Goal: Task Accomplishment & Management: Use online tool/utility

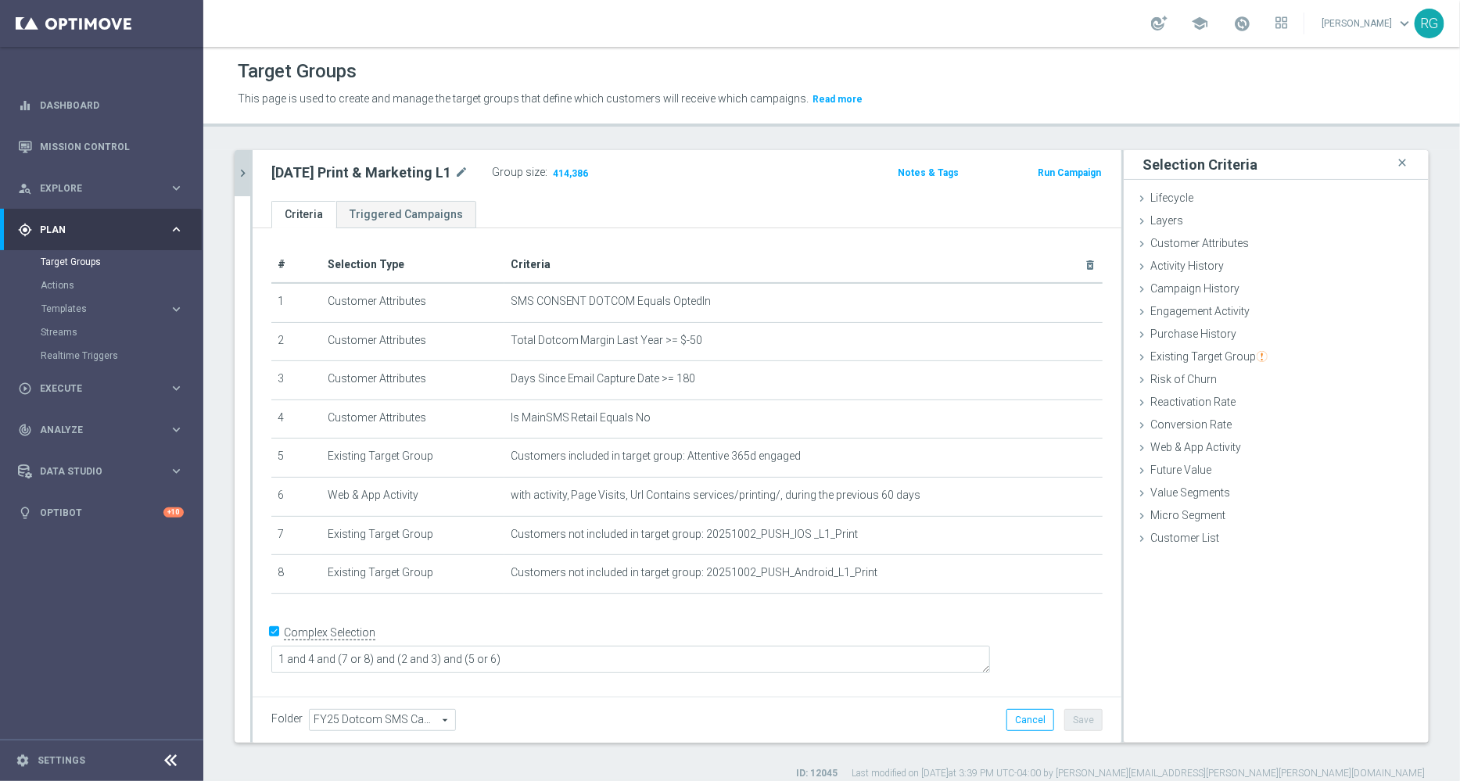
click at [242, 170] on icon "chevron_right" at bounding box center [242, 173] width 15 height 15
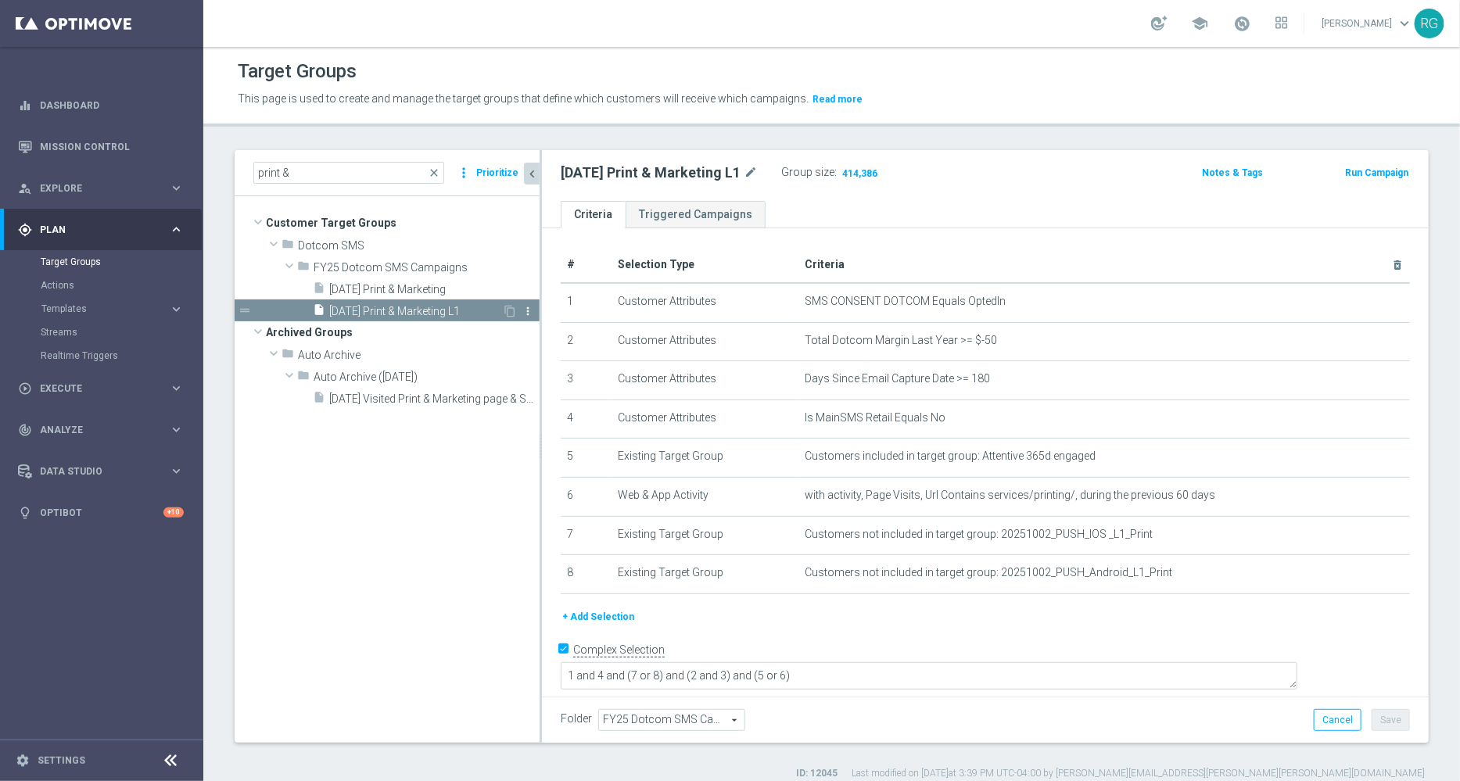
click at [526, 306] on icon "more_vert" at bounding box center [528, 311] width 13 height 13
click at [495, 164] on button "Prioritize" at bounding box center [497, 173] width 47 height 21
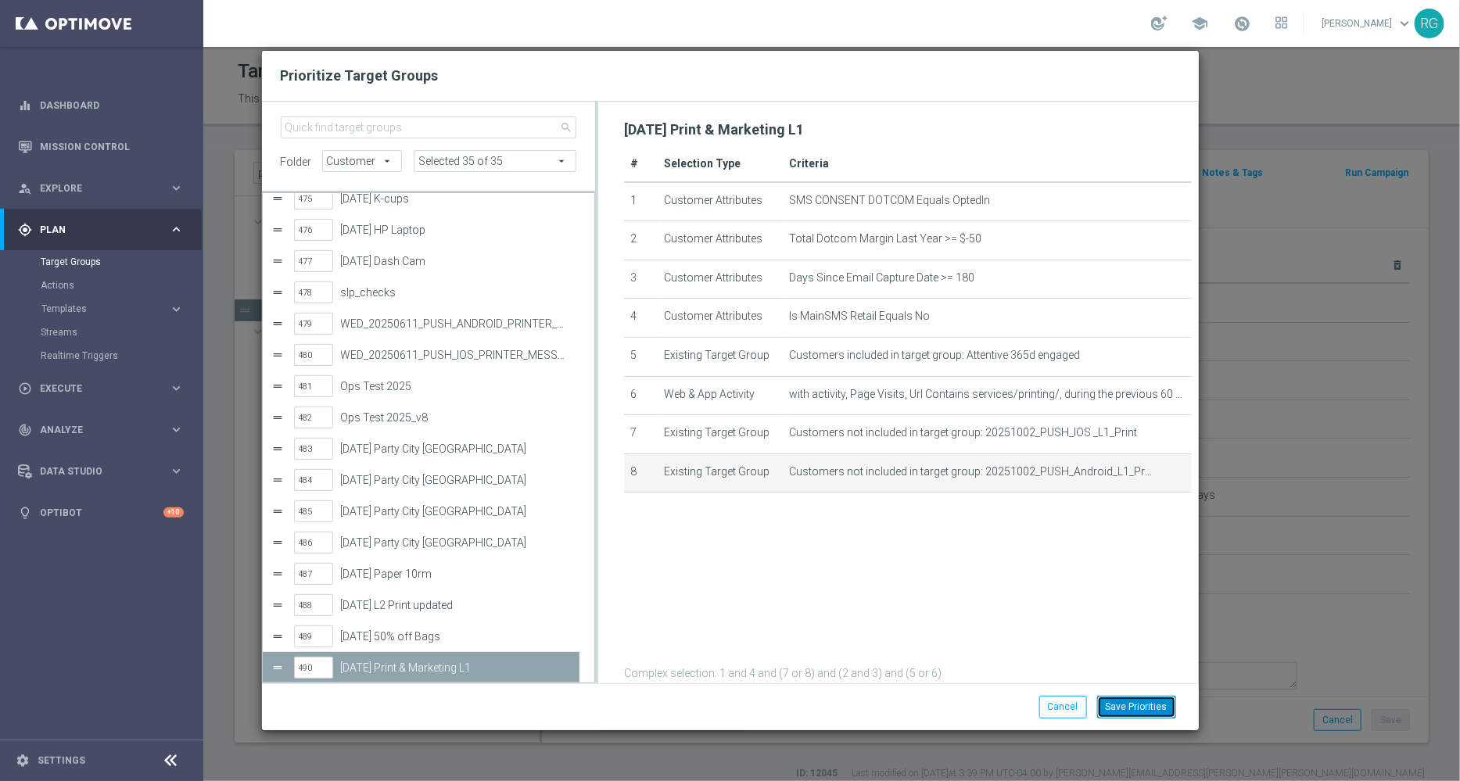
click at [1160, 708] on button "Save Priorities" at bounding box center [1136, 707] width 79 height 22
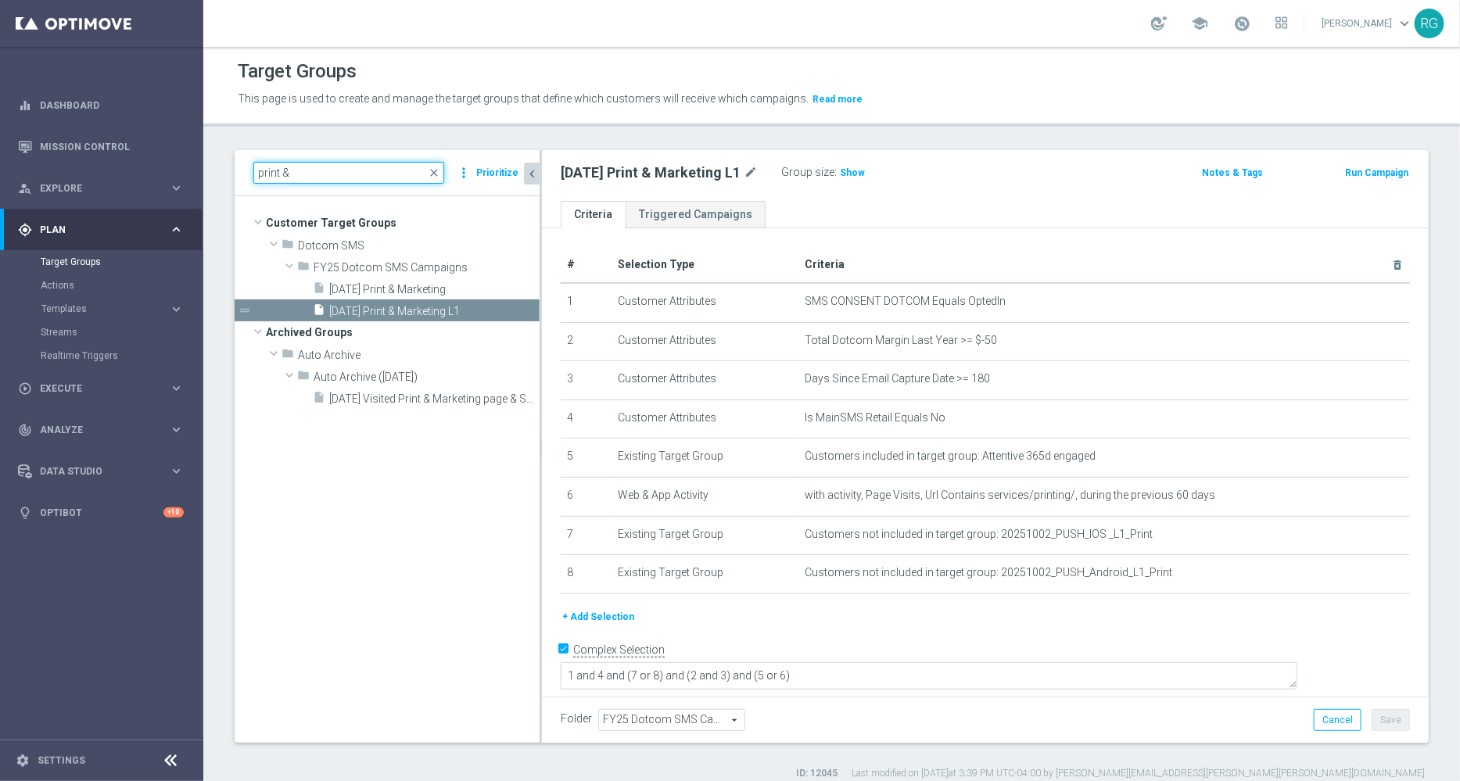
click at [321, 174] on input "print &" at bounding box center [348, 173] width 191 height 22
type input "p"
type input "[DATE]"
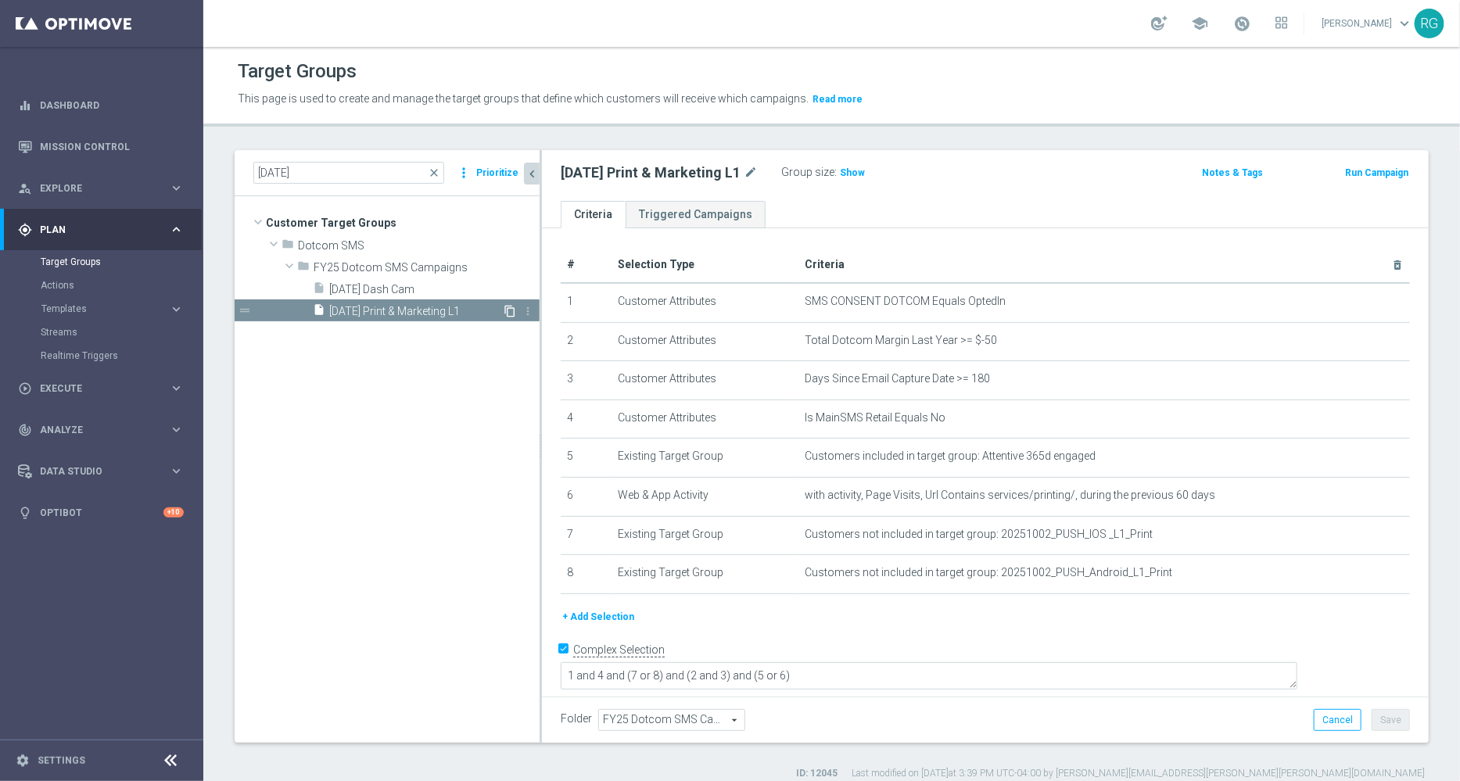
click at [508, 307] on icon "content_copy" at bounding box center [510, 311] width 13 height 13
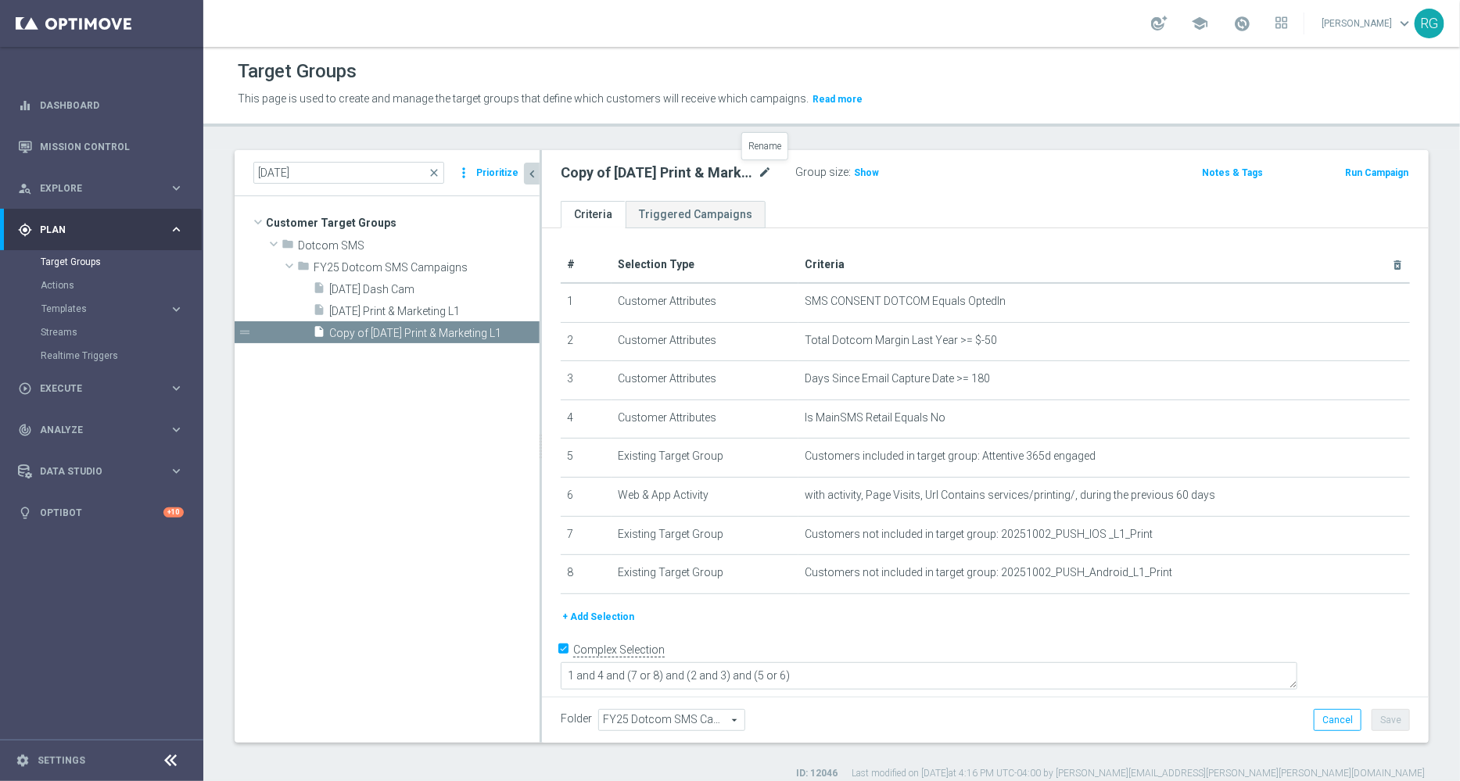
click at [762, 170] on icon "mode_edit" at bounding box center [765, 172] width 14 height 19
click at [743, 171] on input "Copy of [DATE] Print & Marketing L1" at bounding box center [666, 174] width 211 height 22
drag, startPoint x: 605, startPoint y: 167, endPoint x: 481, endPoint y: 142, distance: 126.8
click at [481, 142] on div "Target Groups This page is used to create and manage the target groups that def…" at bounding box center [831, 414] width 1256 height 734
type input "[DATE] Print SMB"
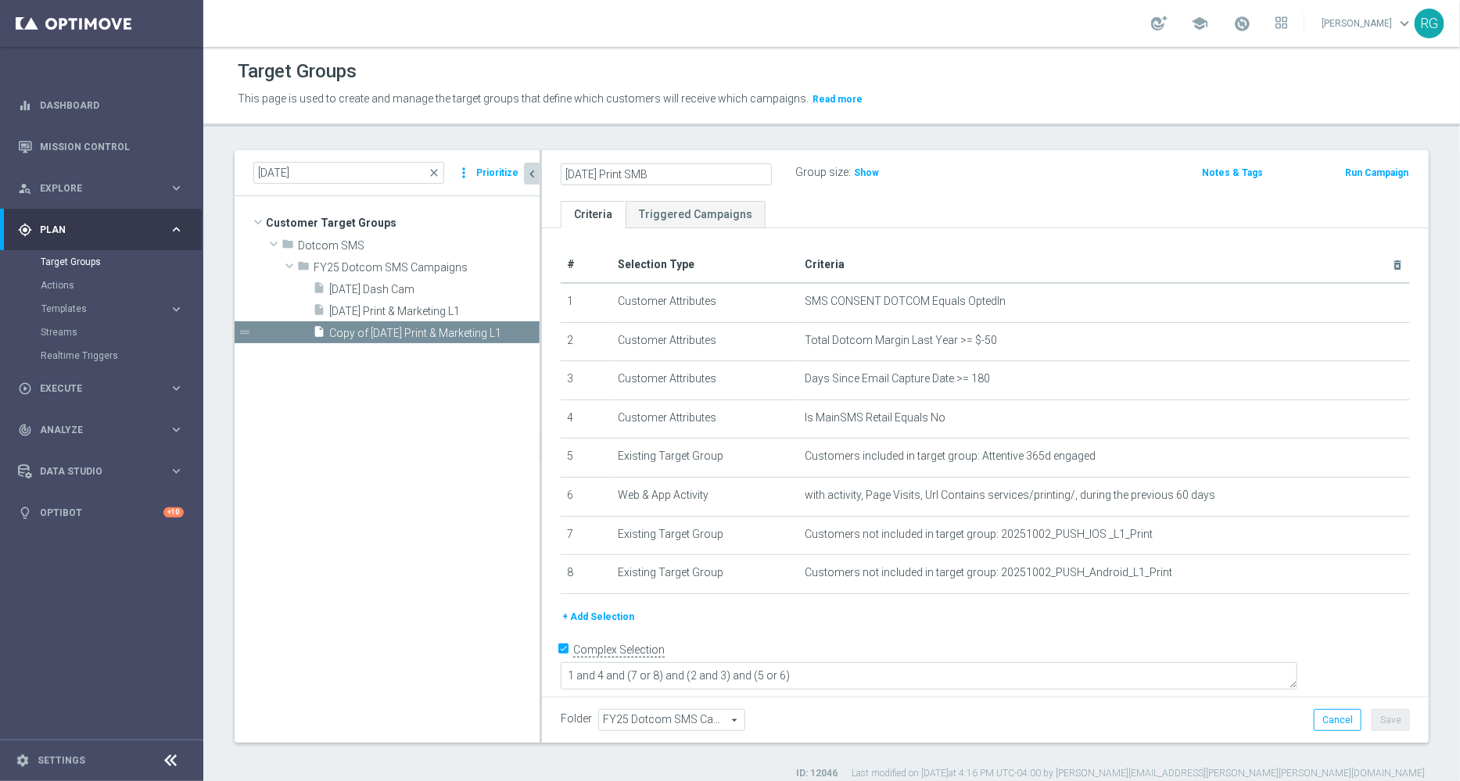
click at [1109, 181] on div "[DATE] Print SMB Group size : Show" at bounding box center [840, 173] width 582 height 23
click at [1384, 726] on button "Save" at bounding box center [1390, 720] width 38 height 22
click at [438, 174] on span "close" at bounding box center [434, 173] width 13 height 13
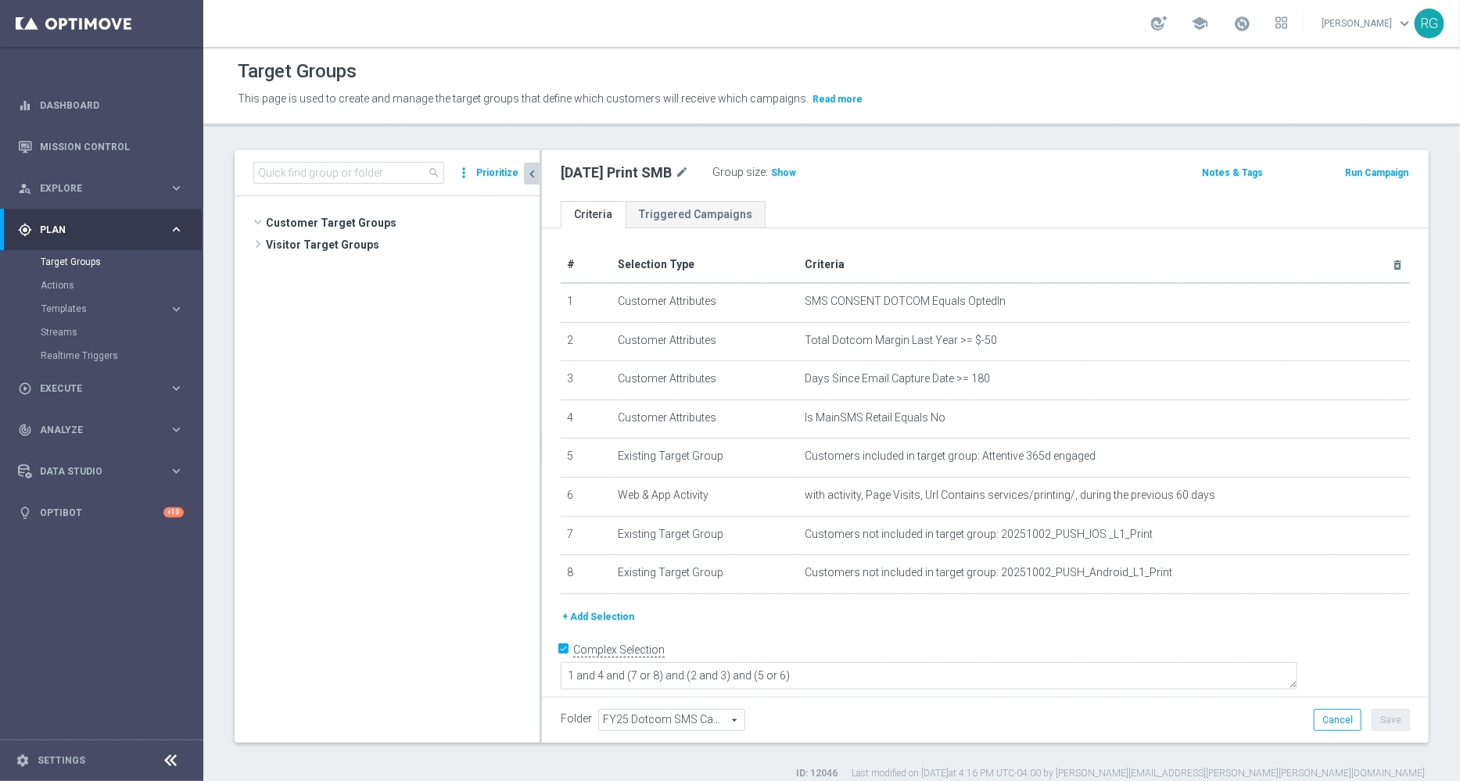
scroll to position [19323, 0]
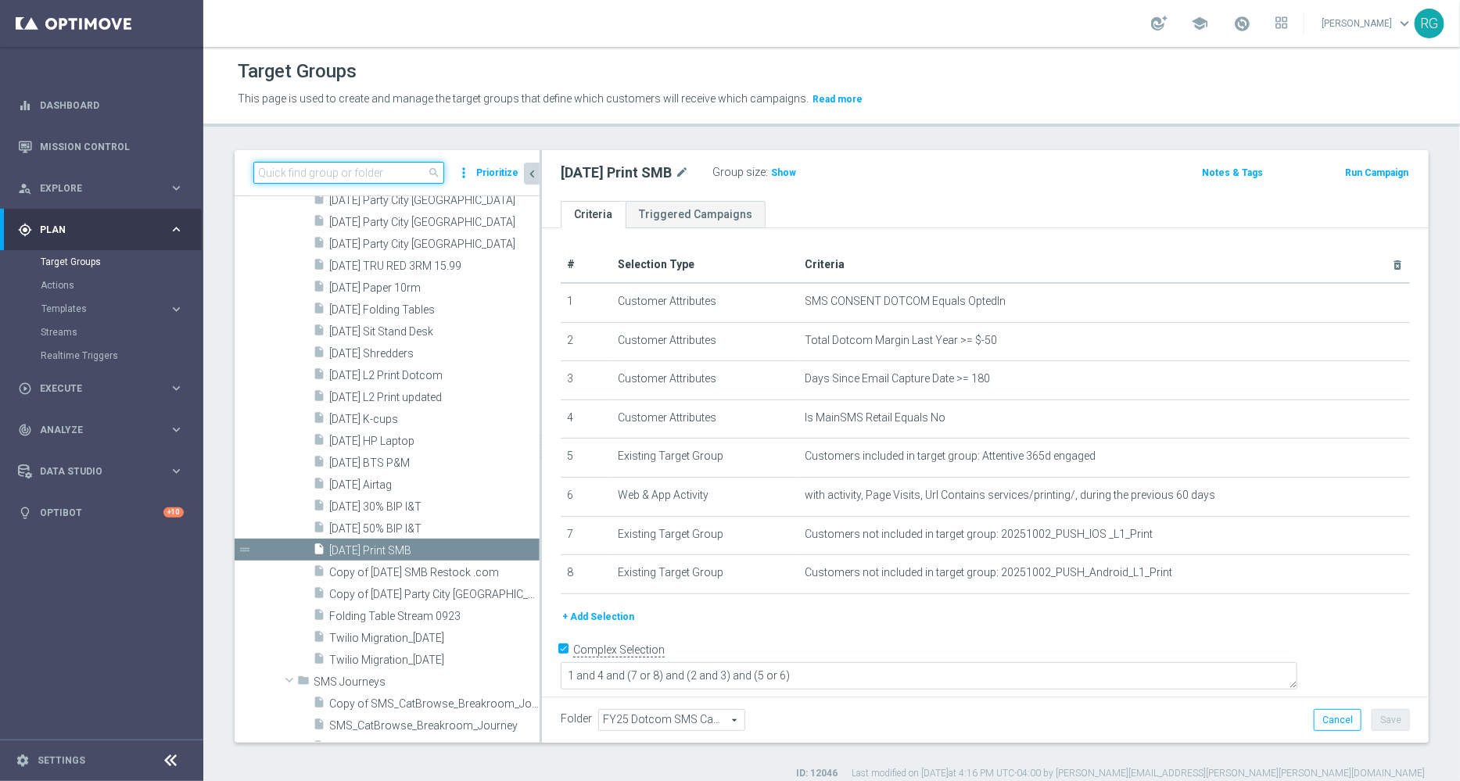
click at [391, 168] on input at bounding box center [348, 173] width 191 height 22
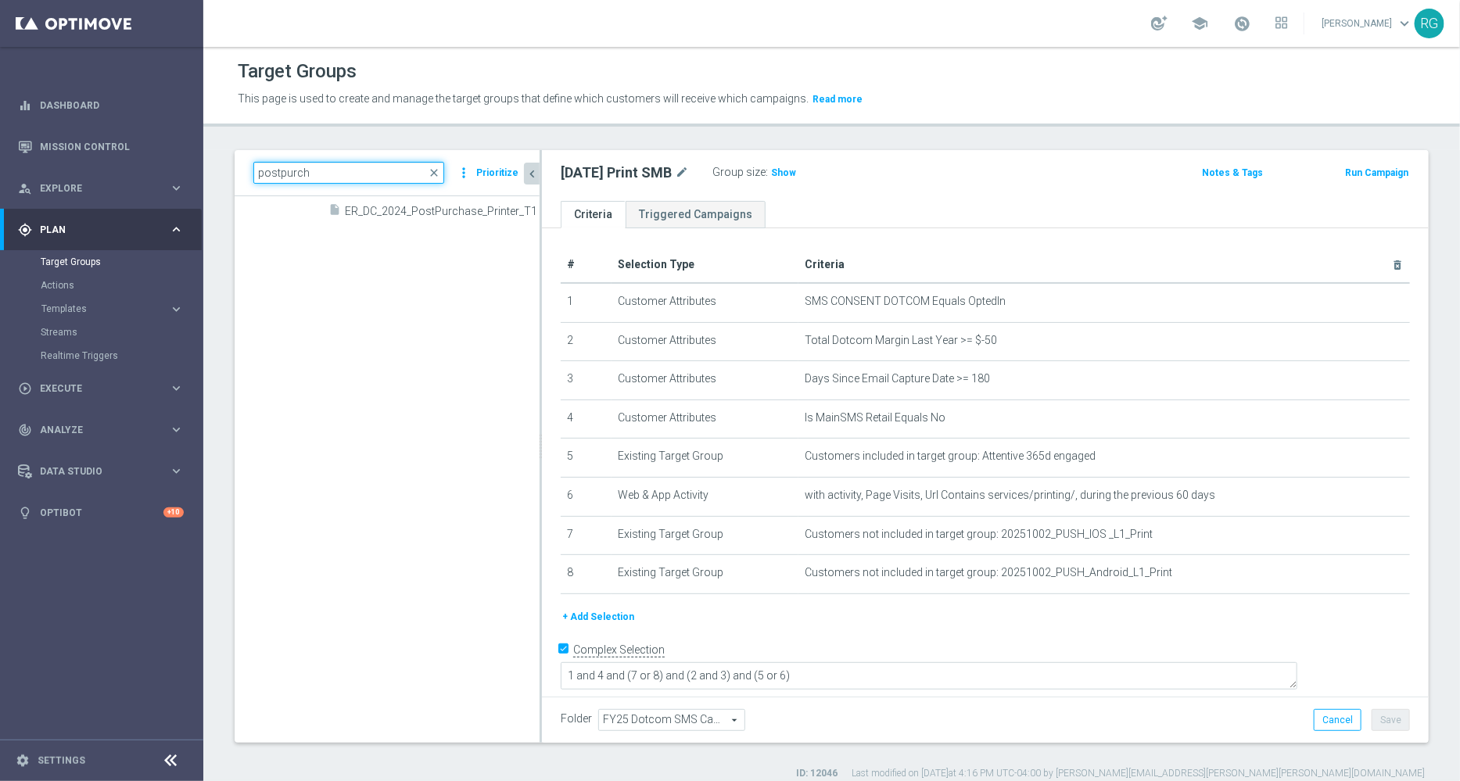
type input "postpurch"
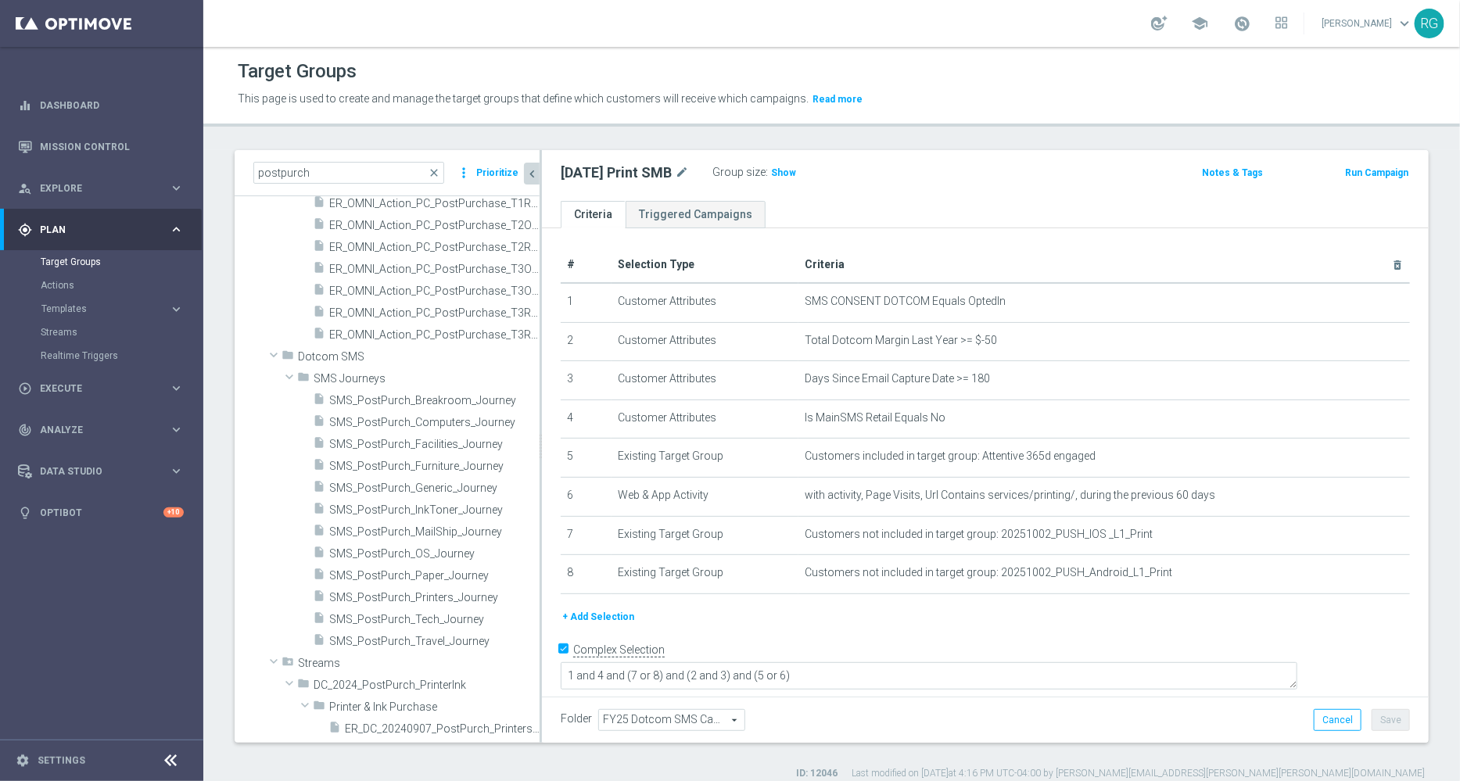
scroll to position [506, 0]
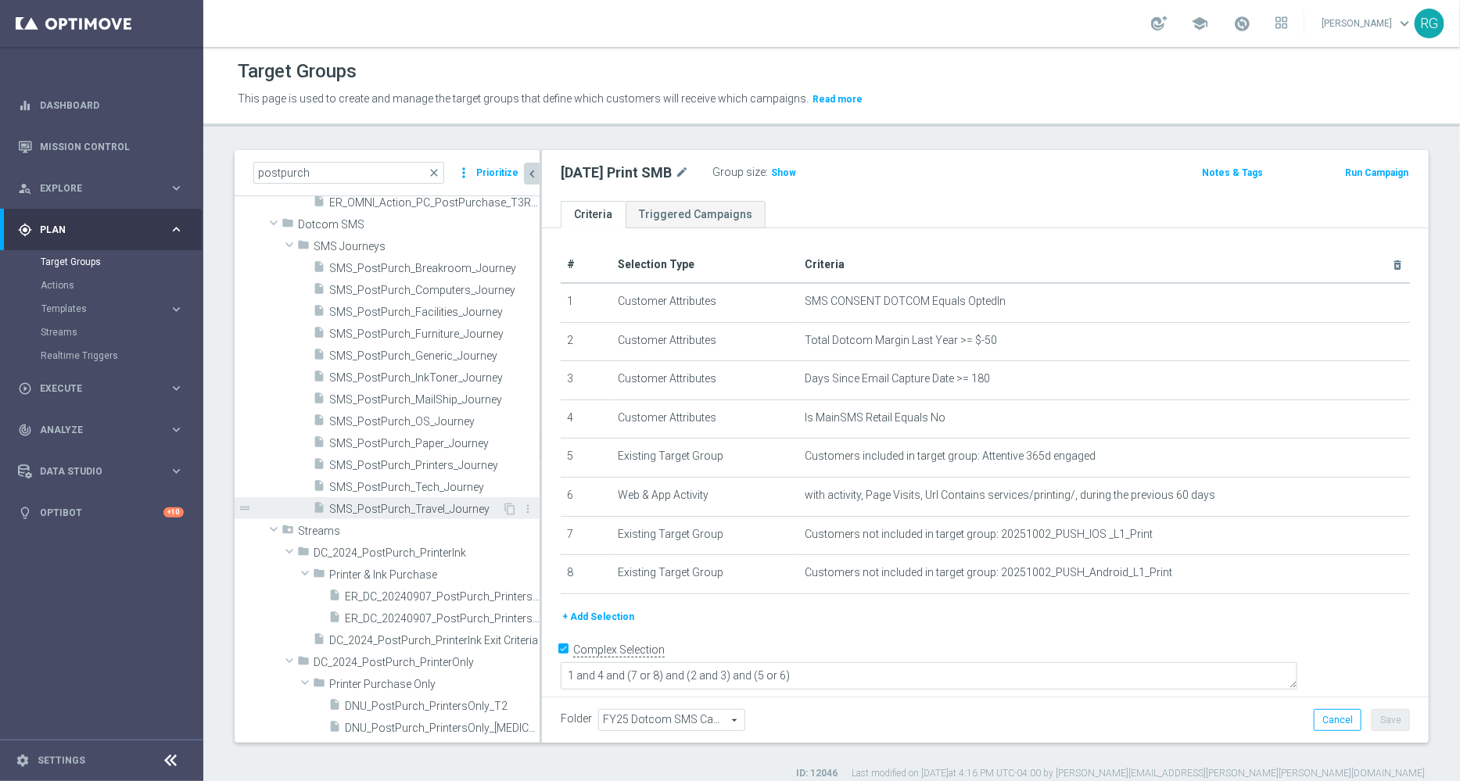
click at [406, 506] on span "SMS_PostPurch_Travel_Journey" at bounding box center [415, 509] width 173 height 13
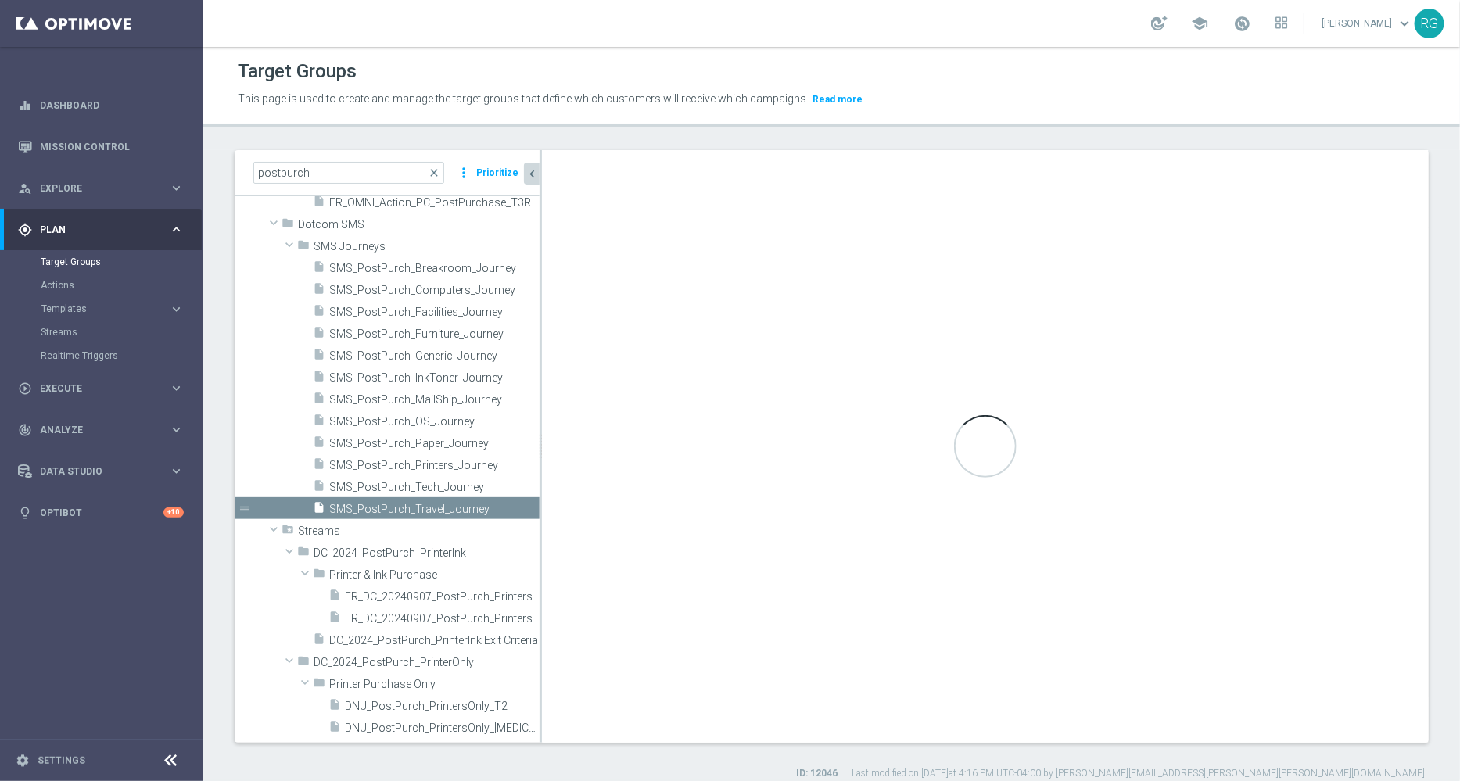
checkbox input "false"
type input "SMS Journeys"
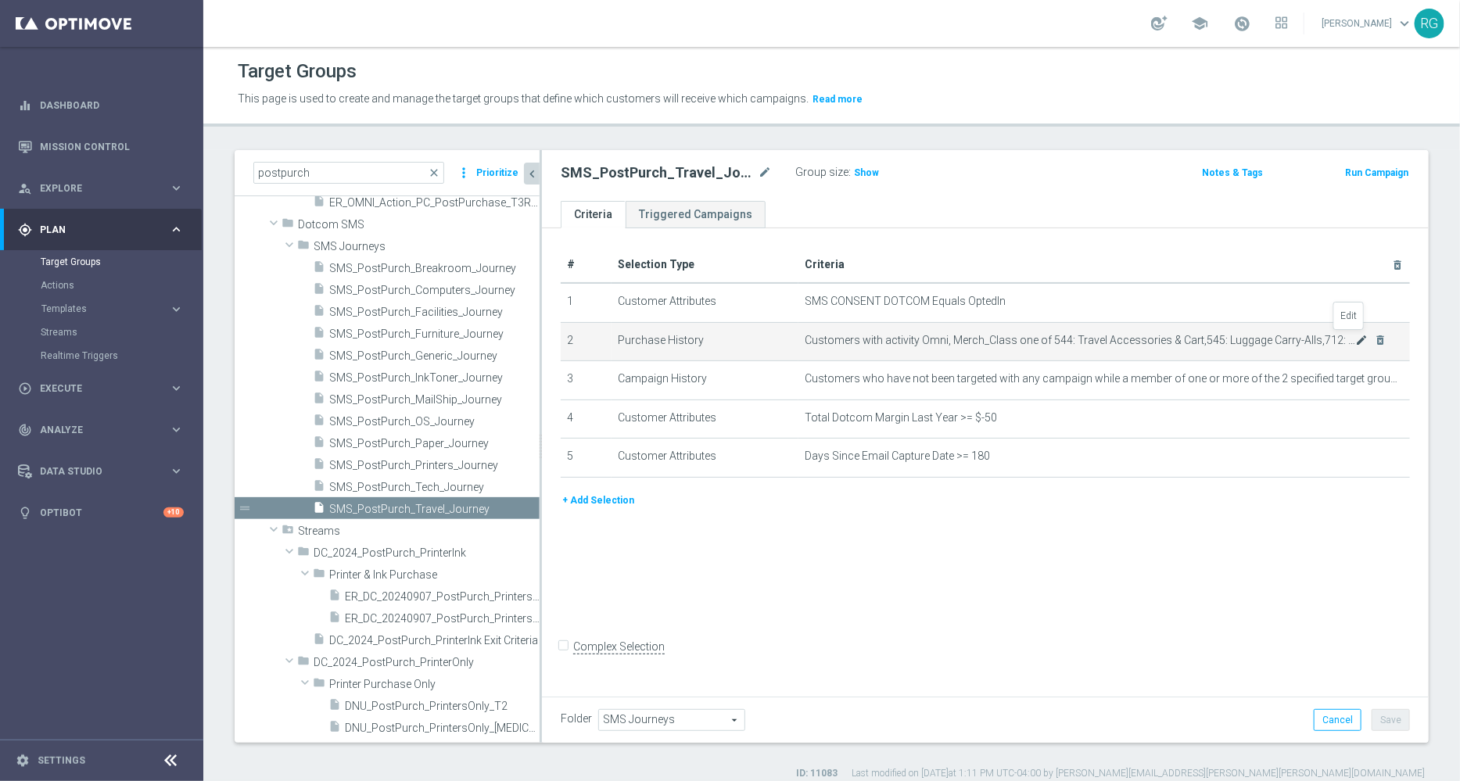
click at [1356, 335] on icon "mode_edit" at bounding box center [1362, 340] width 13 height 13
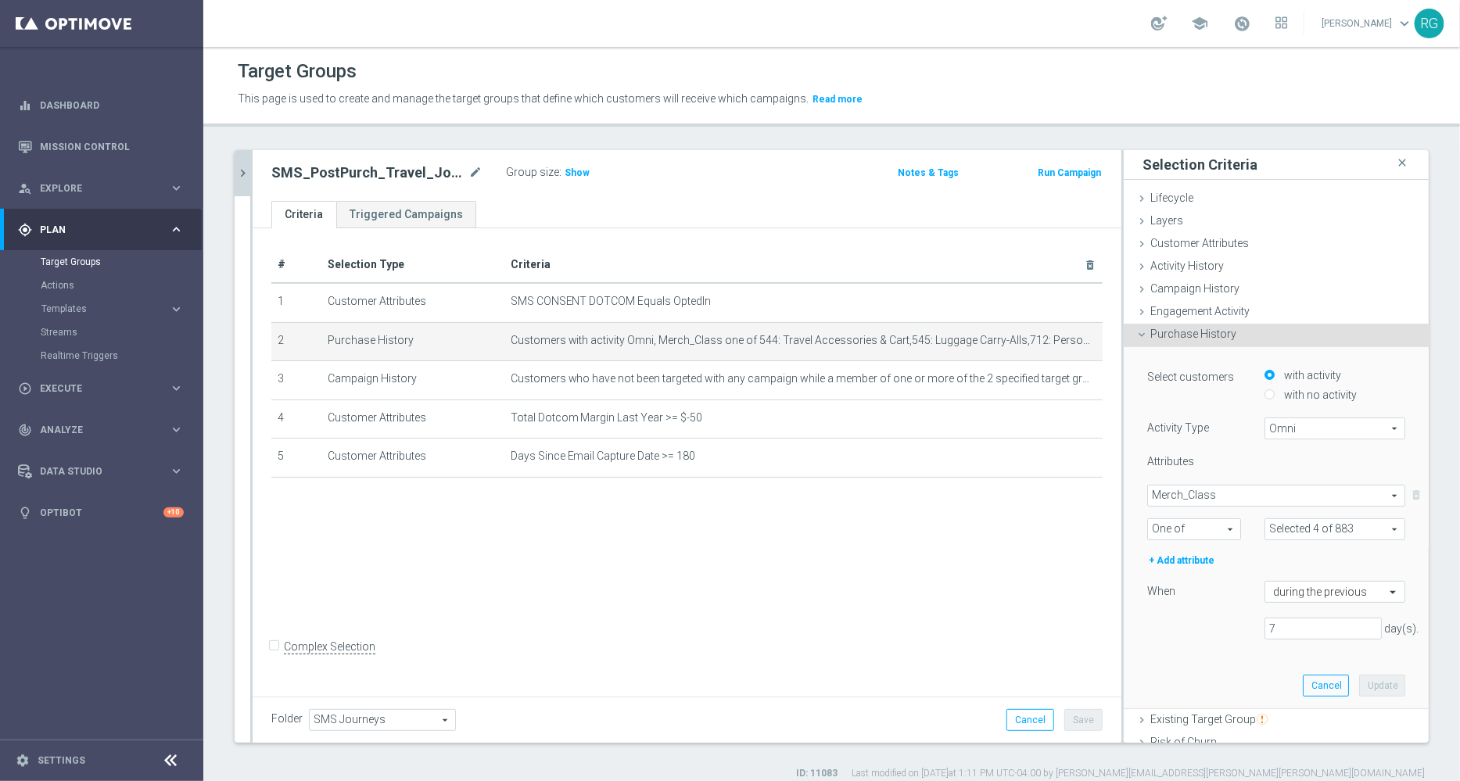
click at [1346, 539] on div "Attributes Merch_Class Merch_Class arrow_drop_down search One of One of arrow_d…" at bounding box center [1276, 511] width 258 height 115
click at [1341, 533] on span at bounding box center [1334, 529] width 139 height 20
click at [1297, 525] on input "search" at bounding box center [1334, 529] width 141 height 22
type input "t"
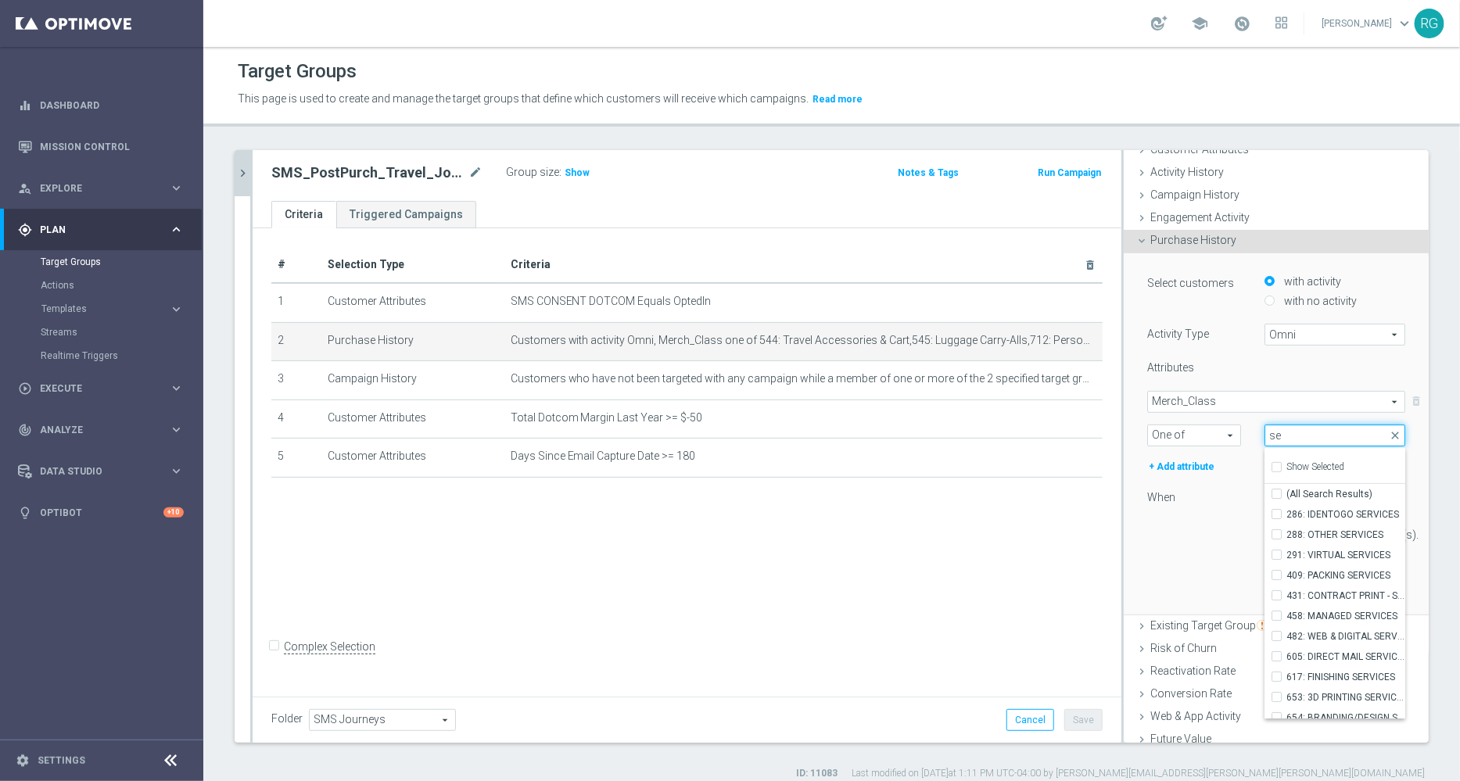
type input "s"
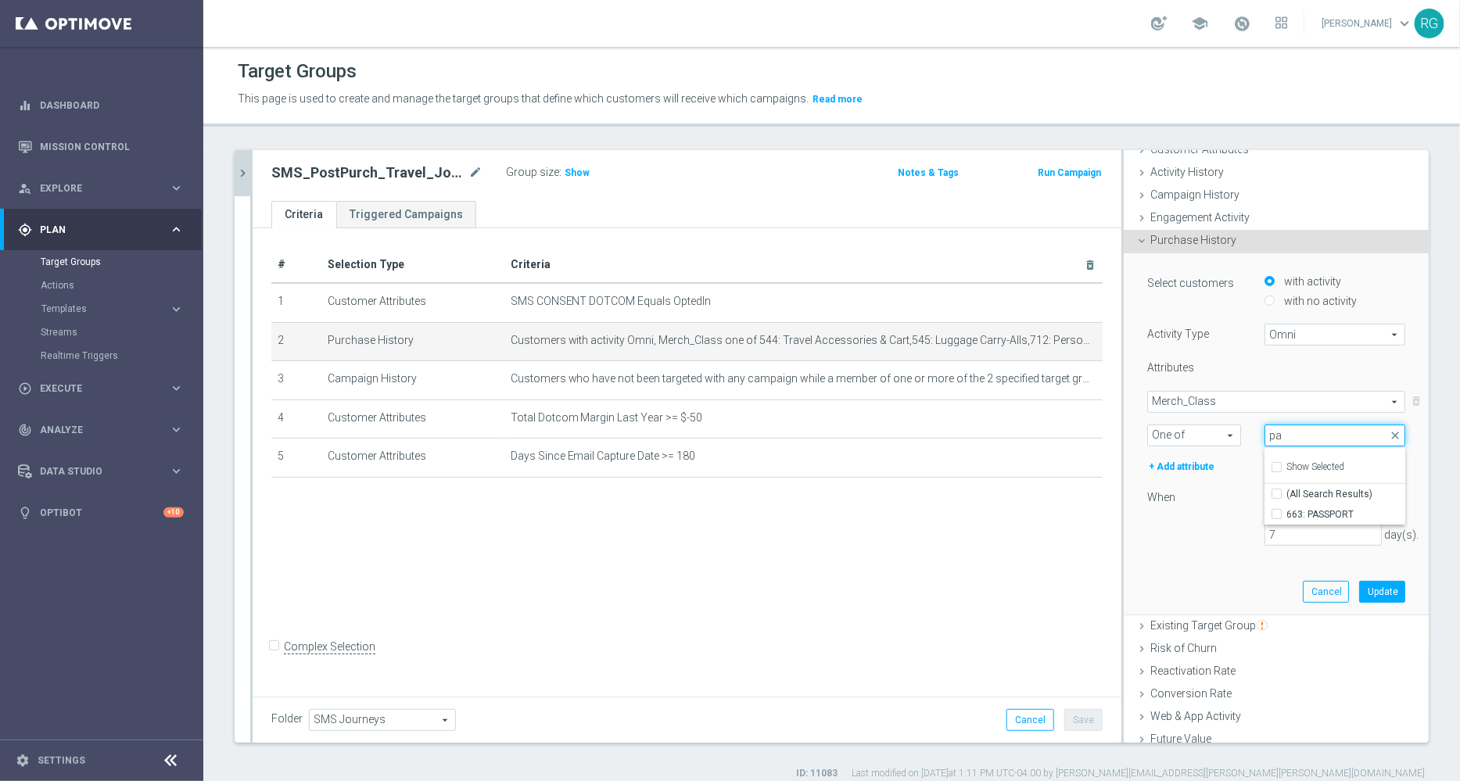
type input "p"
type input "[PERSON_NAME]"
click at [1271, 464] on input "Show Selected" at bounding box center [1276, 469] width 10 height 10
checkbox input "true"
click at [1276, 513] on input "545: Luggage Carry-Alls" at bounding box center [1281, 514] width 10 height 10
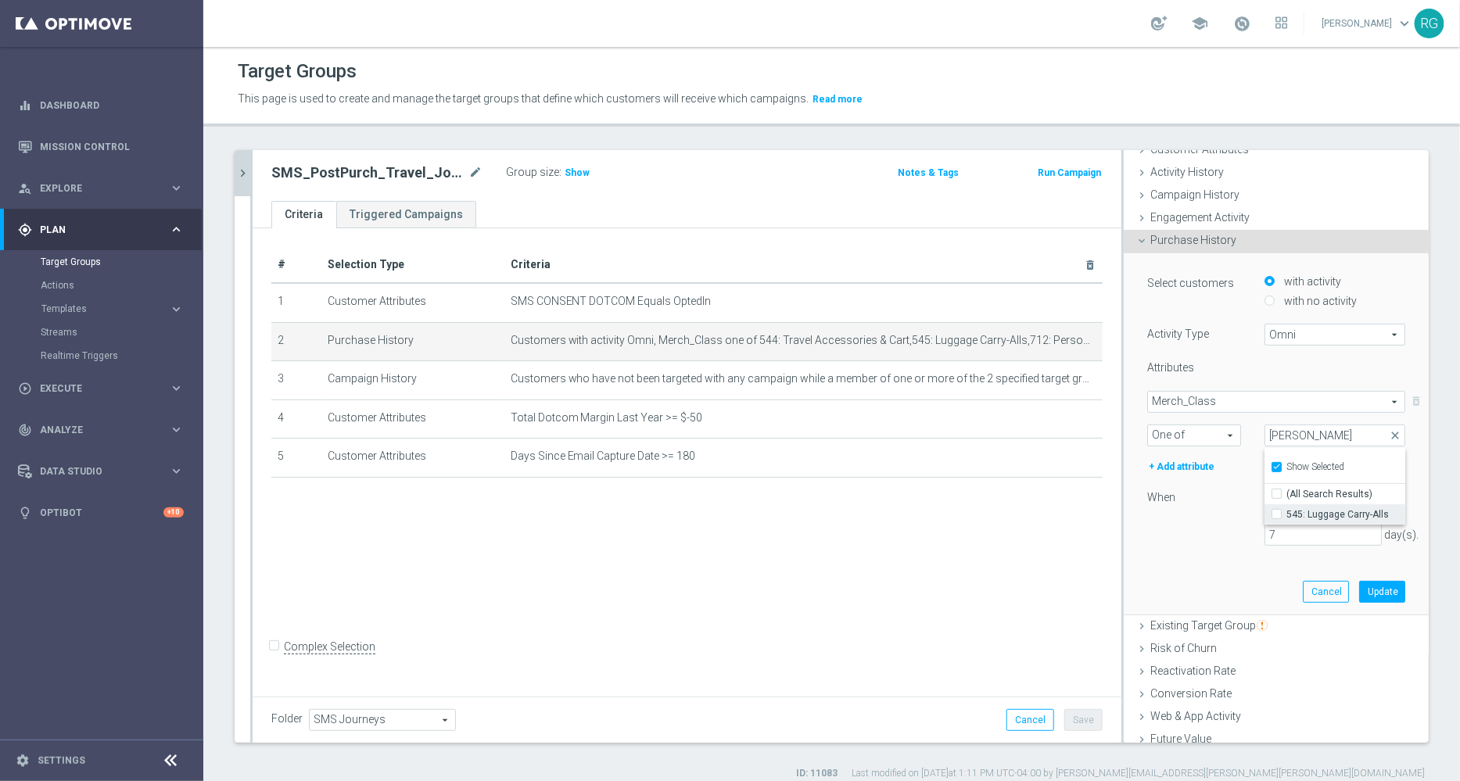
checkbox input "false"
type input "Selected 3 of 883"
click at [1271, 436] on input "[PERSON_NAME]" at bounding box center [1334, 436] width 141 height 22
type input "c"
click at [1303, 589] on button "Cancel" at bounding box center [1326, 592] width 46 height 22
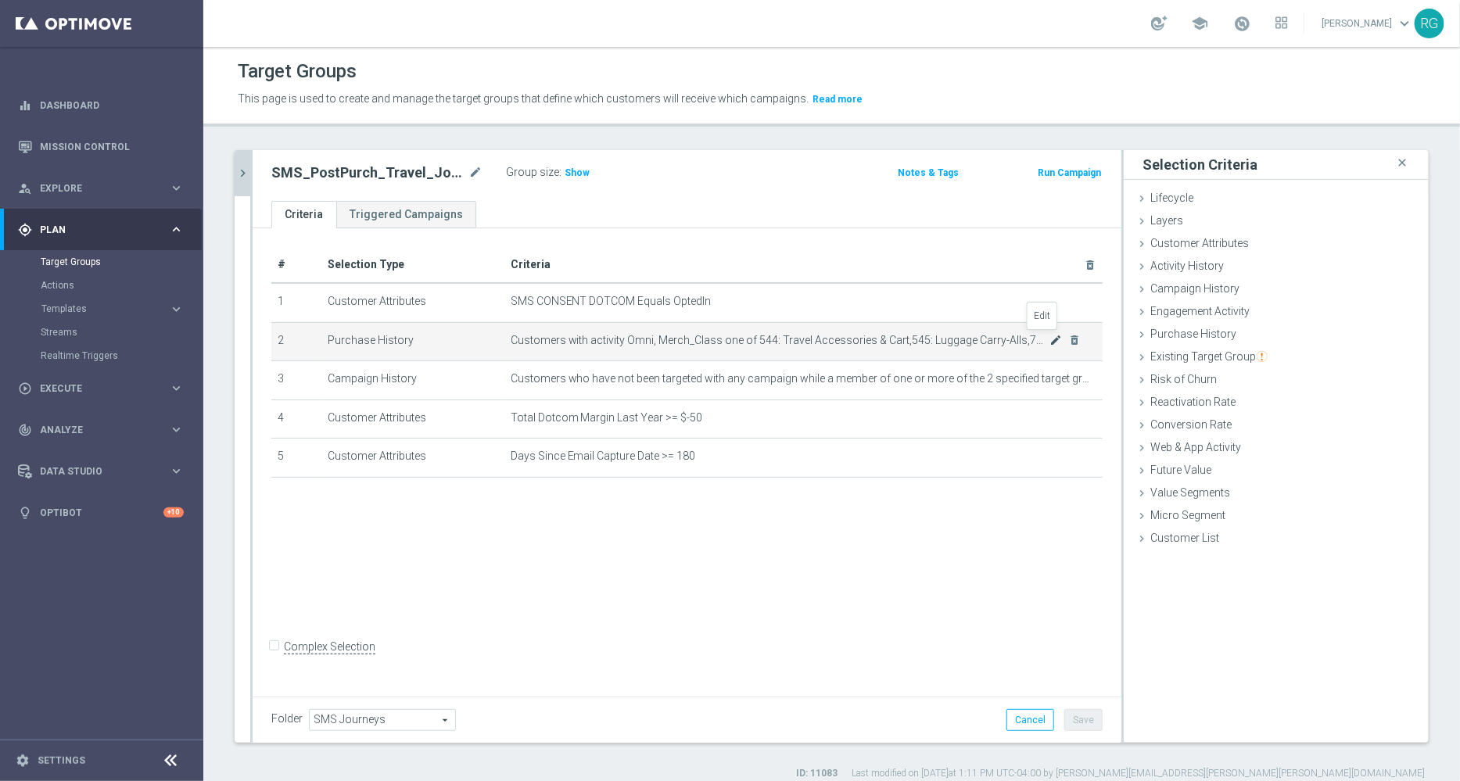
click at [1049, 339] on icon "mode_edit" at bounding box center [1055, 340] width 13 height 13
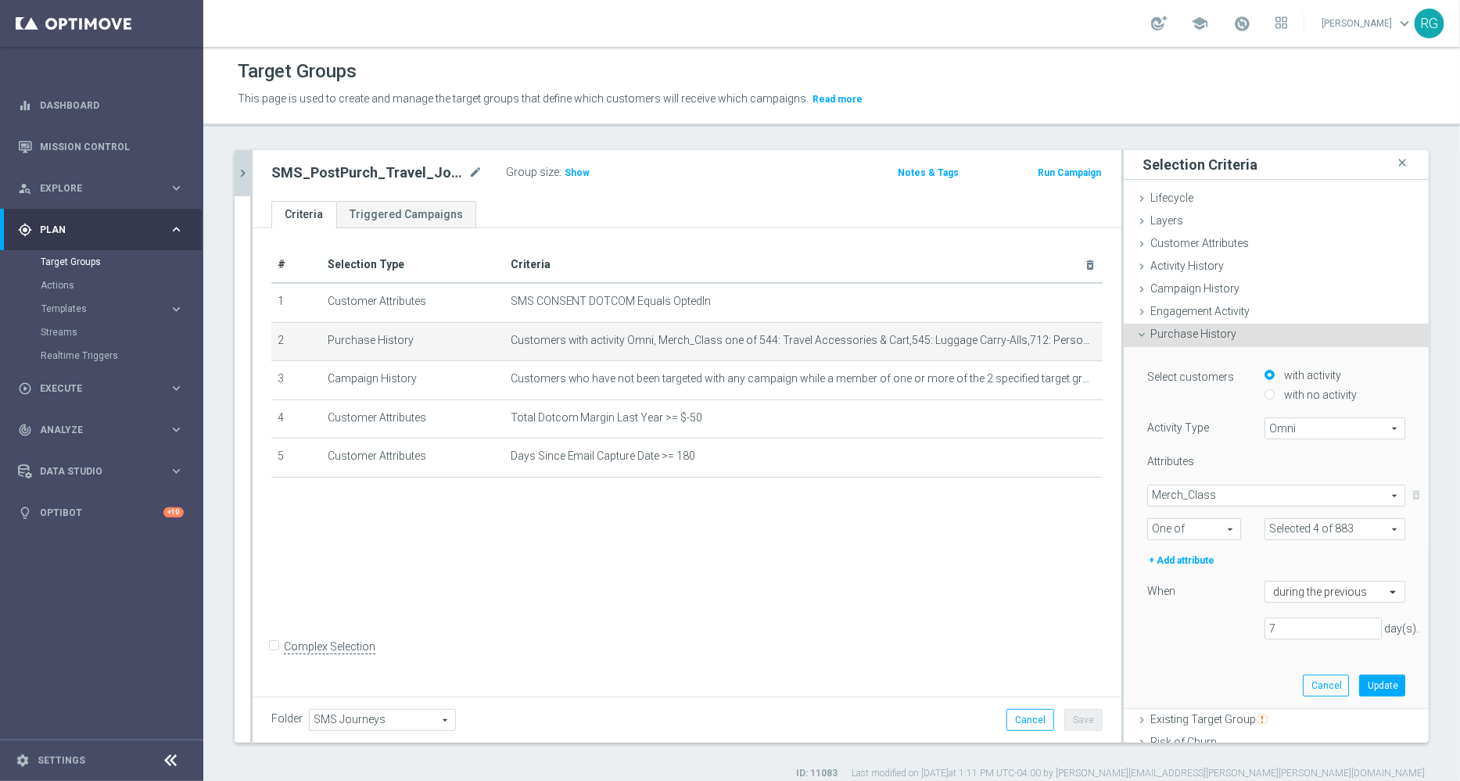
click at [1317, 529] on span at bounding box center [1334, 529] width 139 height 20
click at [1271, 560] on input "Show Selected" at bounding box center [1276, 563] width 10 height 10
checkbox input "true"
click at [1176, 620] on div "7 day(s)." at bounding box center [1275, 629] width 281 height 22
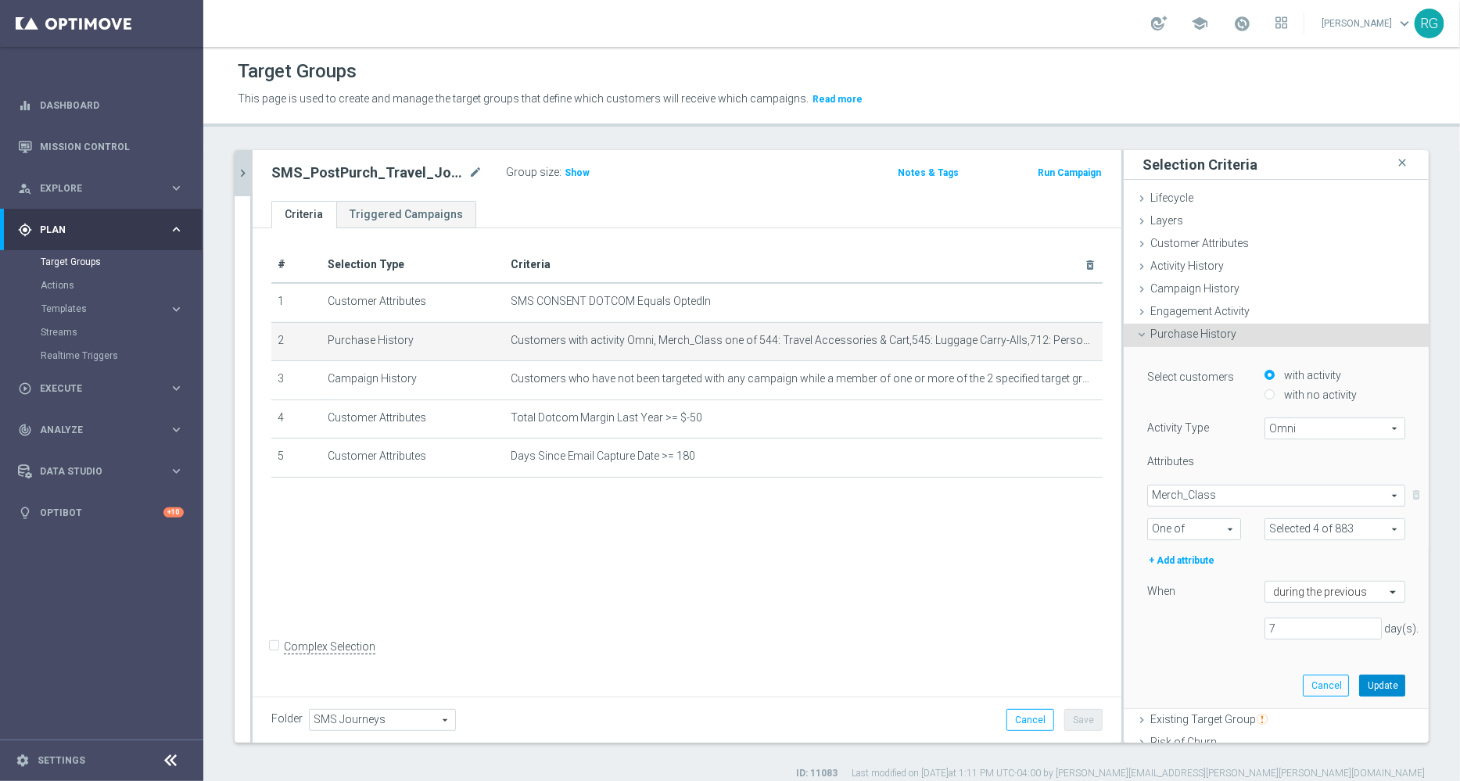
click at [1360, 679] on button "Update" at bounding box center [1382, 686] width 46 height 22
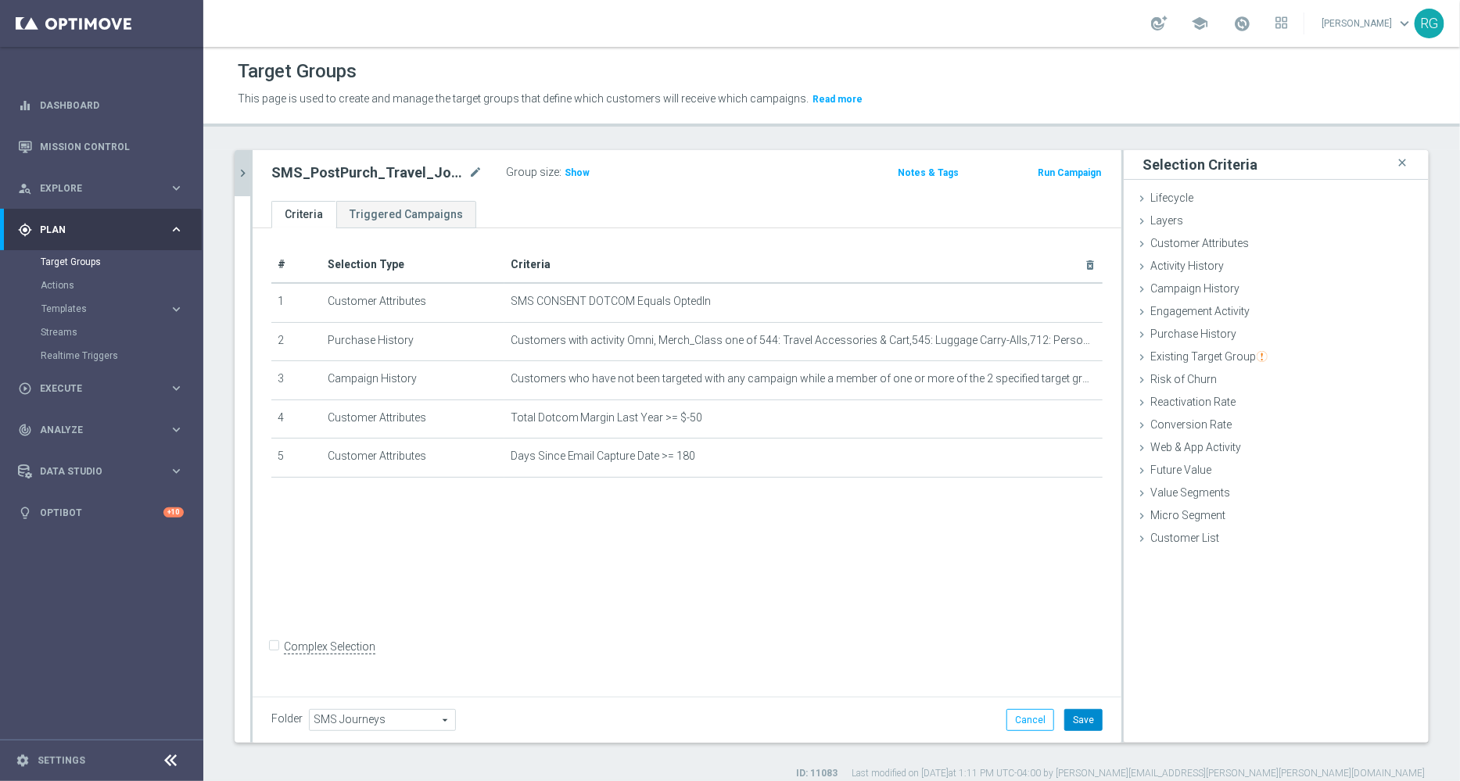
click at [1064, 720] on button "Save" at bounding box center [1083, 720] width 38 height 22
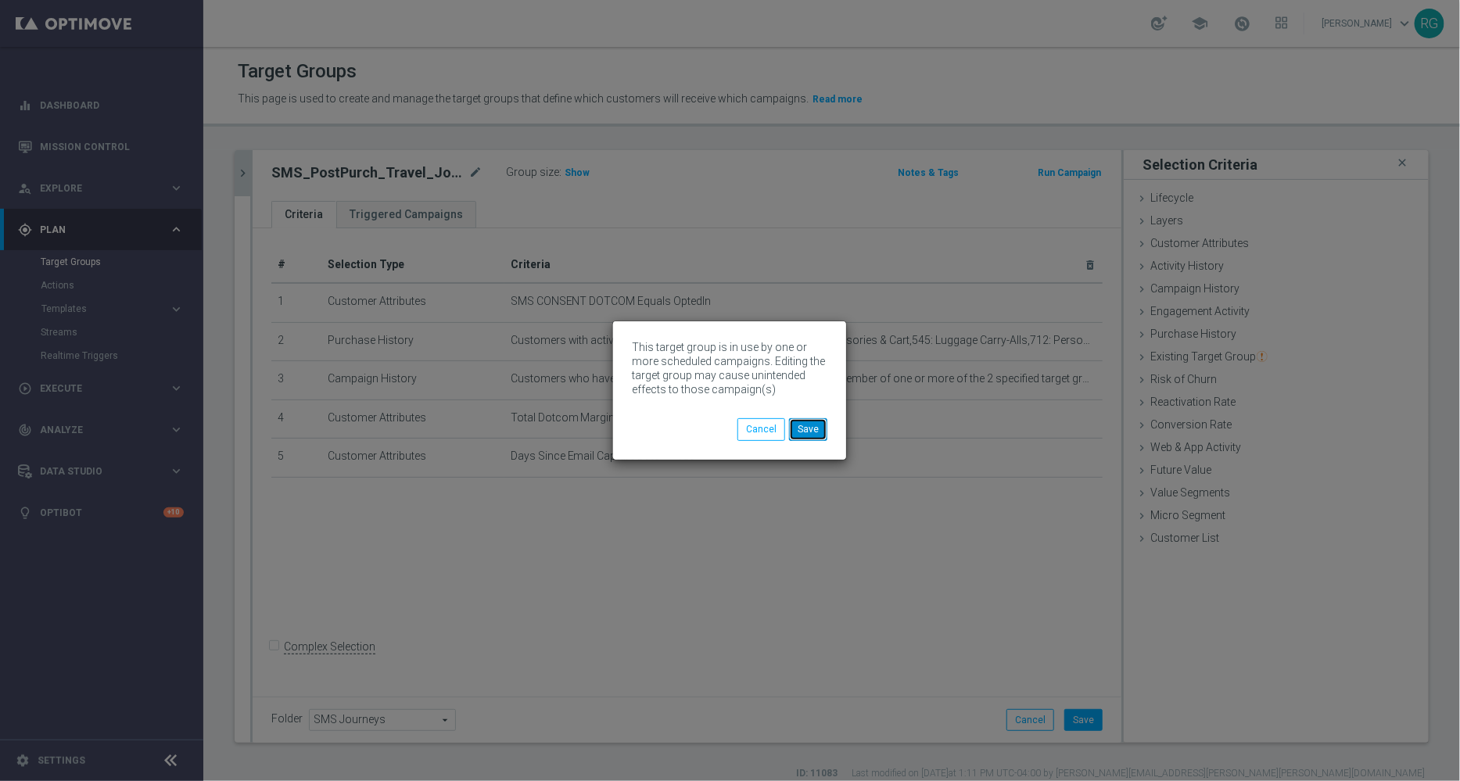
click at [807, 426] on button "Save" at bounding box center [808, 429] width 38 height 22
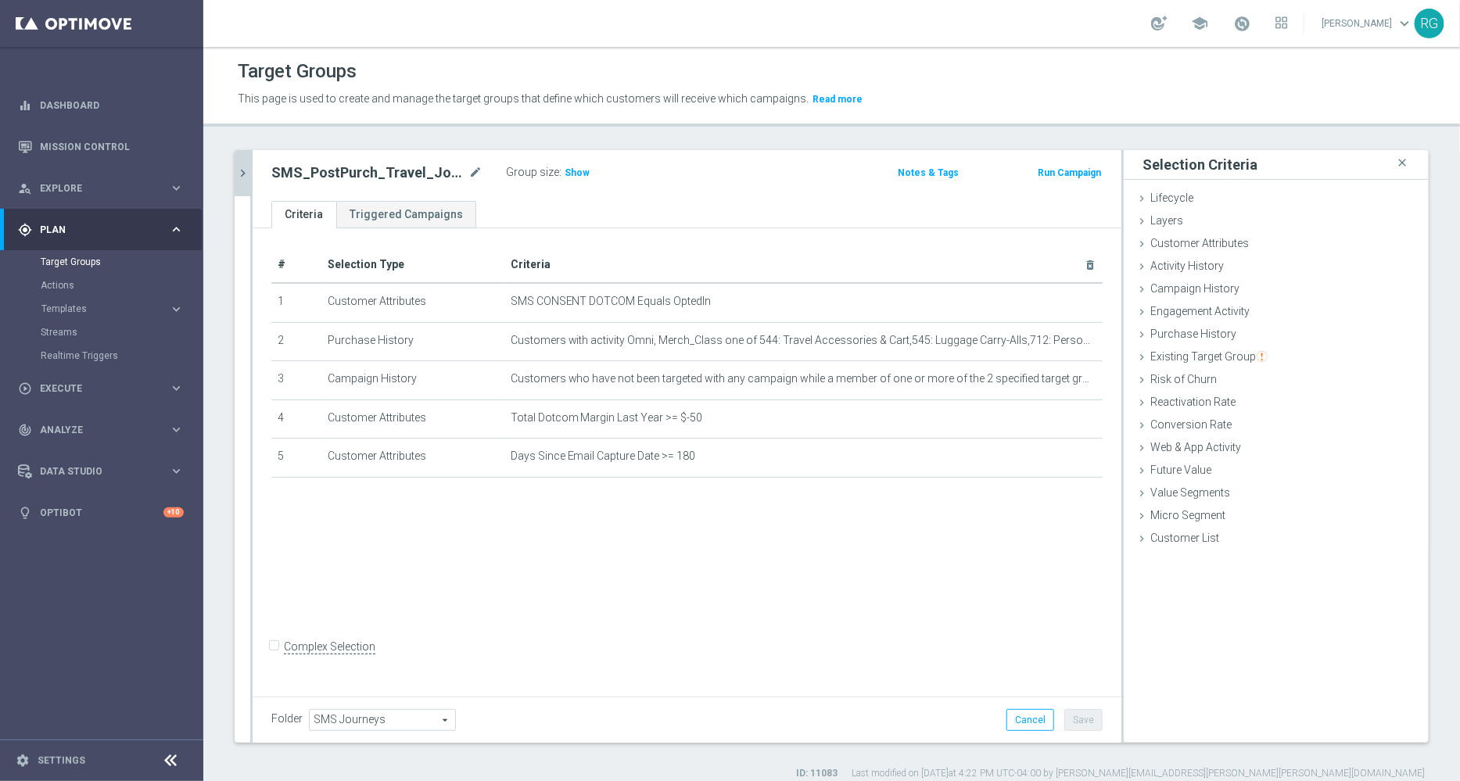
click at [242, 166] on icon "chevron_right" at bounding box center [242, 173] width 15 height 15
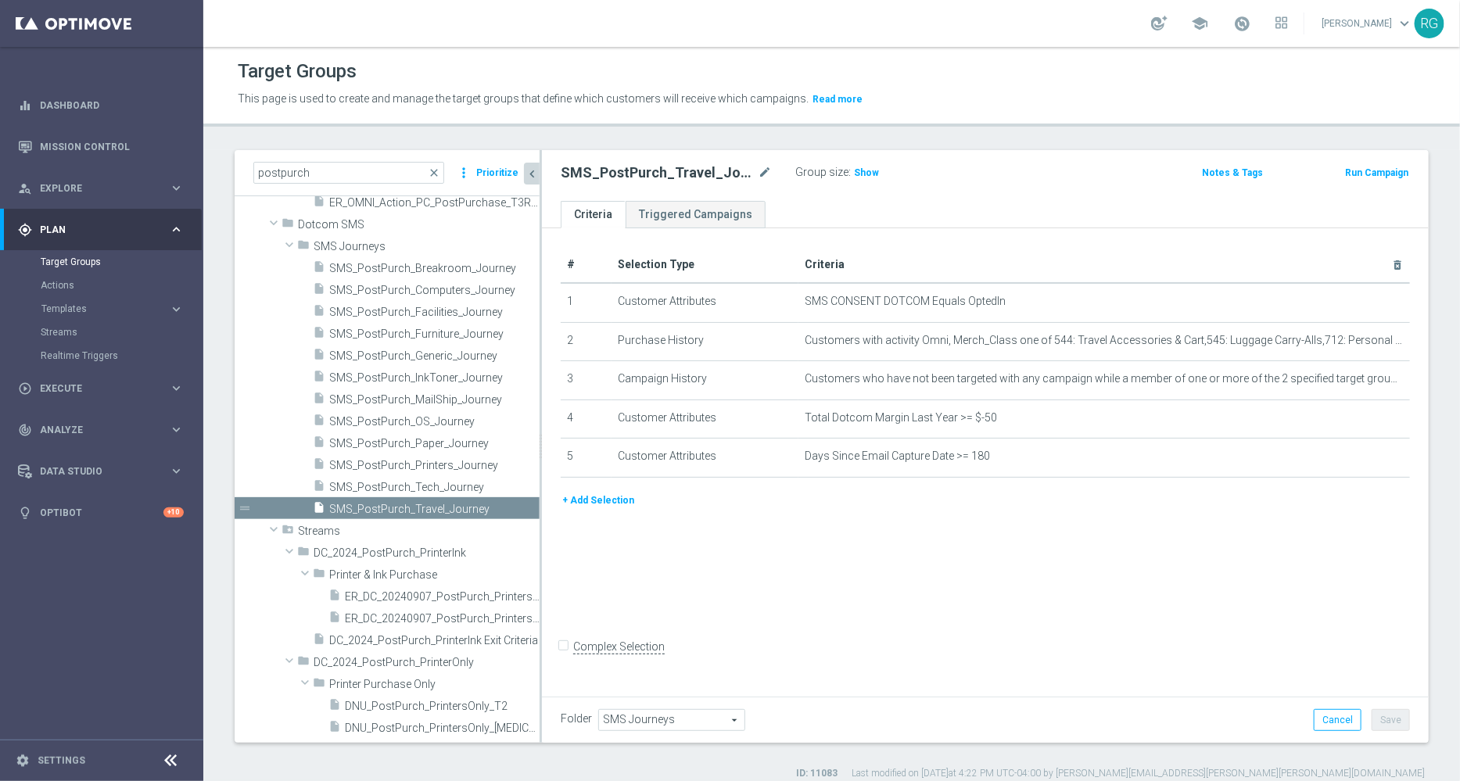
scroll to position [493, 0]
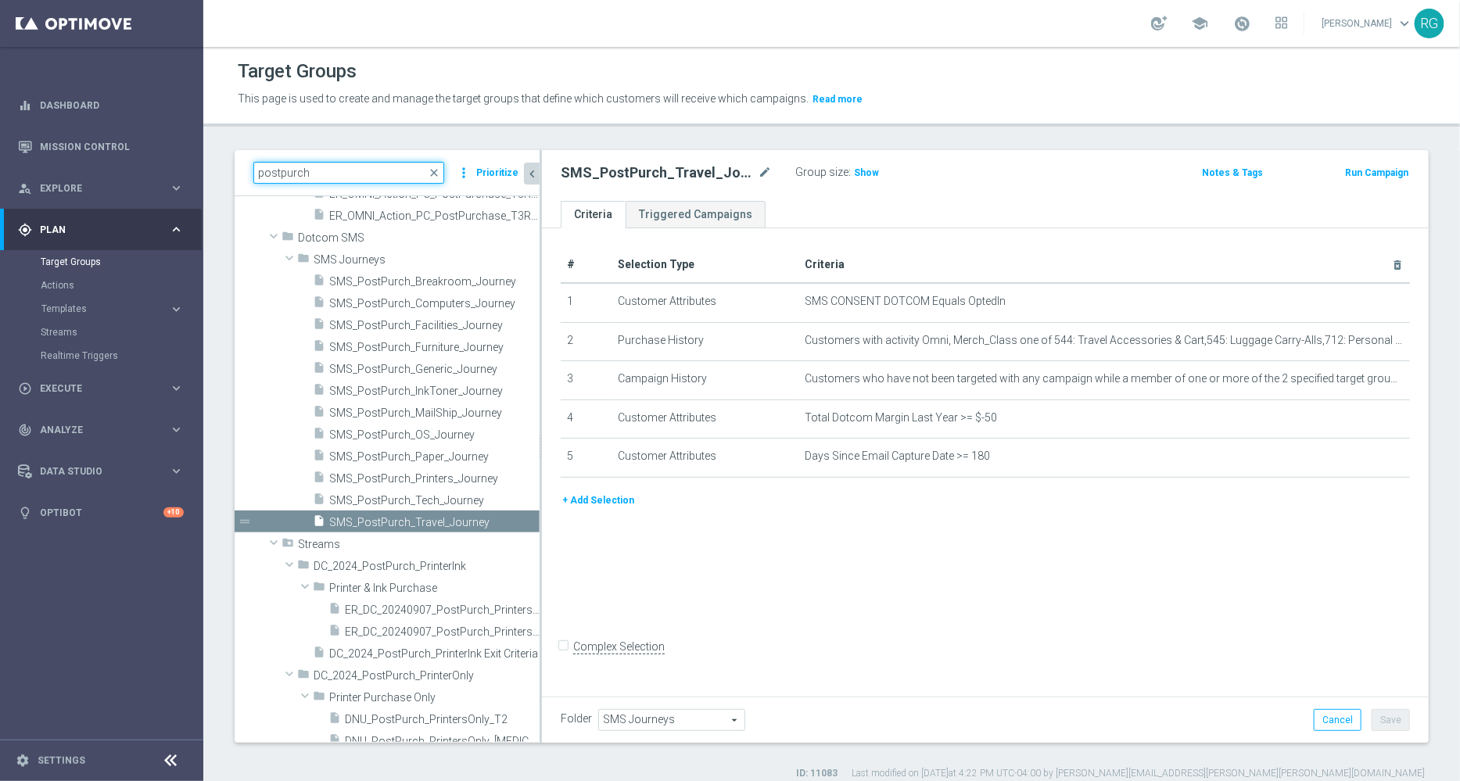
click at [342, 168] on input "postpurch" at bounding box center [348, 173] width 191 height 22
type input "p"
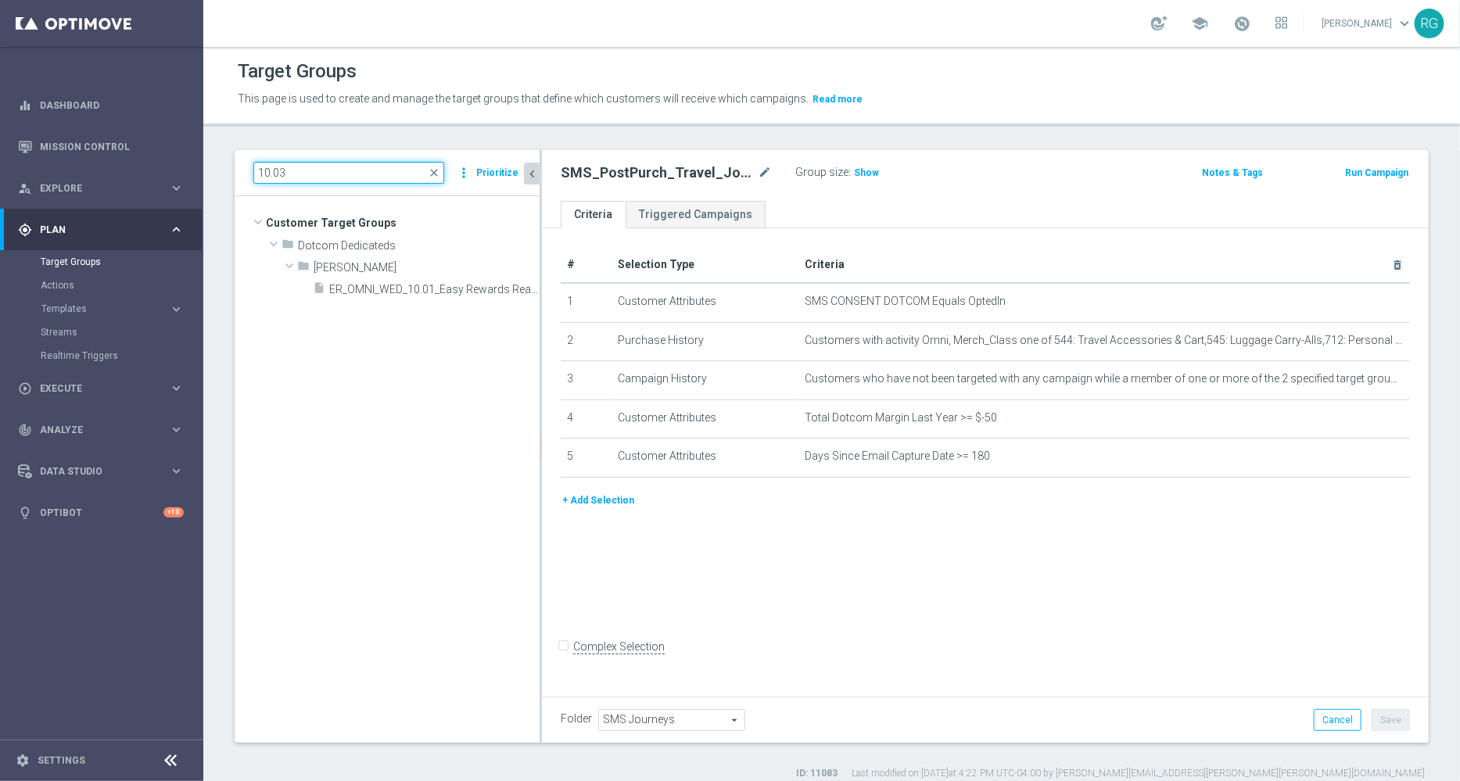
scroll to position [0, 0]
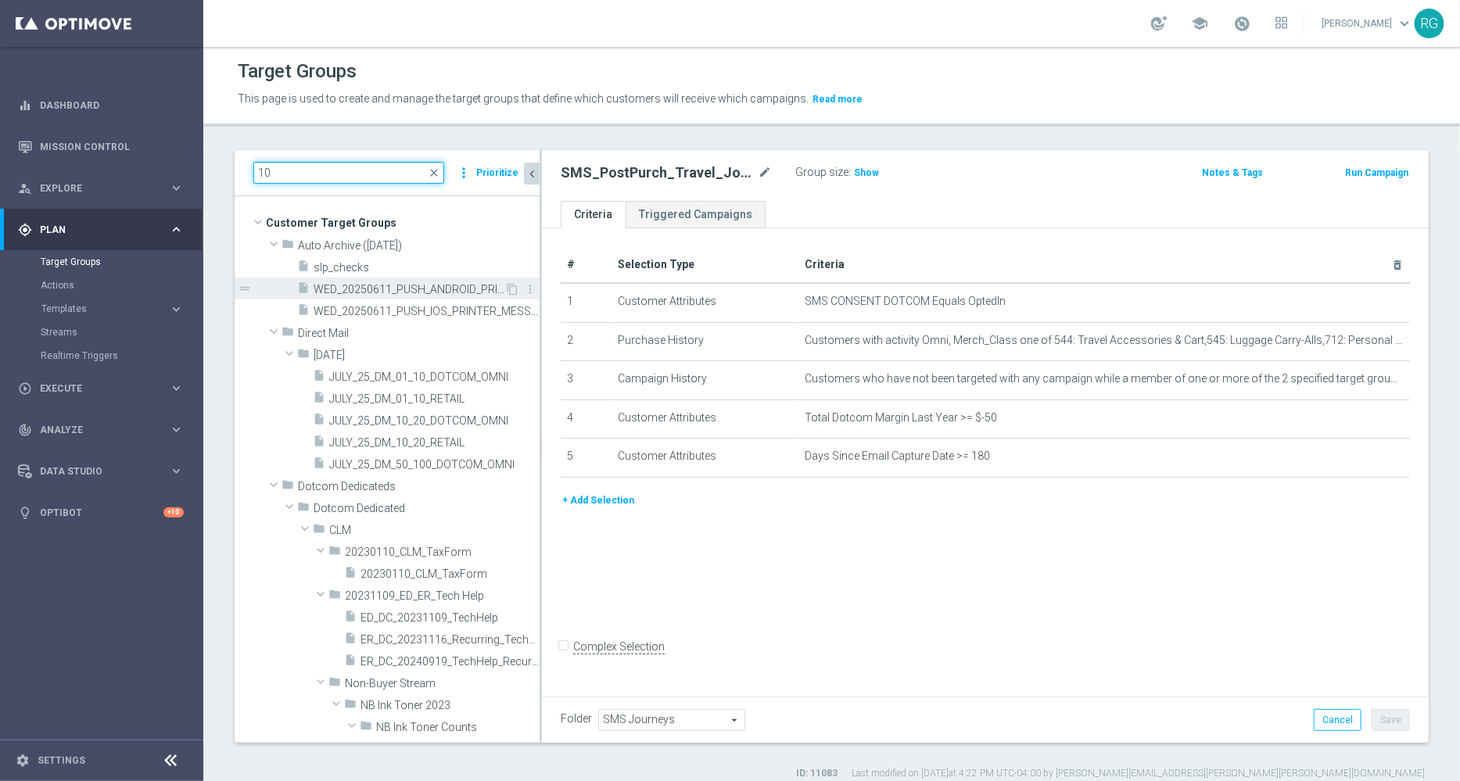
type input "1"
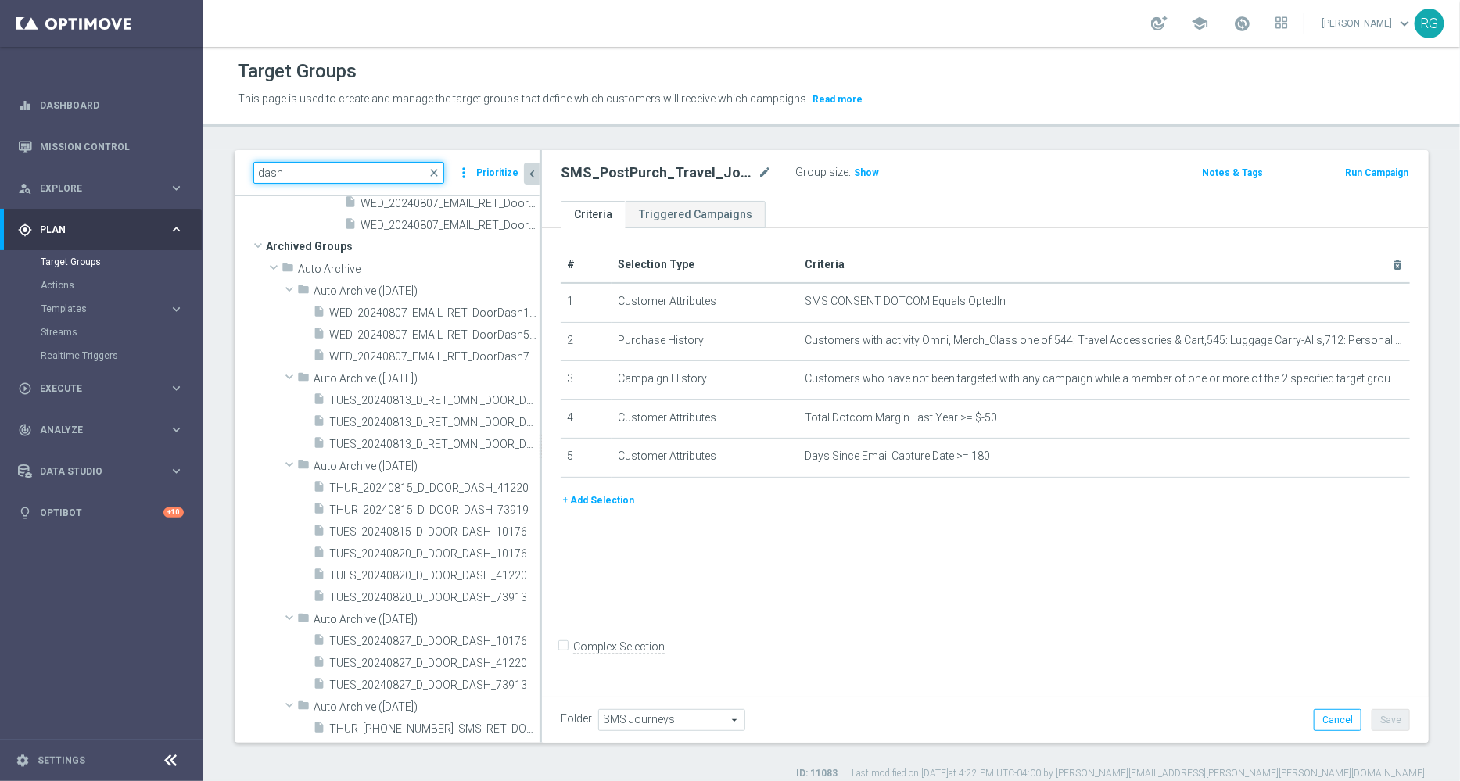
scroll to position [216, 0]
type input "dash"
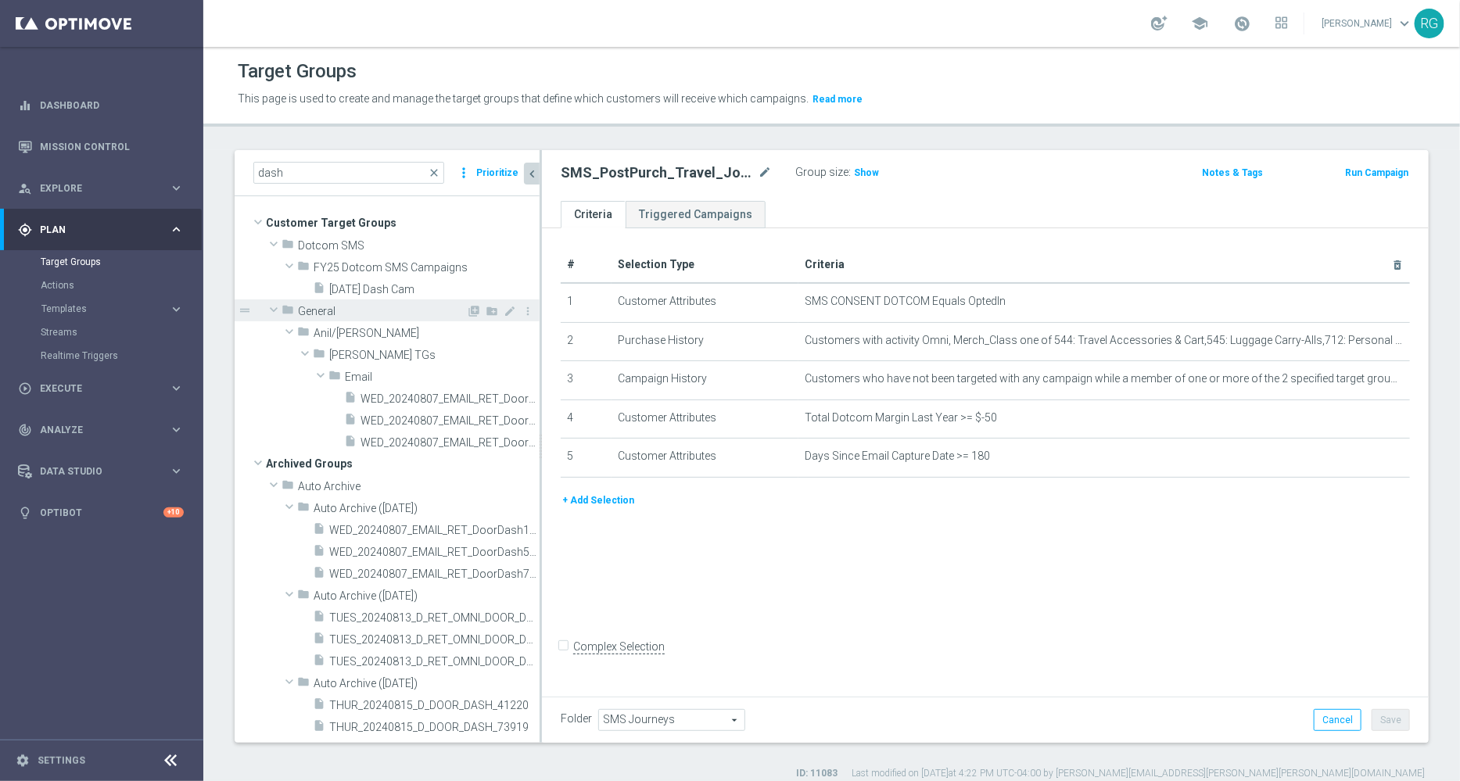
click at [371, 299] on div "folder General" at bounding box center [373, 310] width 185 height 22
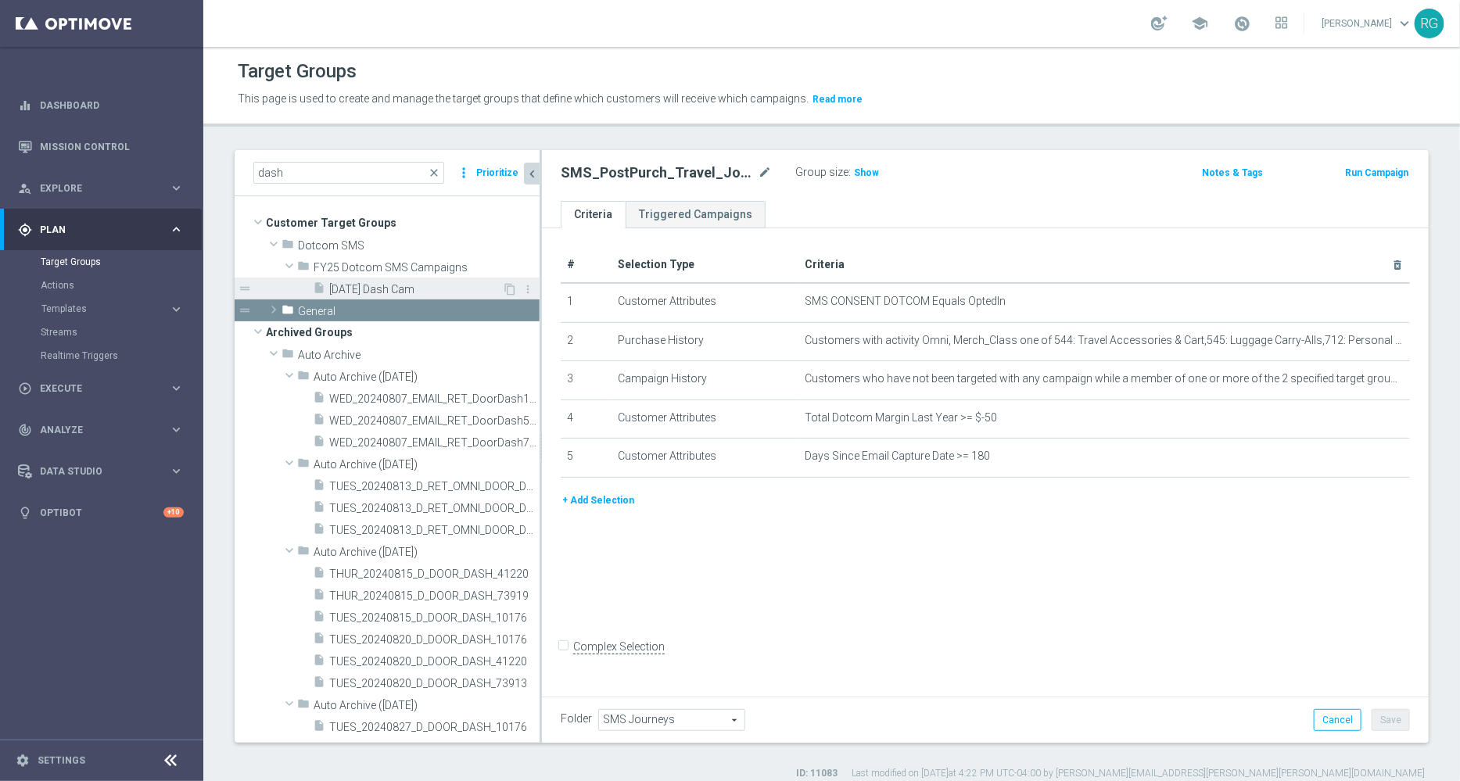
click at [371, 288] on span "[DATE] Dash Cam" at bounding box center [415, 289] width 173 height 13
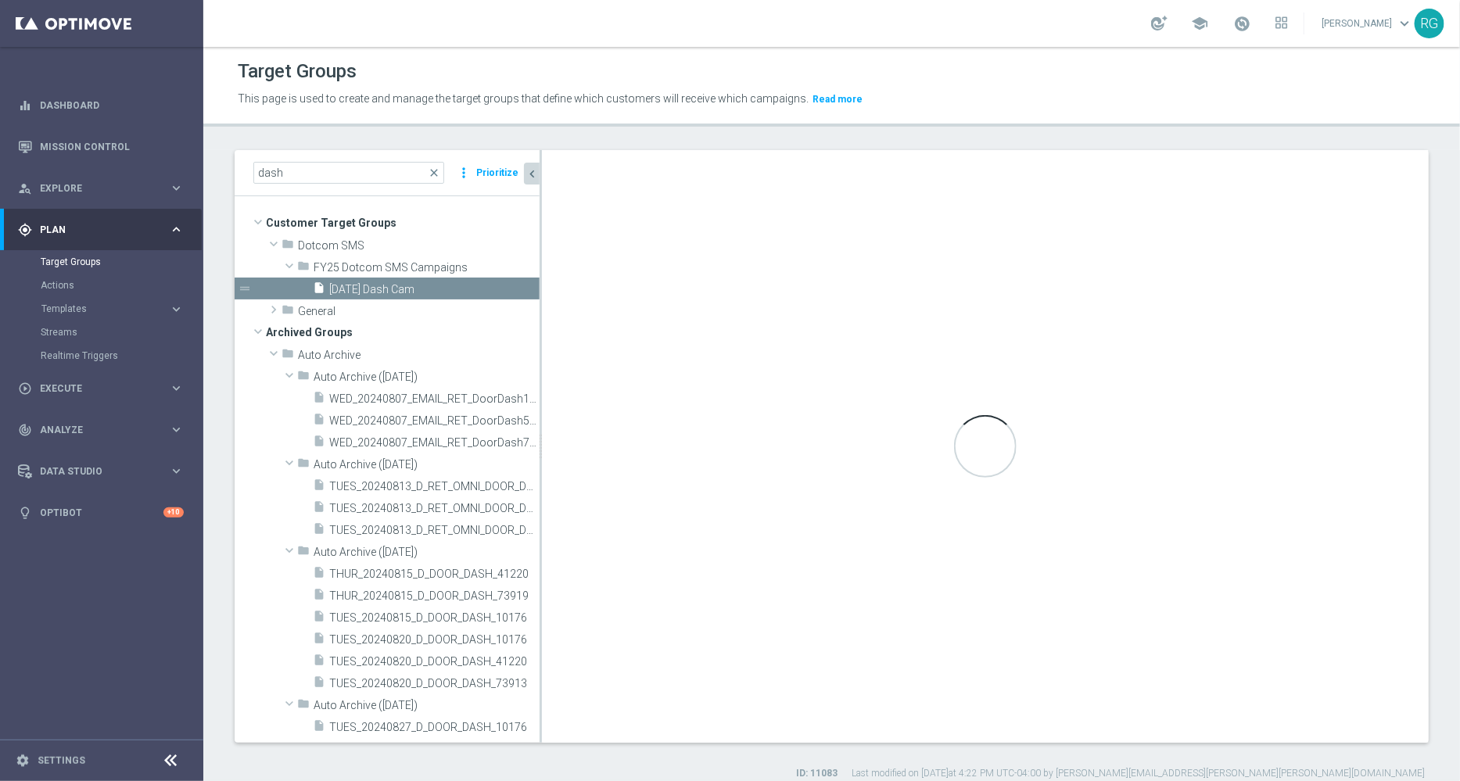
checkbox input "true"
type input "FY25 Dotcom SMS Campaigns"
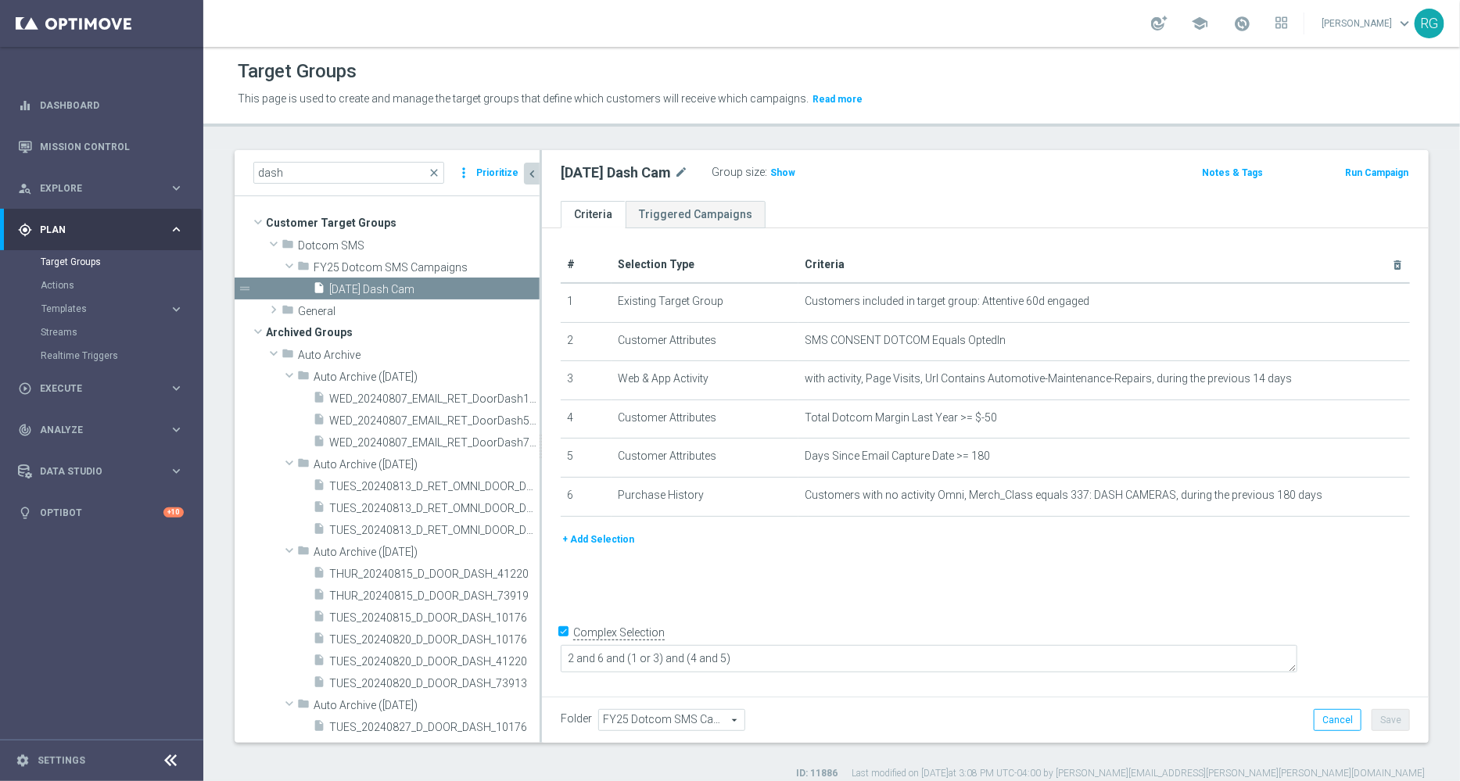
click at [676, 168] on div "[DATE] Dash Cam mode_edit" at bounding box center [624, 172] width 127 height 19
click at [688, 168] on icon "mode_edit" at bounding box center [681, 172] width 14 height 19
click at [583, 170] on input "[DATE] Dash Cam" at bounding box center [666, 174] width 211 height 22
type input "[DATE] Dash Cam"
click at [1253, 637] on div "# Selection Type Criteria delete_forever 1 Existing Target Group Customers incl…" at bounding box center [985, 460] width 887 height 464
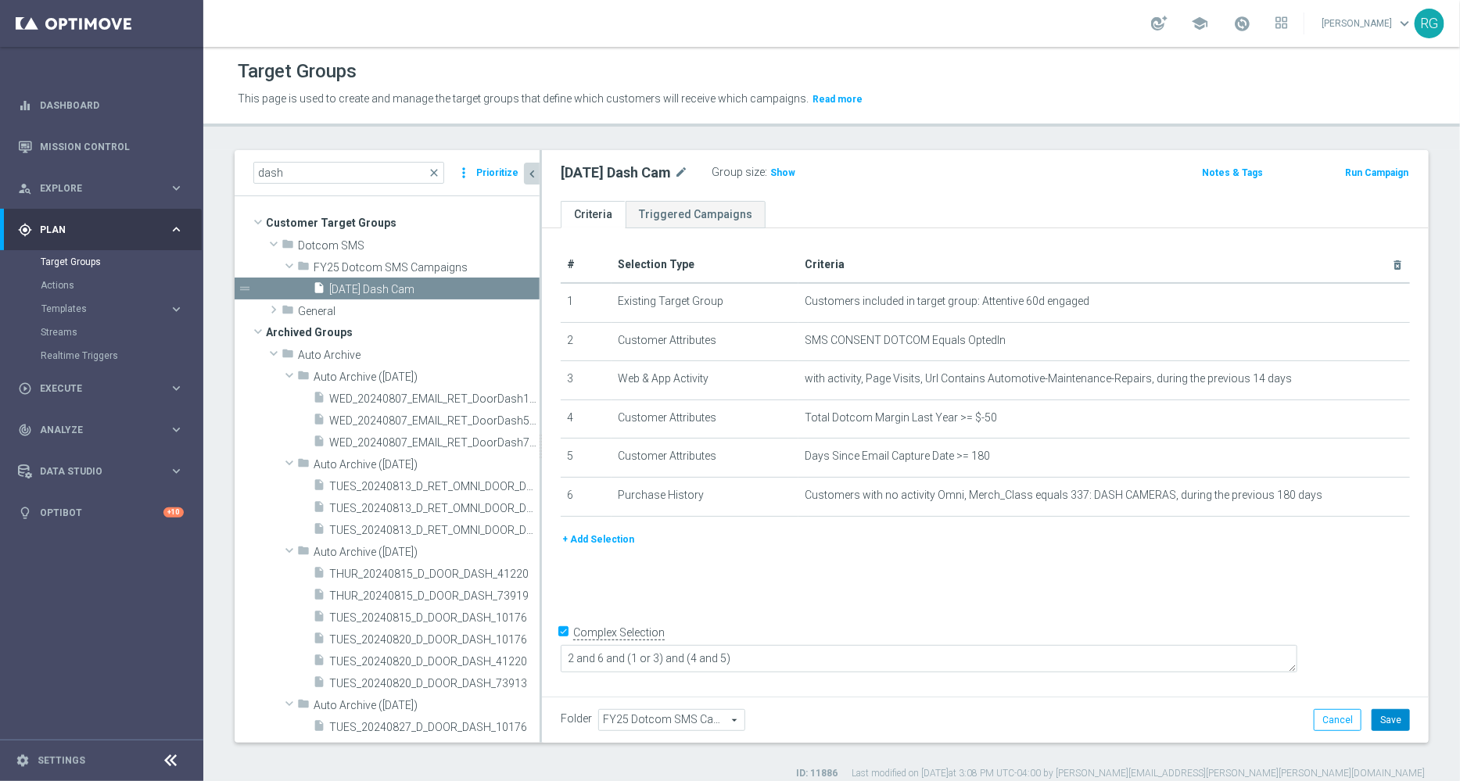
click at [1375, 715] on button "Save" at bounding box center [1390, 720] width 38 height 22
click at [504, 170] on button "Prioritize" at bounding box center [497, 173] width 47 height 21
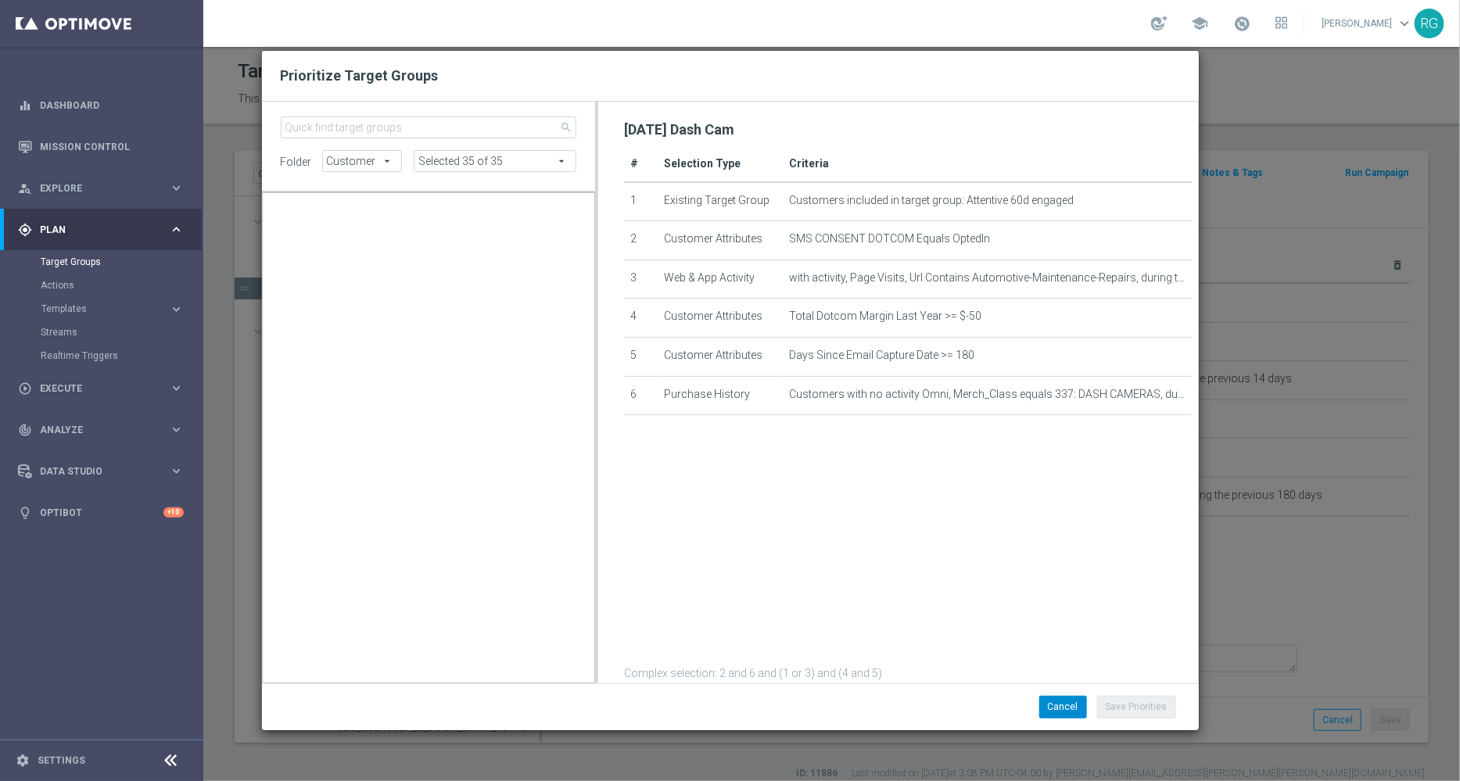
scroll to position [14428, 0]
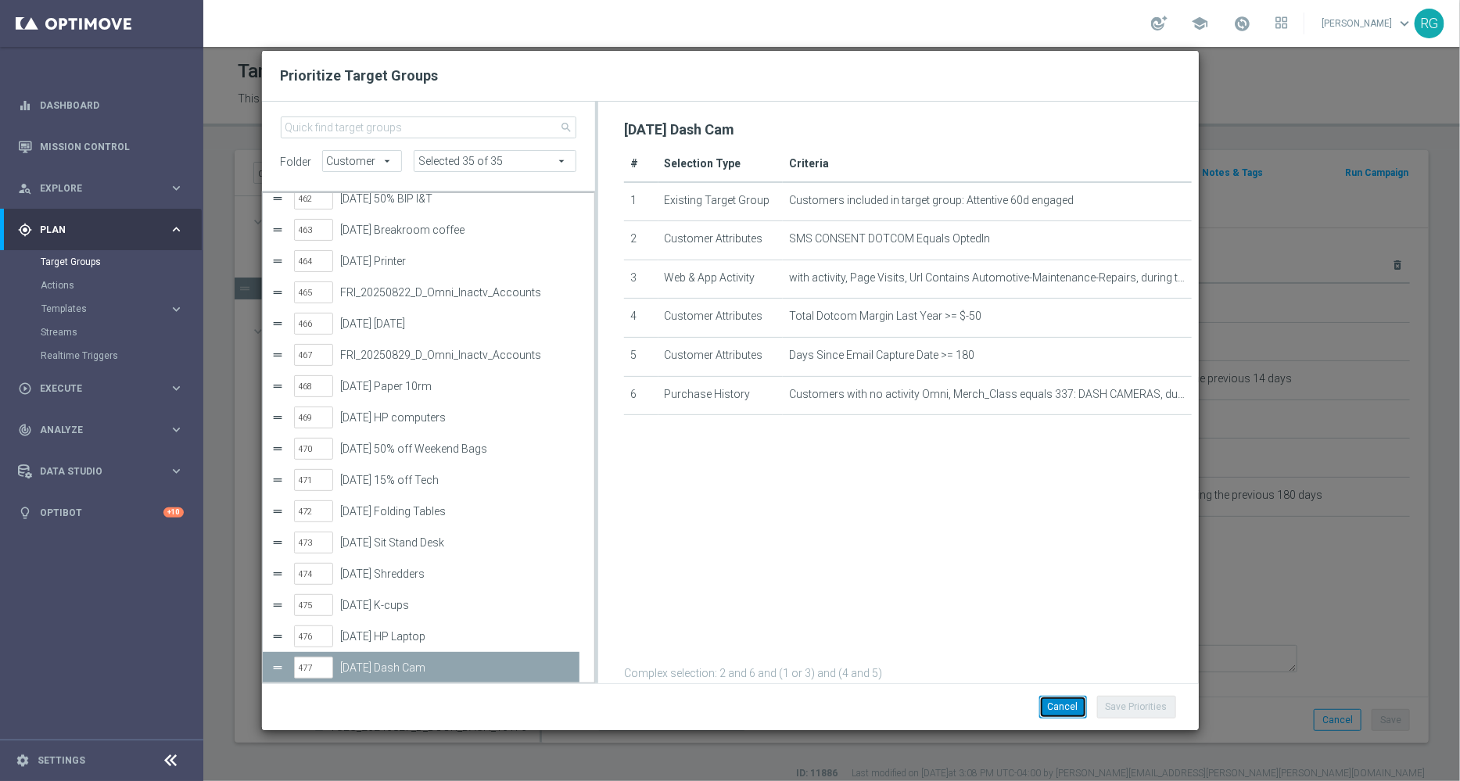
click at [1081, 705] on button "Cancel" at bounding box center [1063, 707] width 48 height 22
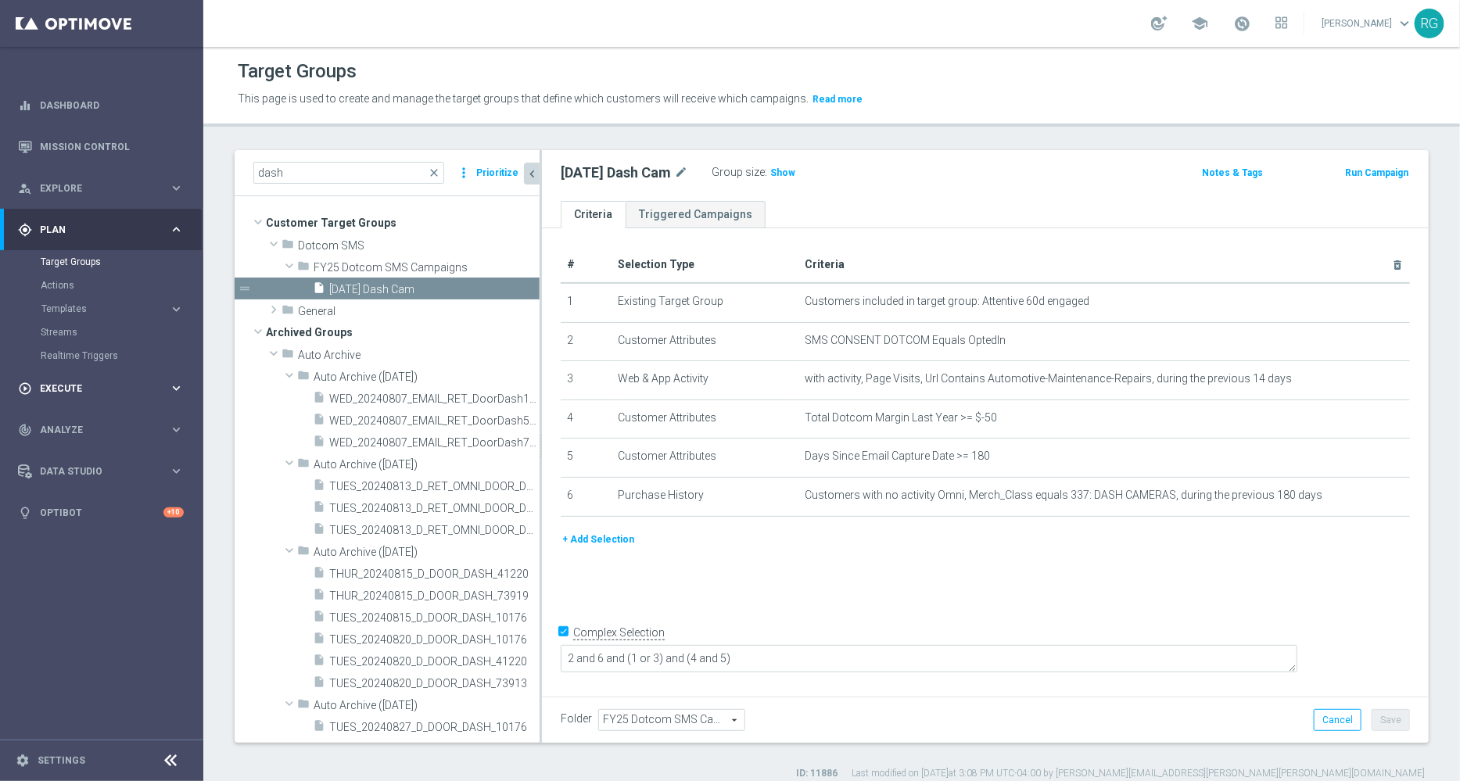
click at [65, 382] on div "play_circle_outline Execute" at bounding box center [93, 389] width 151 height 14
click at [96, 295] on div "Campaign Builder" at bounding box center [121, 303] width 161 height 23
click at [83, 304] on link "Campaign Builder" at bounding box center [102, 303] width 122 height 13
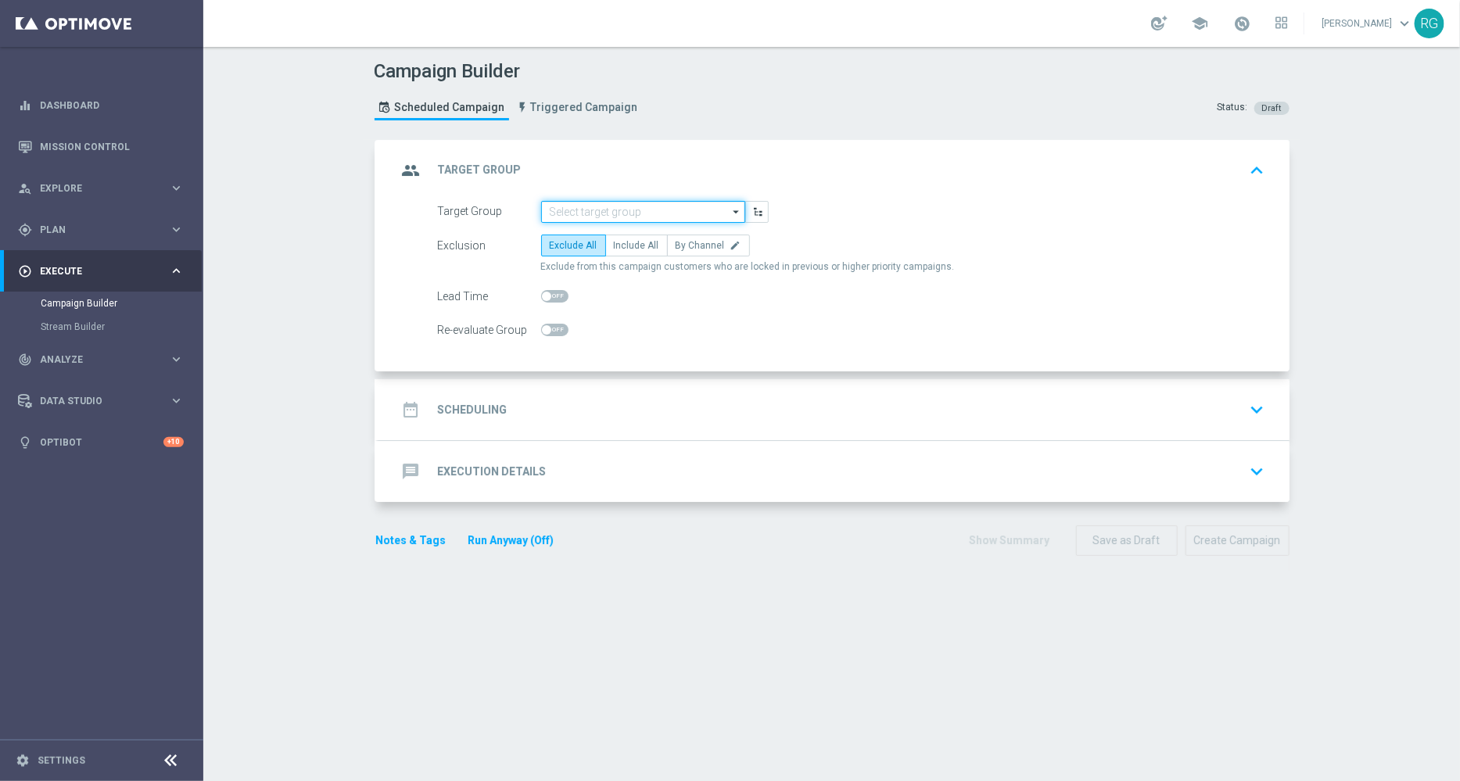
click at [575, 209] on input at bounding box center [643, 212] width 204 height 22
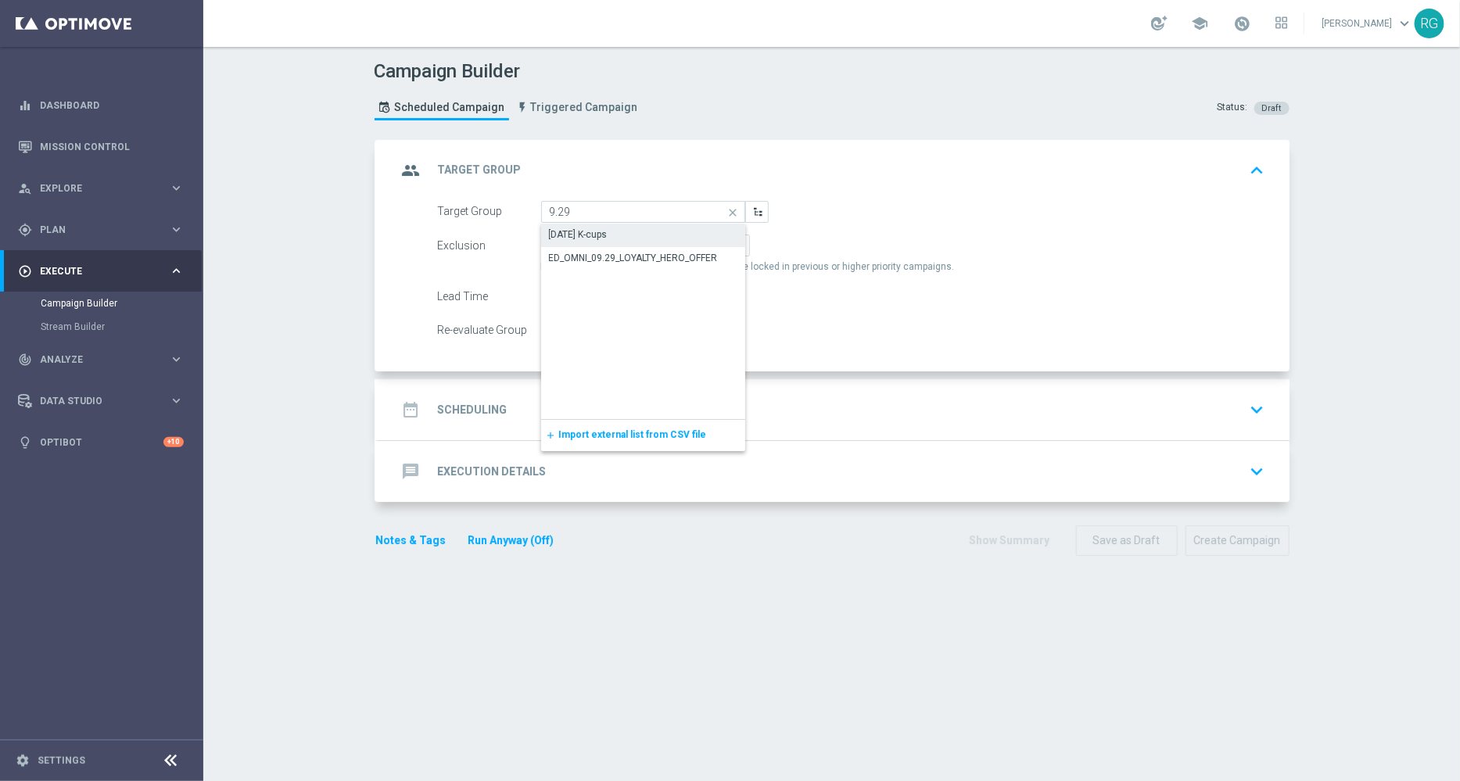
click at [583, 228] on div "[DATE] K-cups" at bounding box center [578, 235] width 59 height 14
type input "[DATE] K-cups"
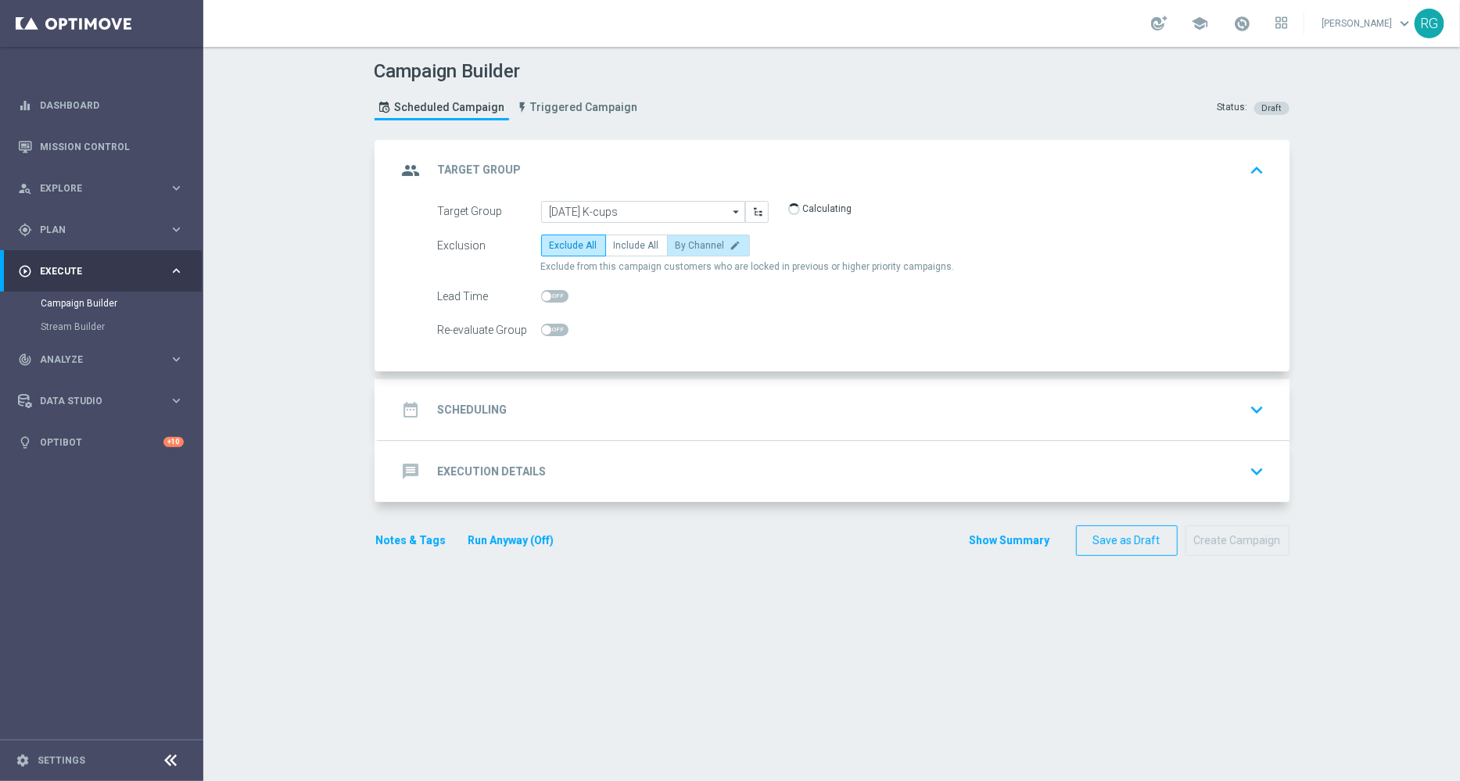
click at [692, 243] on span "By Channel" at bounding box center [700, 245] width 49 height 11
click at [686, 243] on input "By Channel edit" at bounding box center [681, 248] width 10 height 10
radio input "true"
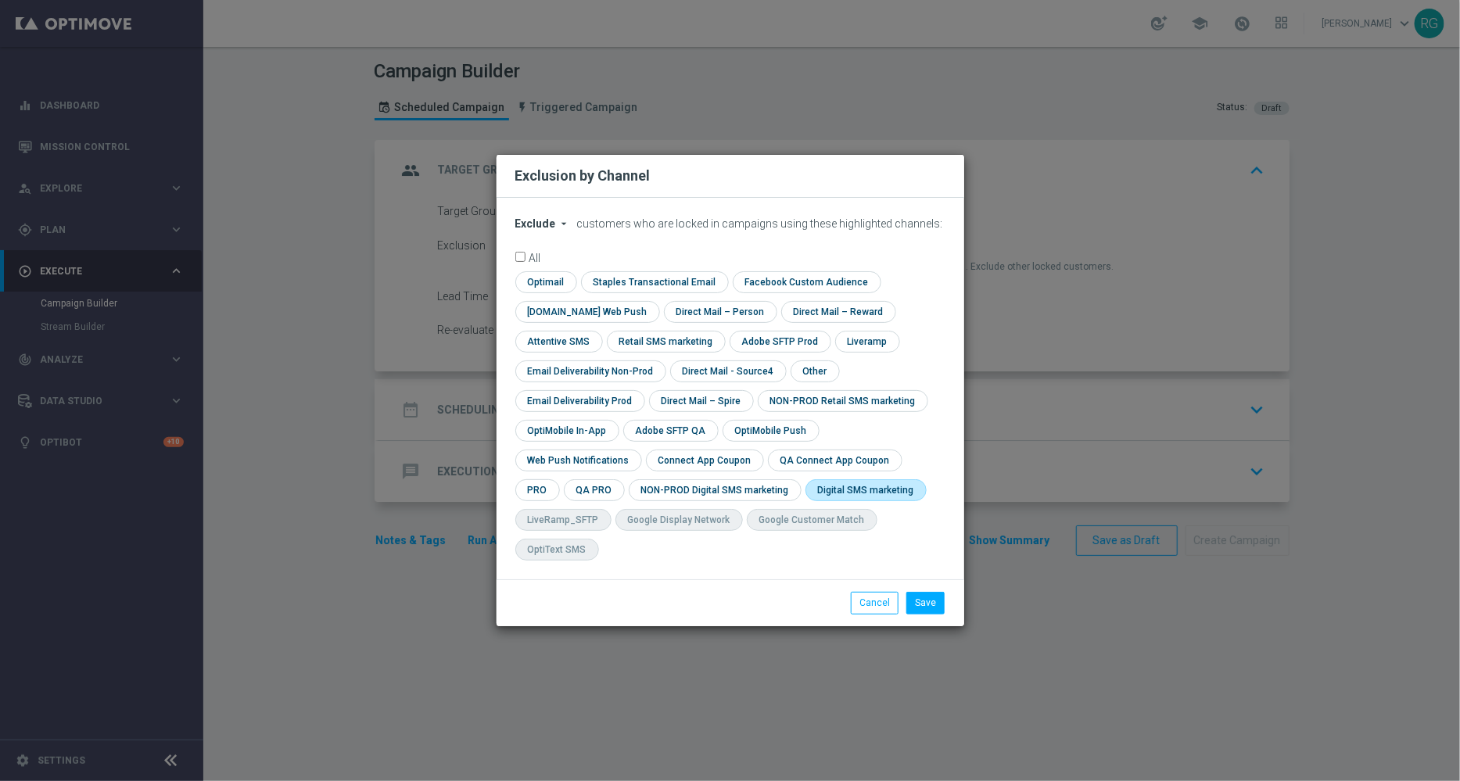
click at [805, 500] on input "checkbox" at bounding box center [862, 489] width 115 height 21
checkbox input "true"
click at [927, 595] on button "Save" at bounding box center [925, 603] width 38 height 22
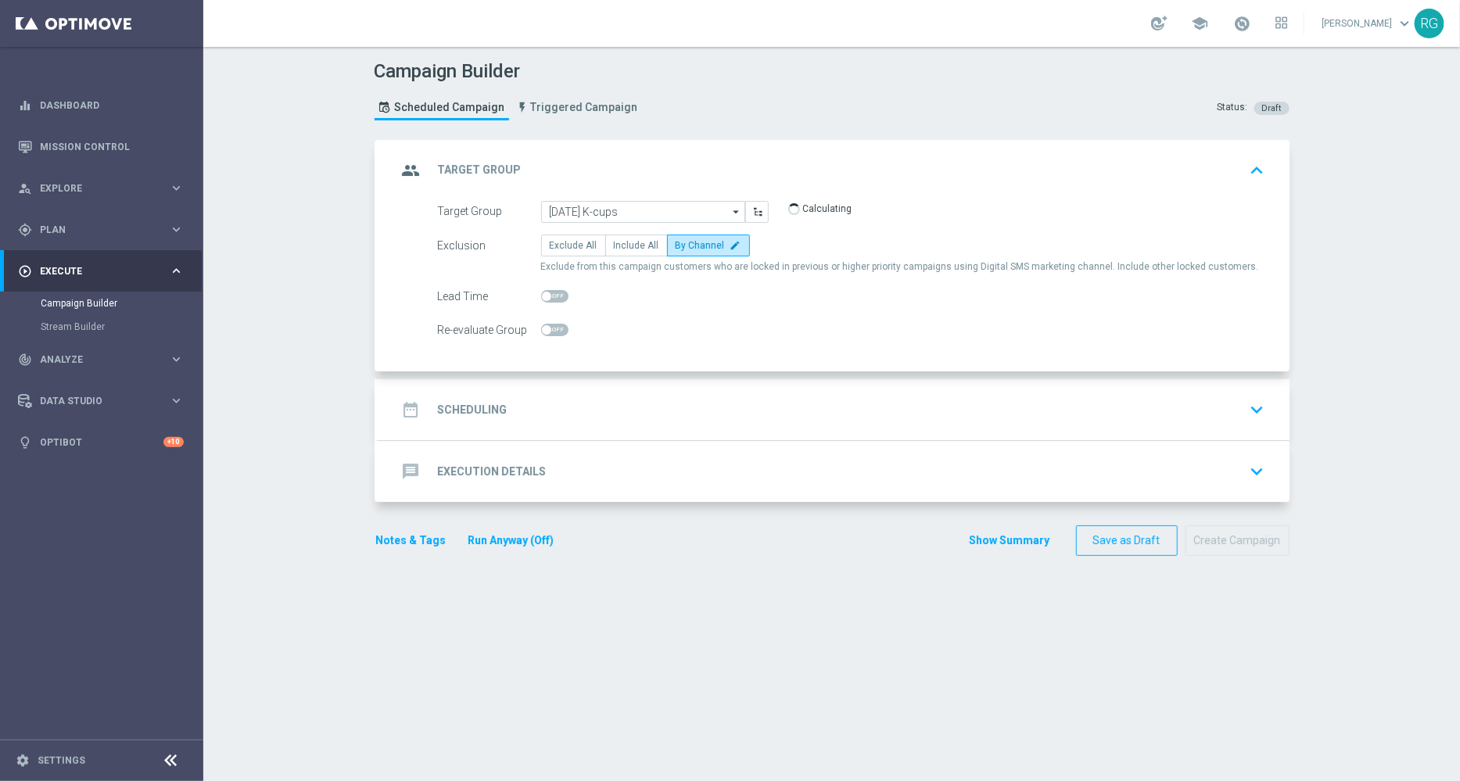
click at [546, 296] on span at bounding box center [554, 296] width 27 height 13
click at [546, 296] on input "checkbox" at bounding box center [554, 296] width 27 height 13
checkbox input "true"
click at [597, 413] on div "date_range Scheduling keyboard_arrow_down" at bounding box center [833, 410] width 873 height 30
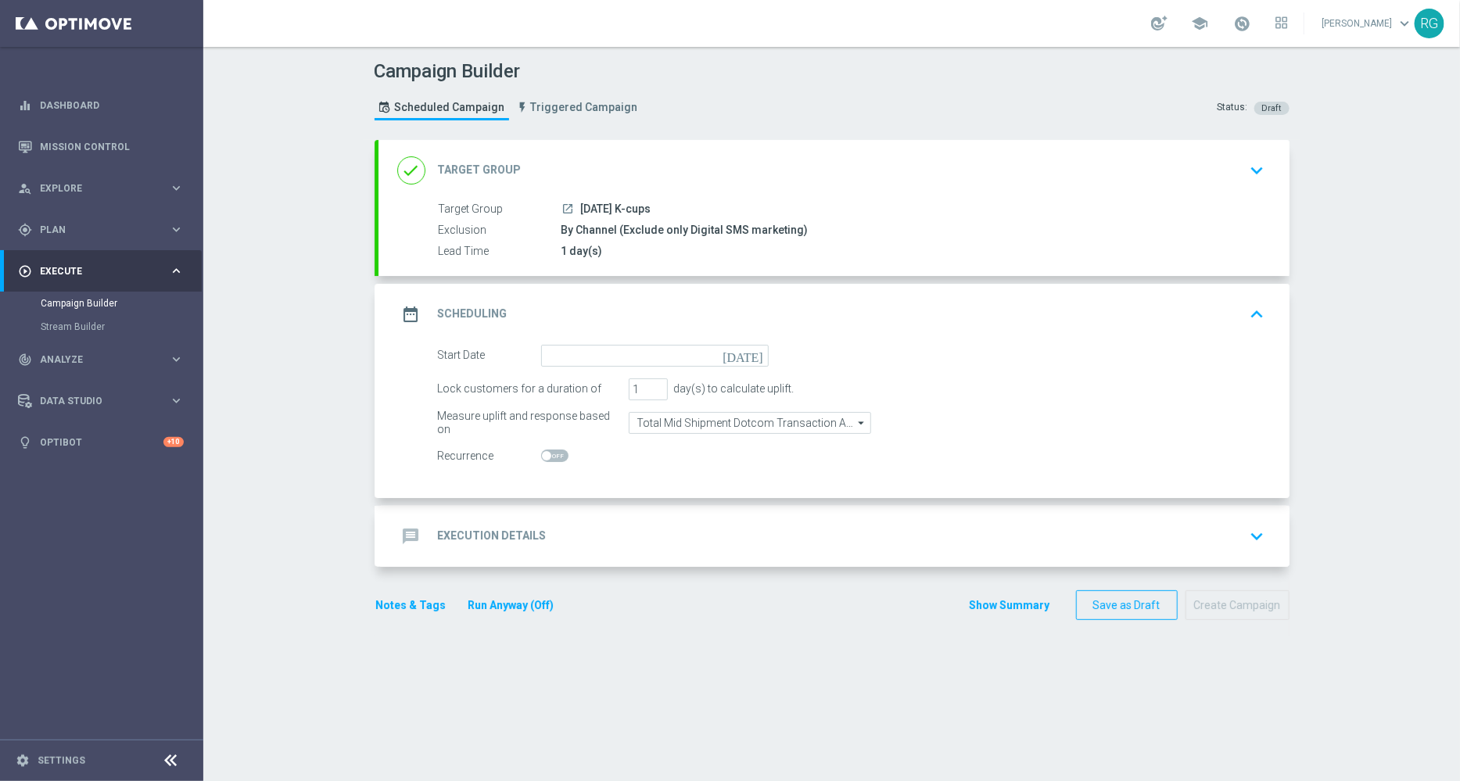
click at [747, 353] on icon "[DATE]" at bounding box center [745, 353] width 46 height 17
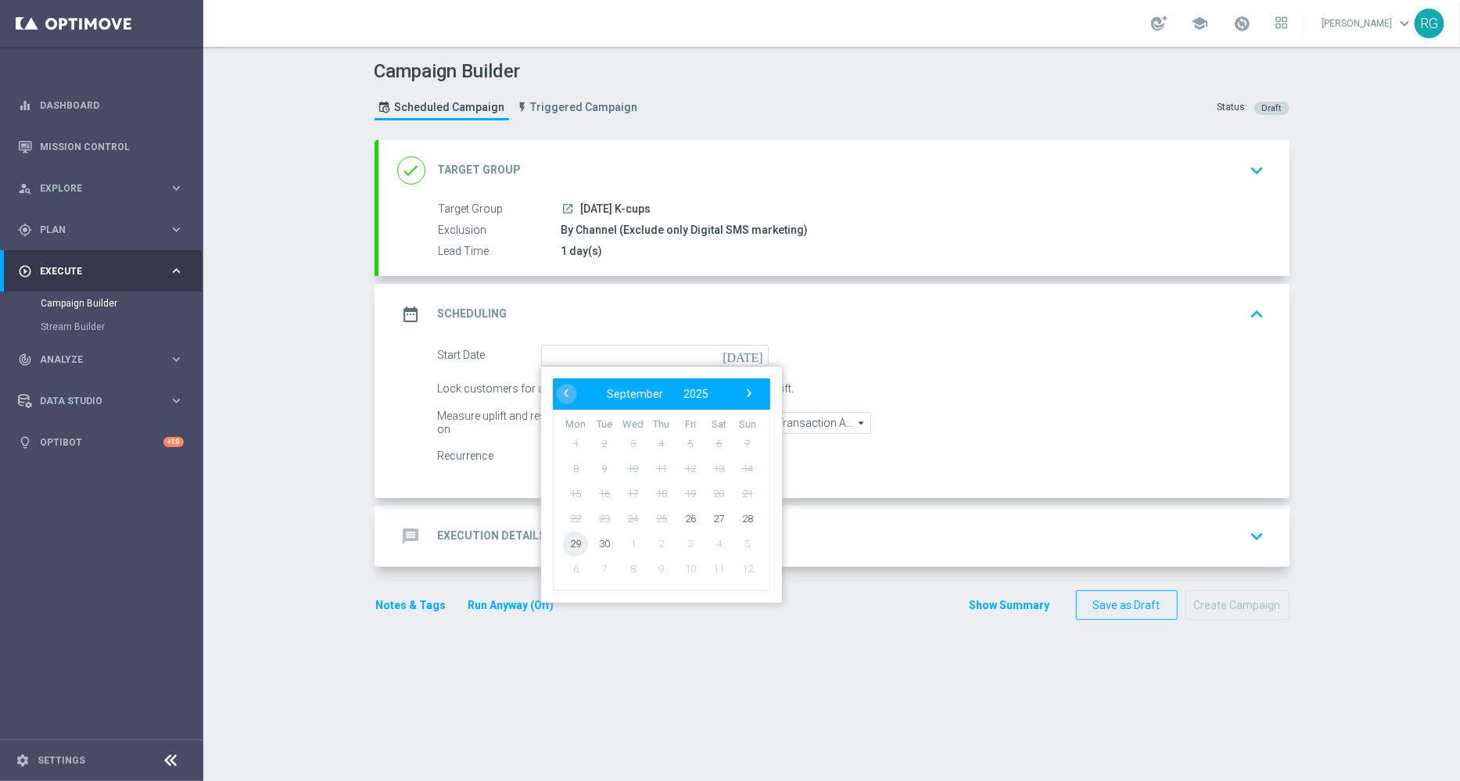
click at [568, 539] on span "29" at bounding box center [575, 543] width 25 height 25
type input "[DATE]"
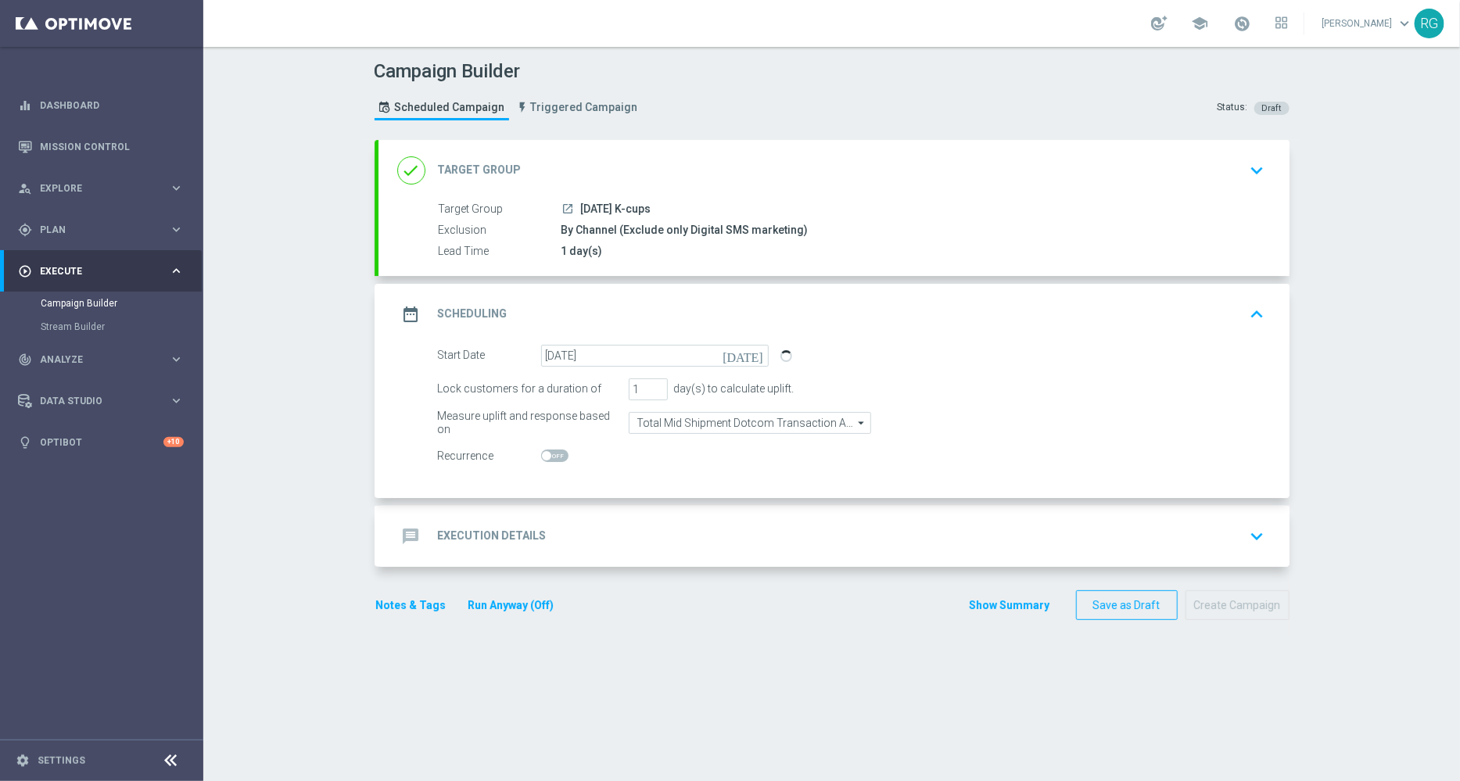
click at [649, 537] on div "message Execution Details keyboard_arrow_down" at bounding box center [833, 537] width 873 height 30
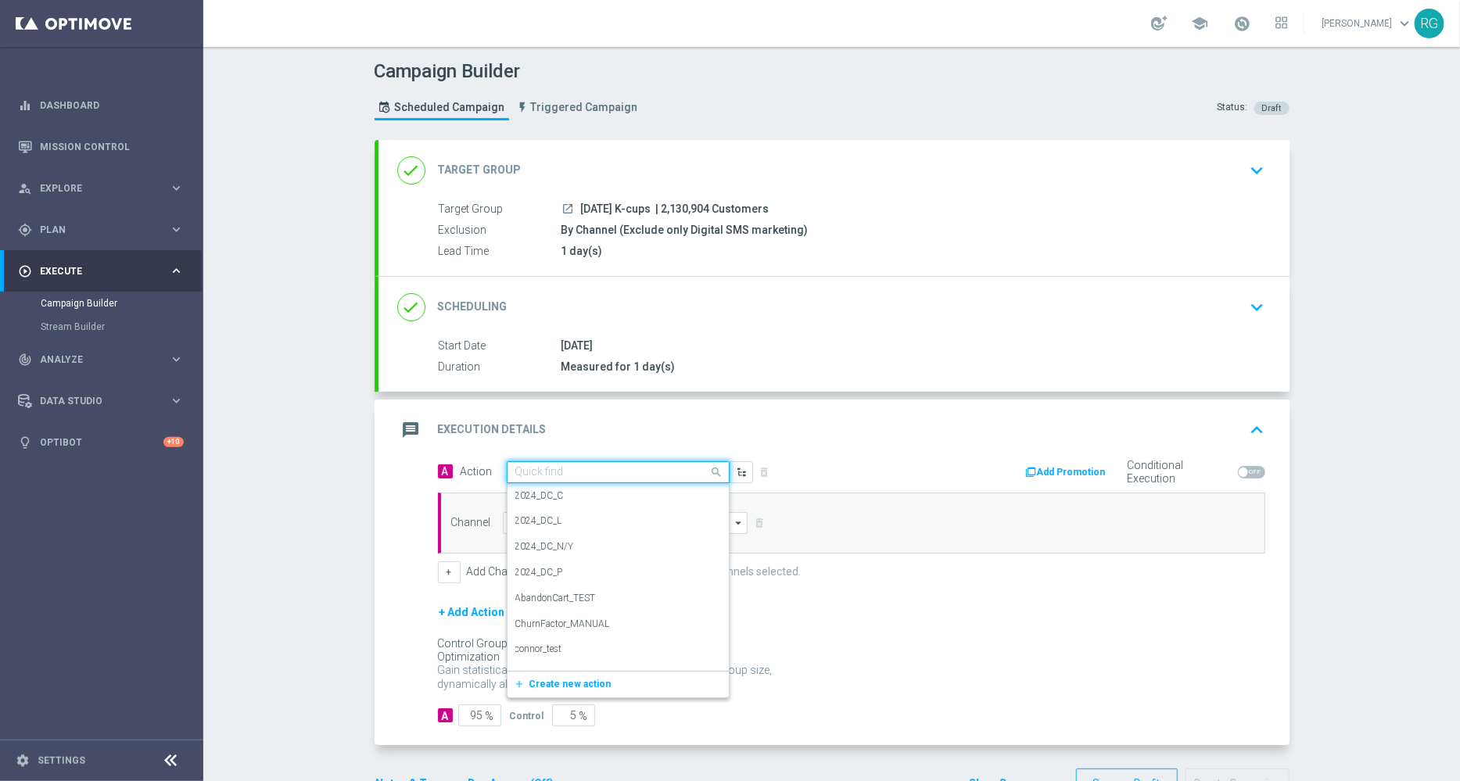
click at [594, 471] on input "text" at bounding box center [602, 472] width 174 height 13
type input "sms"
click at [543, 553] on label "SMS_Awareness" at bounding box center [548, 550] width 67 height 13
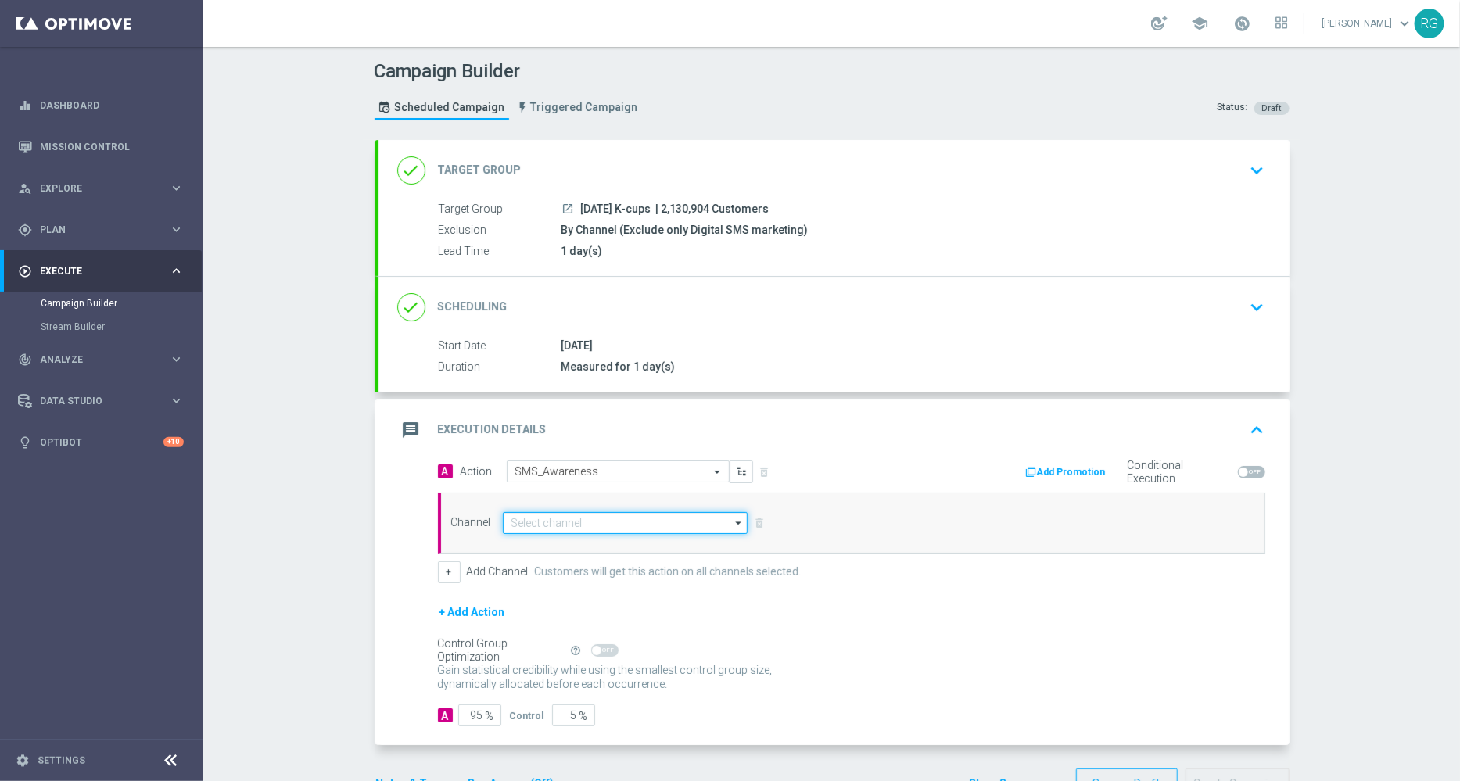
click at [550, 525] on input at bounding box center [626, 523] width 246 height 22
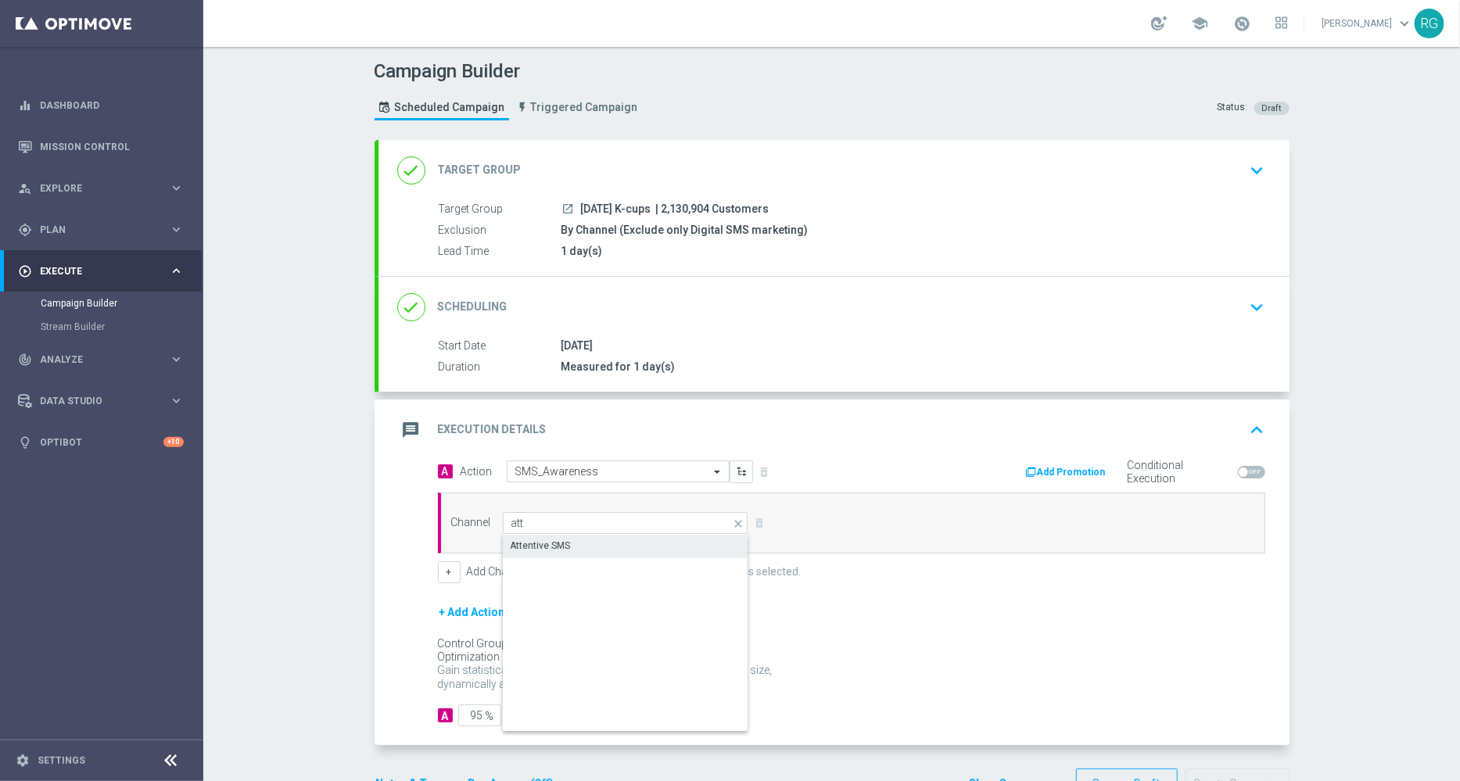
click at [538, 539] on div "Attentive SMS" at bounding box center [541, 546] width 60 height 14
type input "Attentive SMS"
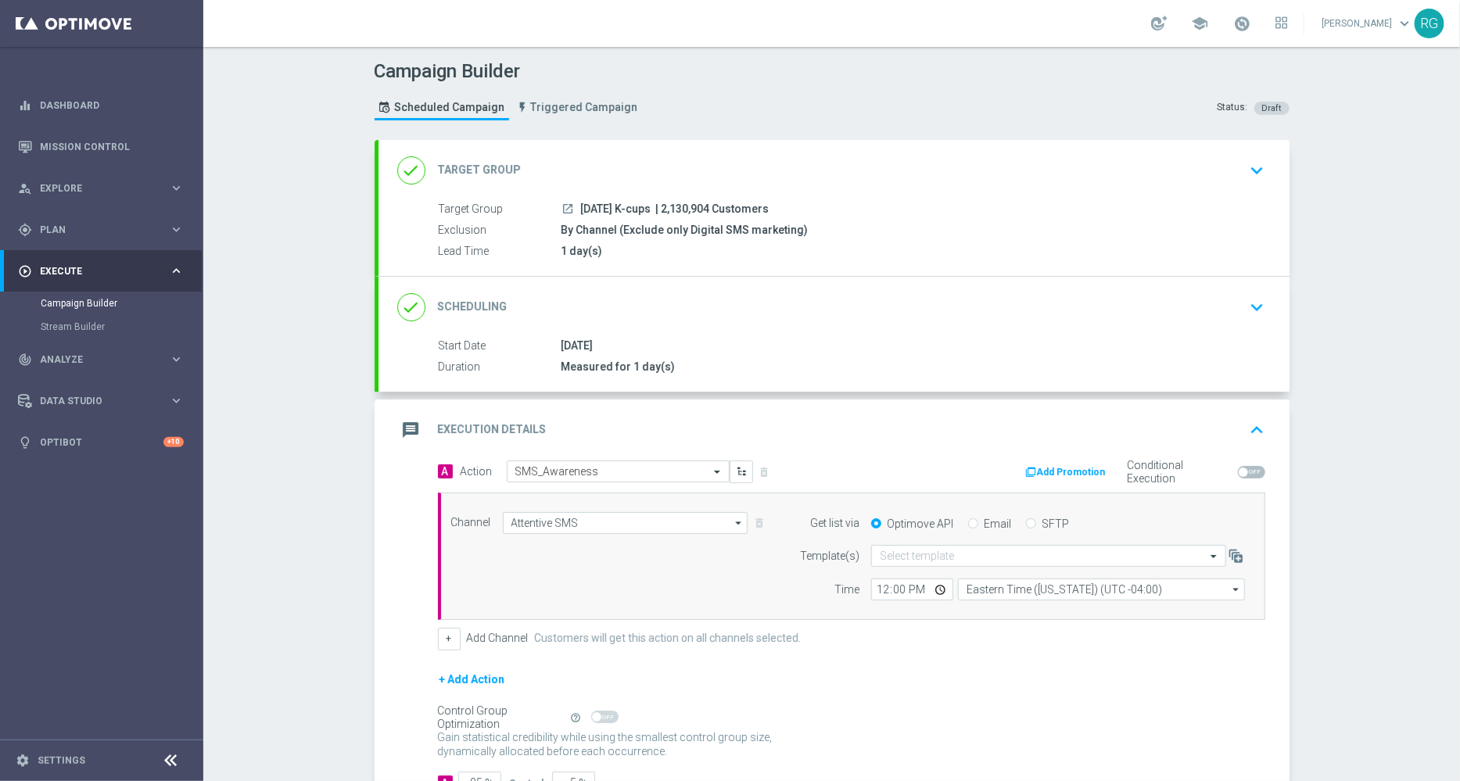
scroll to position [113, 0]
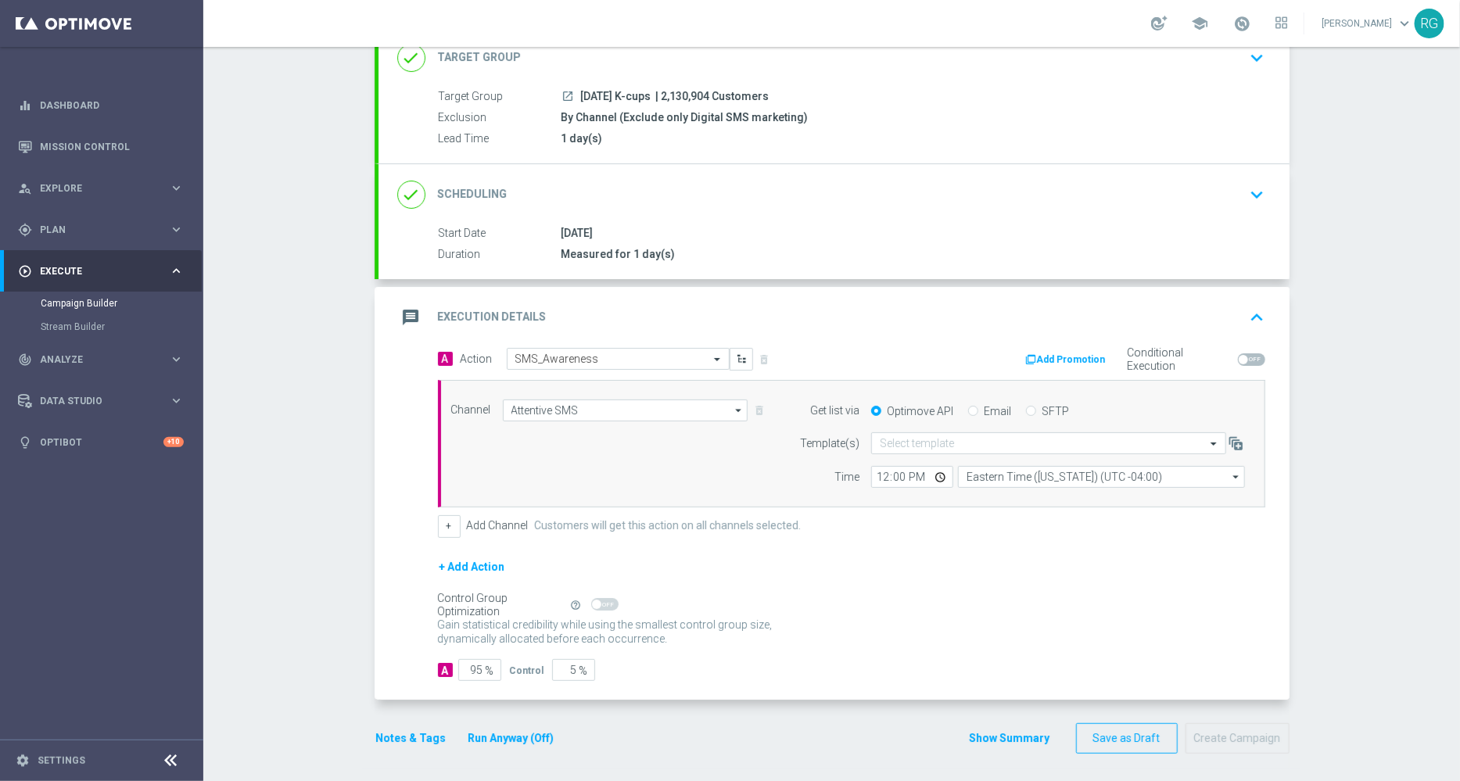
click at [1027, 407] on div "SFTP" at bounding box center [1047, 411] width 43 height 14
click at [1026, 410] on input "SFTP" at bounding box center [1031, 412] width 10 height 10
radio input "true"
click at [375, 739] on button "Notes & Tags" at bounding box center [411, 739] width 73 height 20
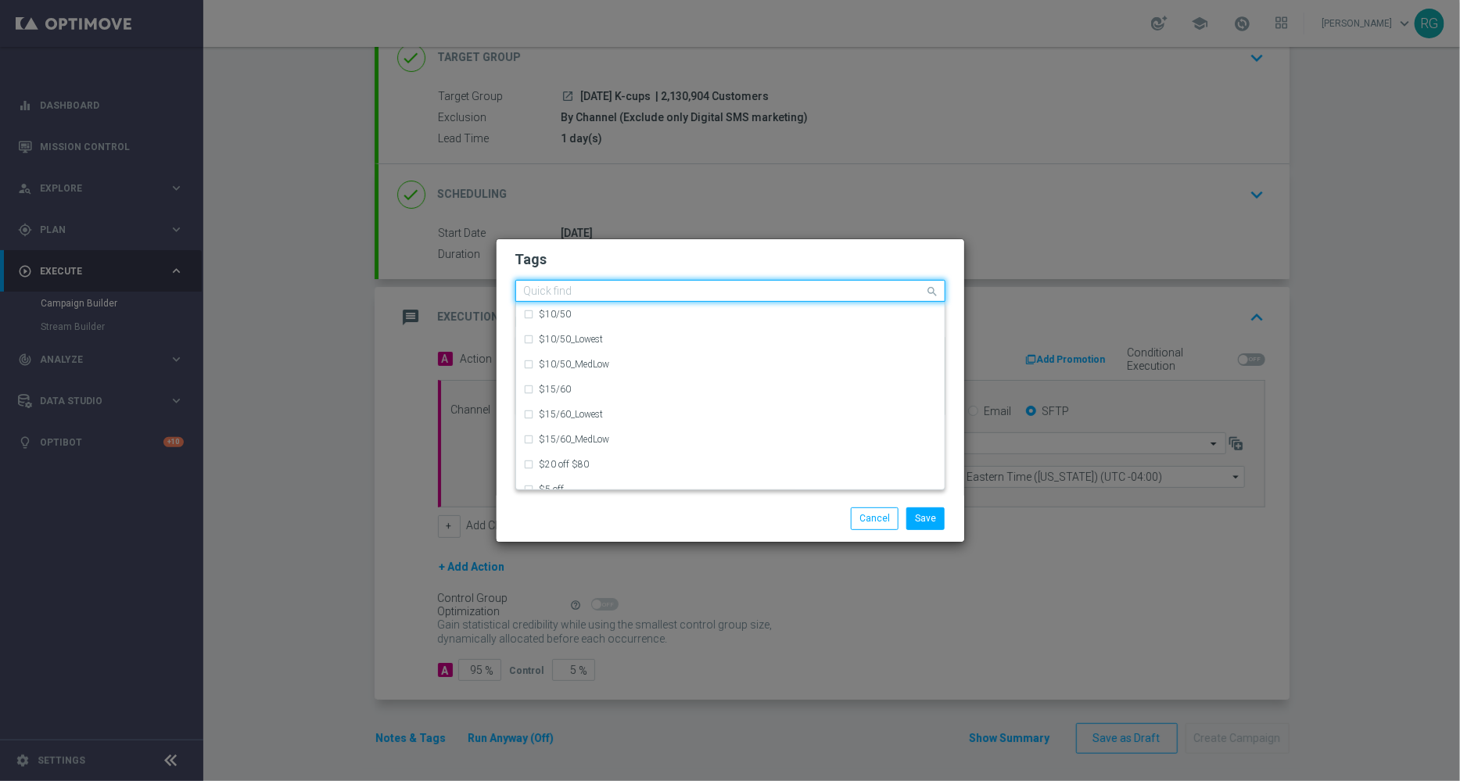
click at [643, 284] on div "Quick find" at bounding box center [720, 291] width 409 height 20
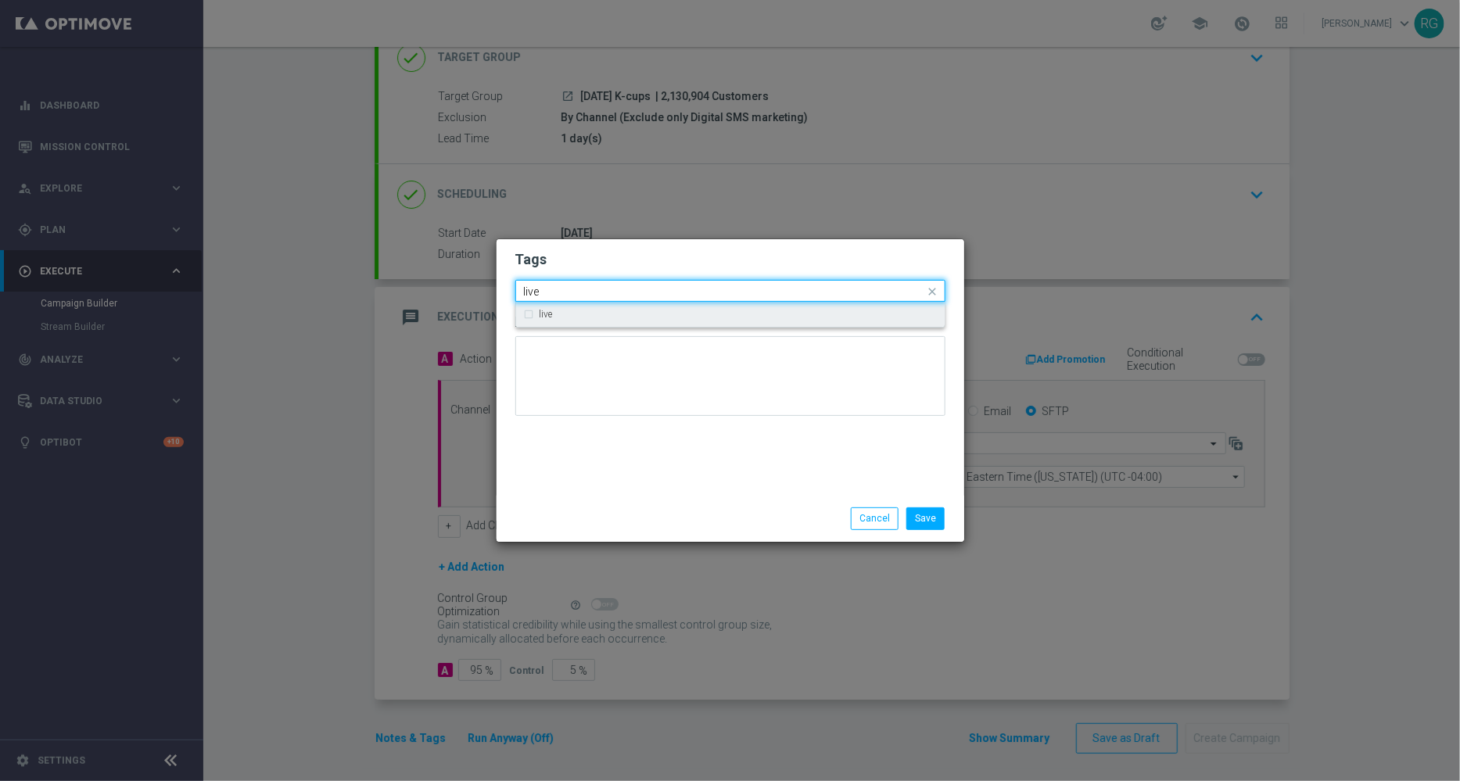
click at [608, 306] on div "live" at bounding box center [730, 314] width 413 height 25
type input "live"
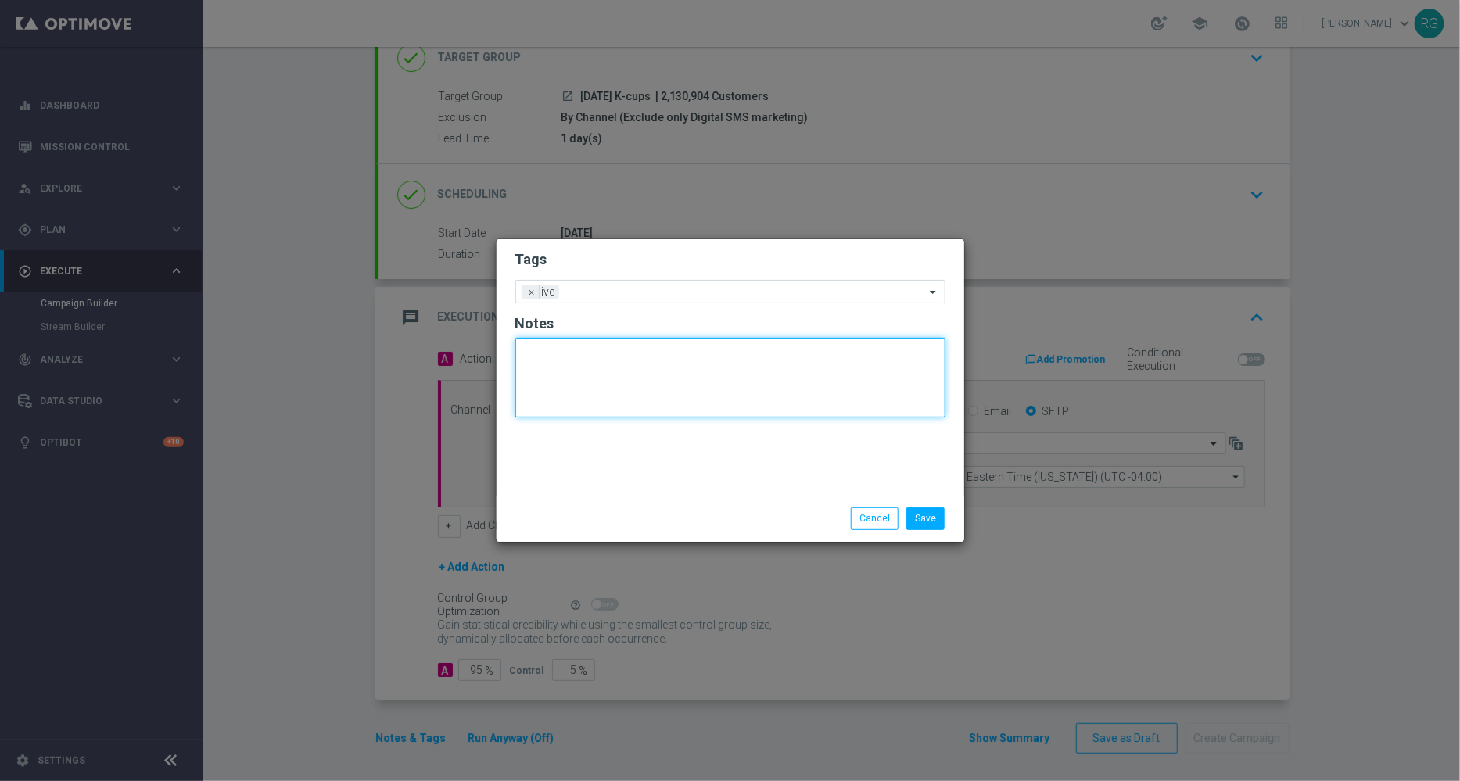
click at [606, 368] on textarea at bounding box center [730, 378] width 430 height 80
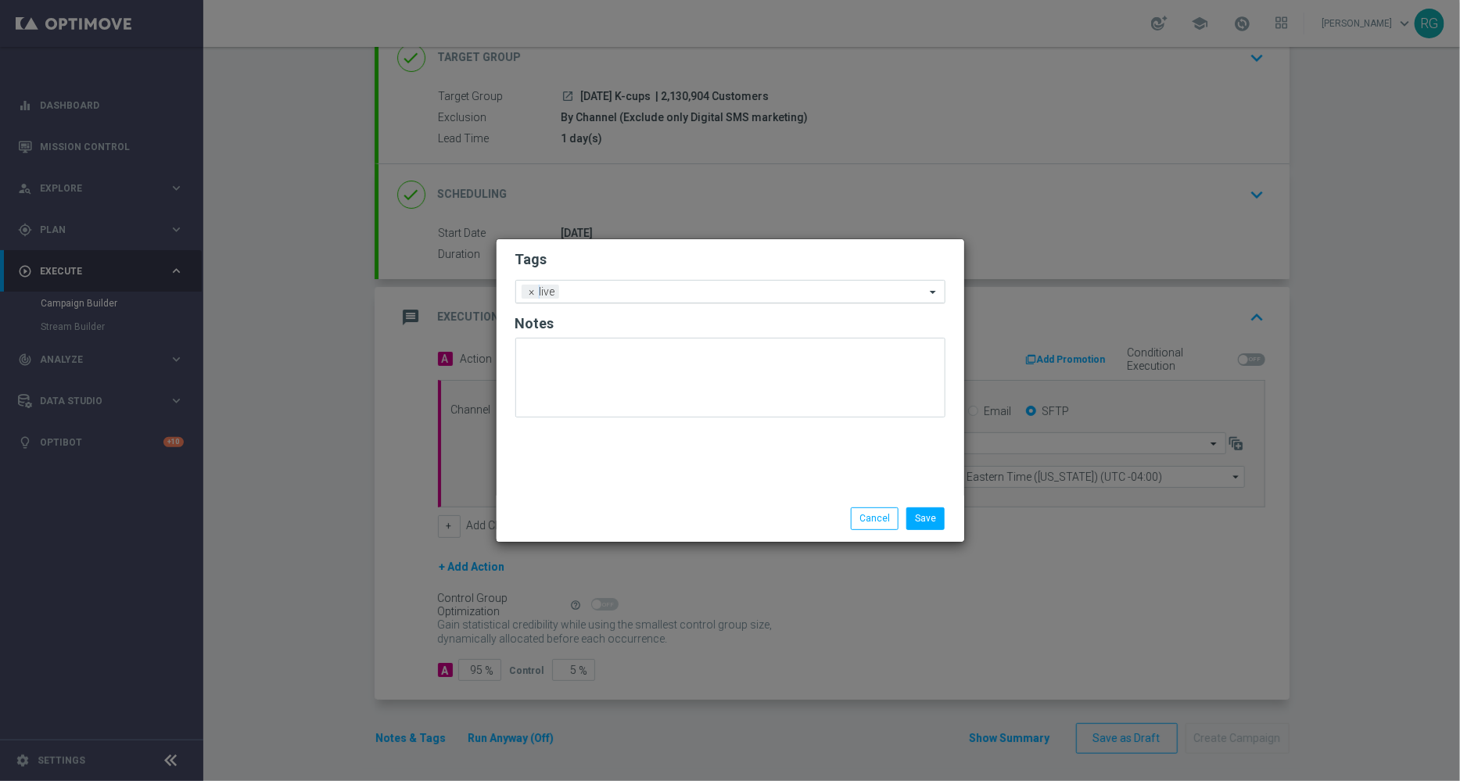
click at [589, 294] on input "text" at bounding box center [745, 292] width 360 height 13
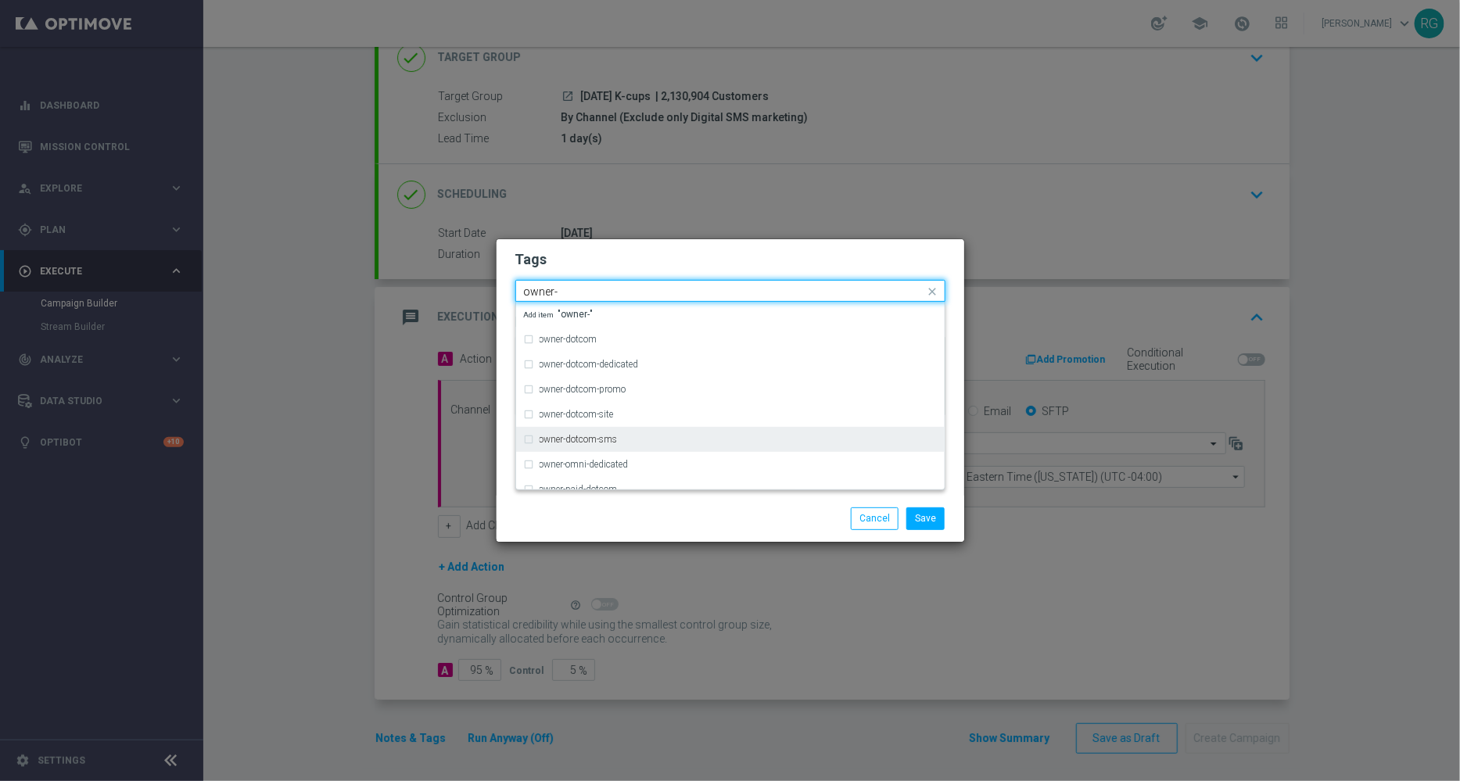
click at [579, 445] on div "owner-dotcom-sms" at bounding box center [730, 439] width 413 height 25
type input "owner-"
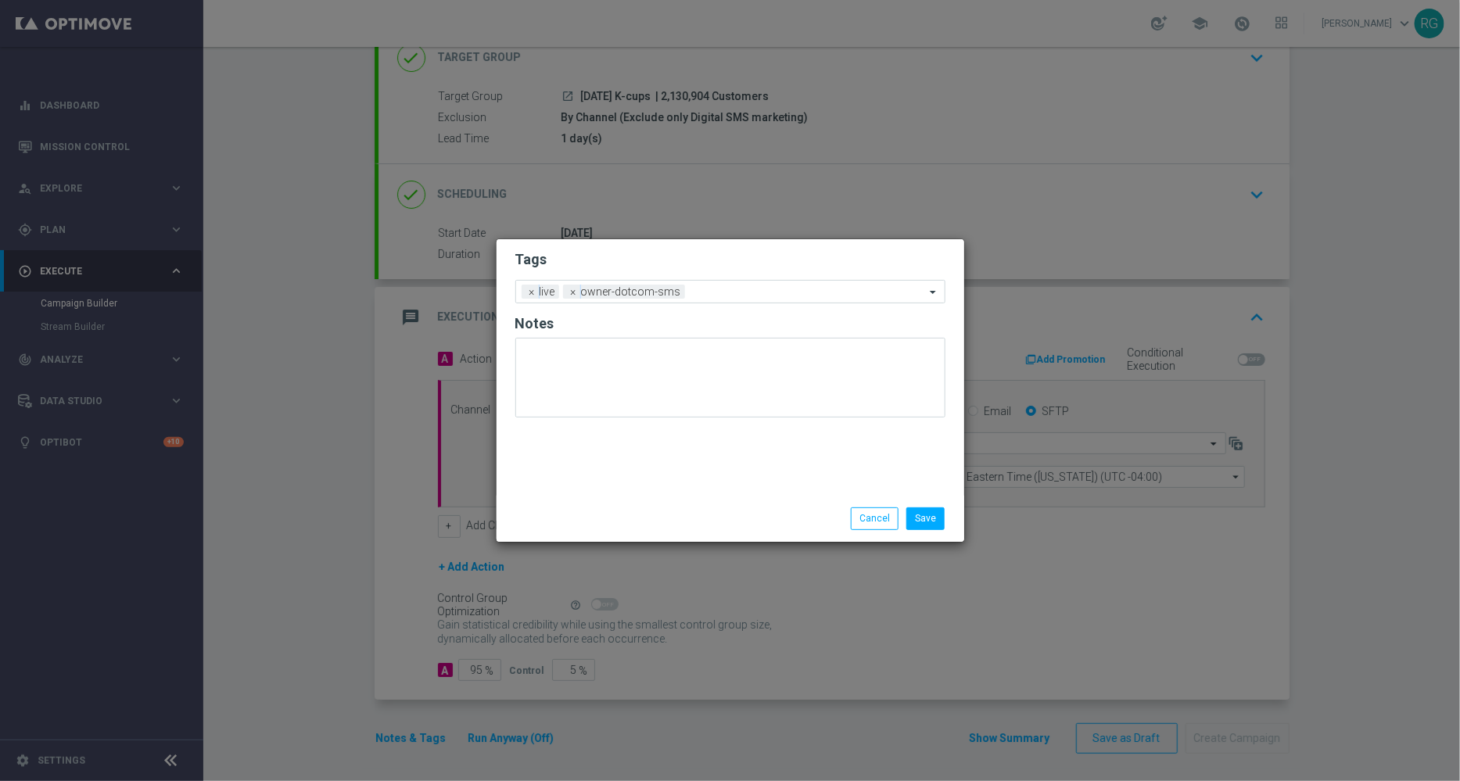
click at [804, 502] on div "Save Cancel" at bounding box center [730, 518] width 468 height 45
click at [937, 523] on button "Save" at bounding box center [925, 518] width 38 height 22
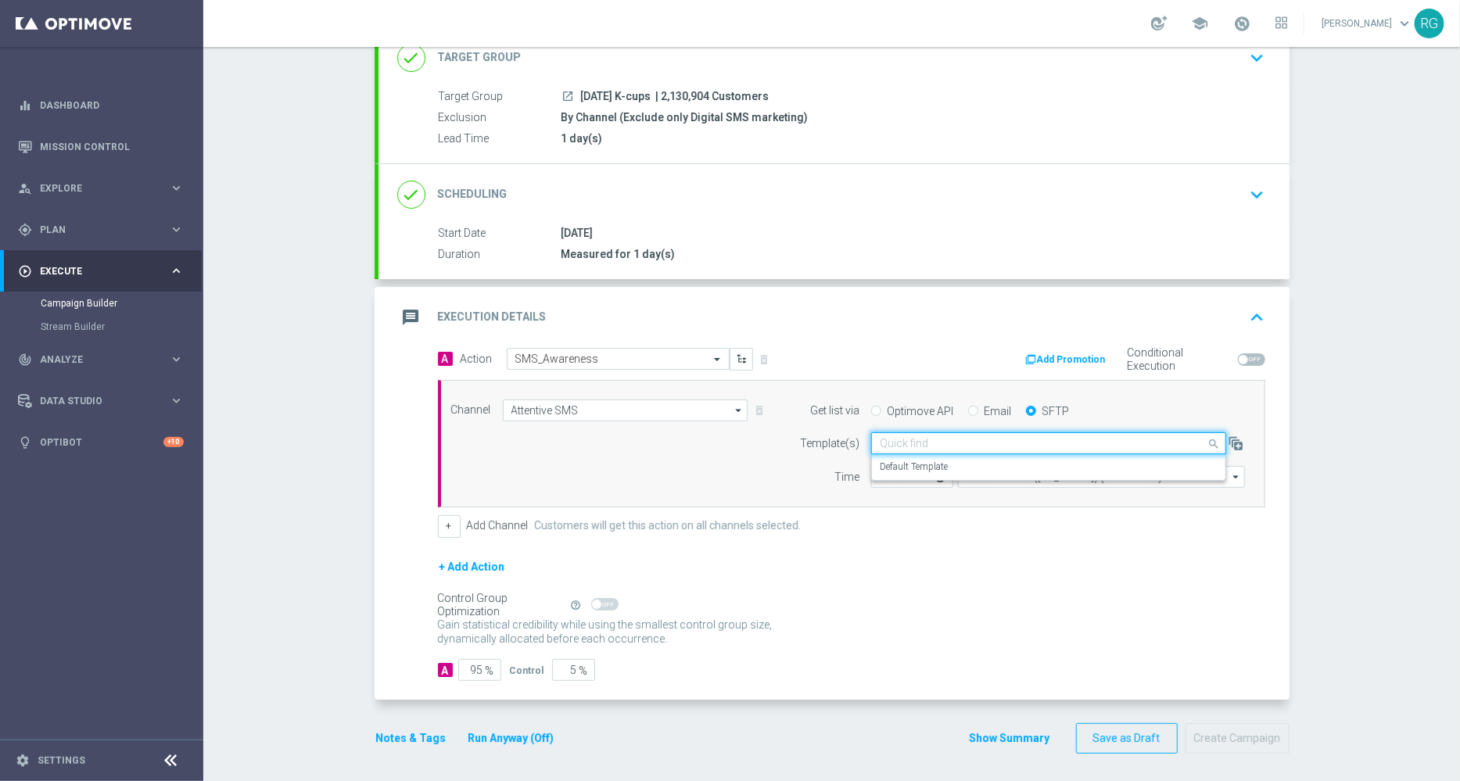
click at [1044, 437] on input "text" at bounding box center [1033, 443] width 306 height 13
click at [993, 465] on div "Default Template" at bounding box center [1049, 467] width 338 height 26
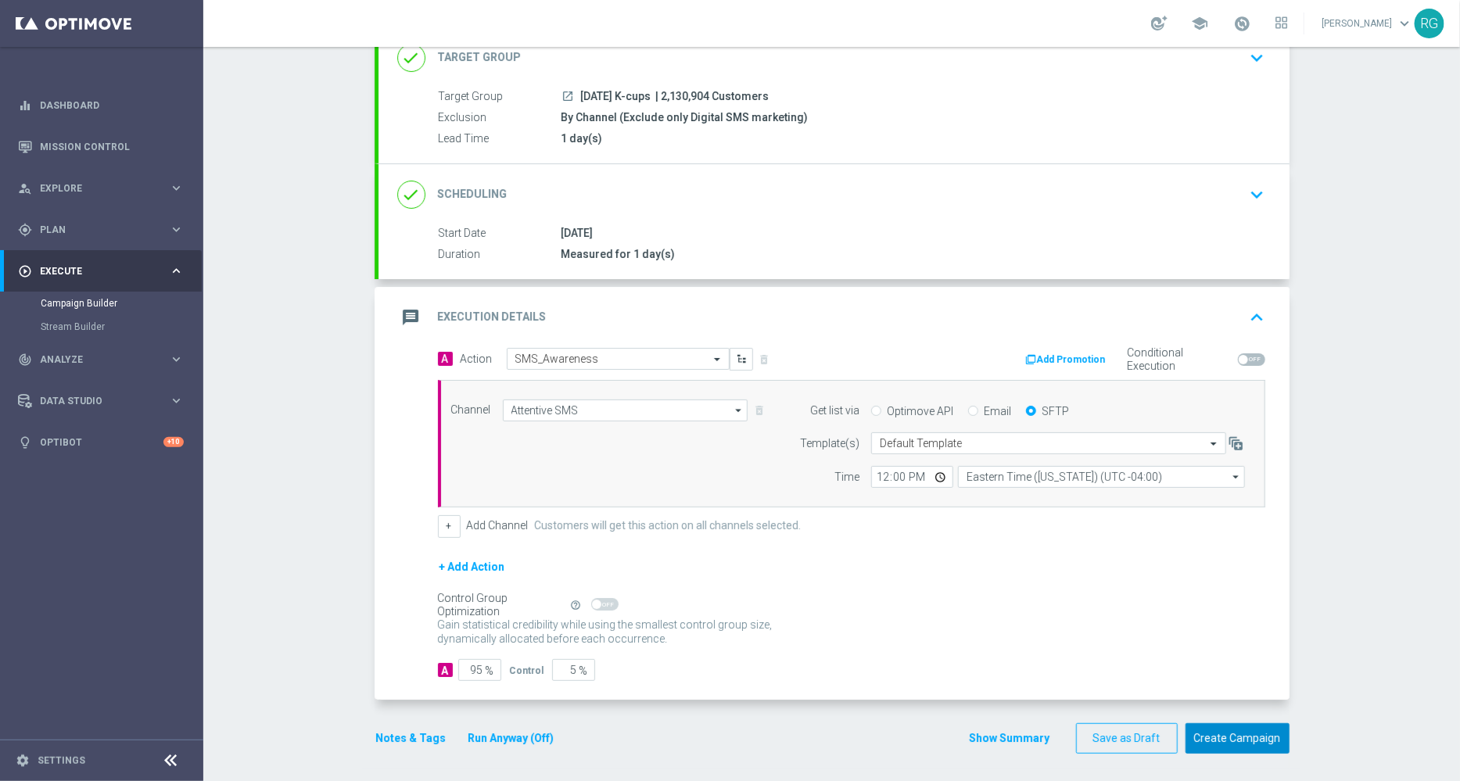
click at [1230, 737] on button "Create Campaign" at bounding box center [1237, 738] width 104 height 30
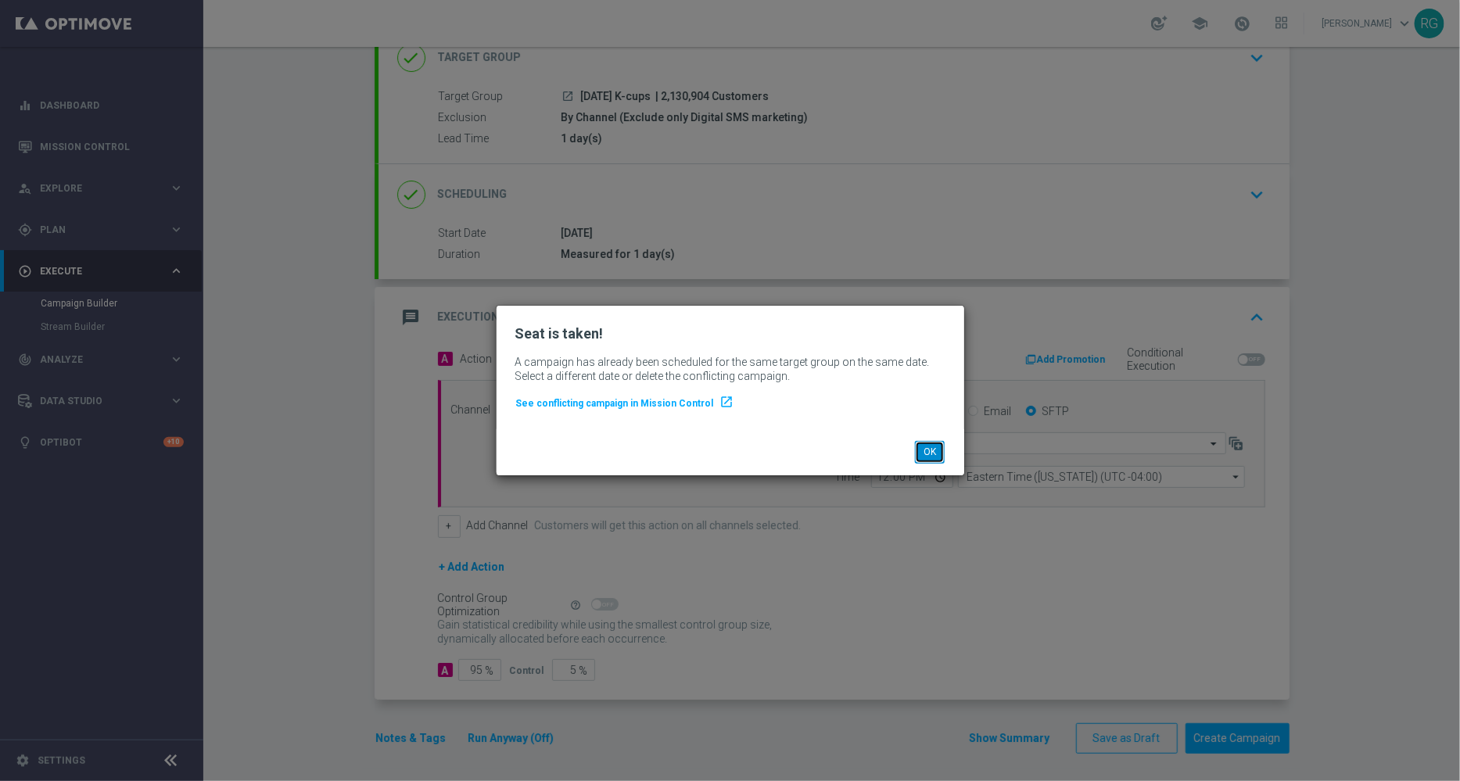
click at [941, 453] on button "OK" at bounding box center [930, 452] width 30 height 22
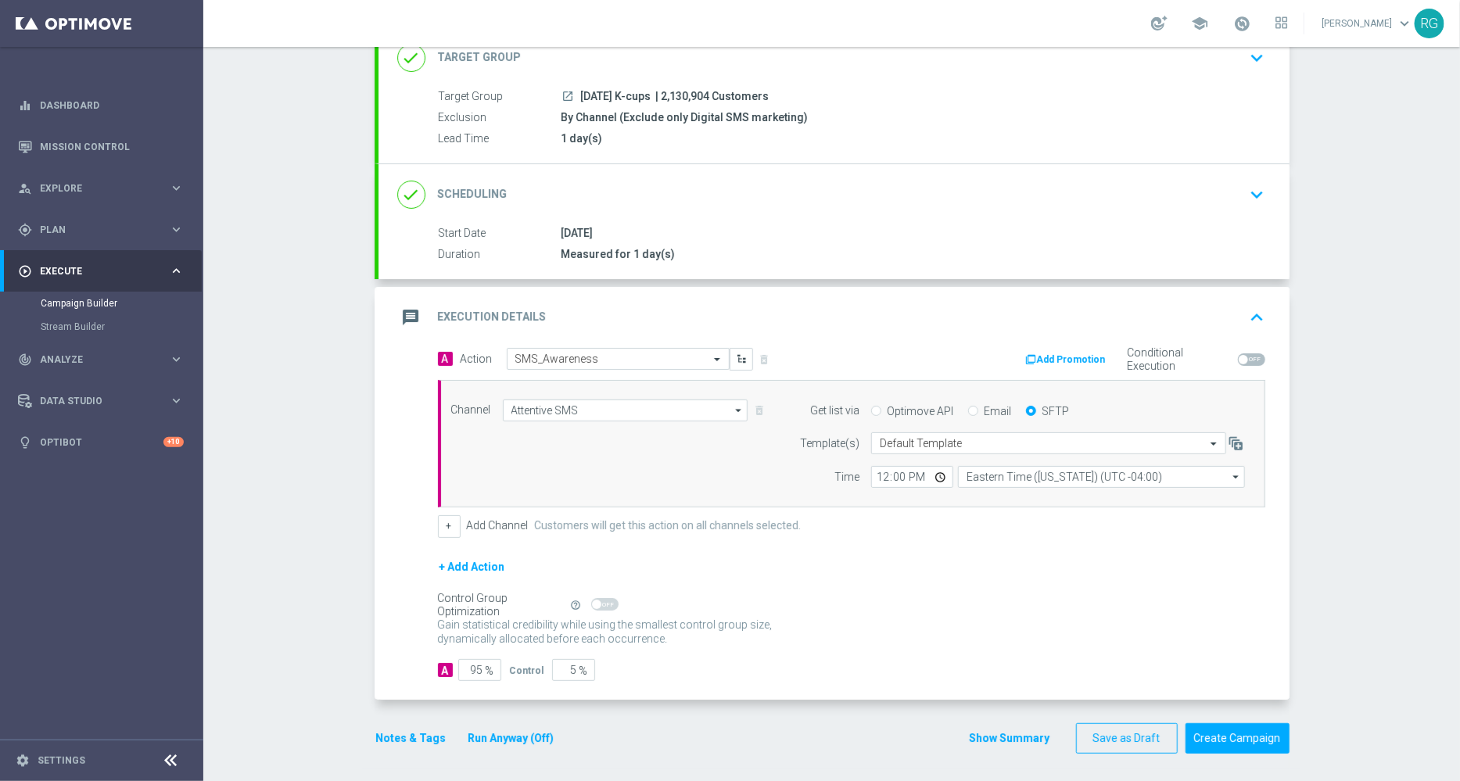
scroll to position [0, 0]
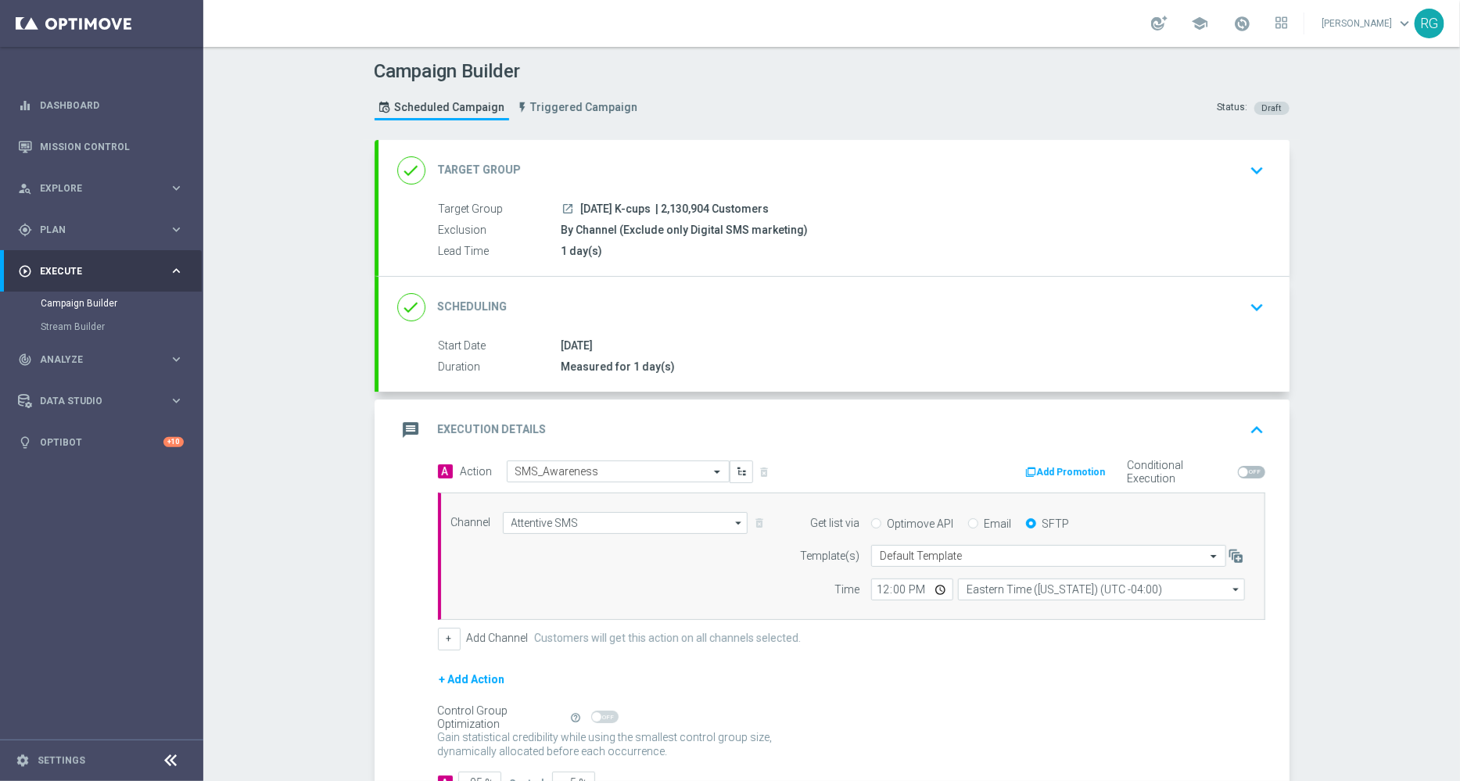
click at [784, 205] on div "launch [DATE] K-cups | 2,130,904 Customers" at bounding box center [909, 209] width 697 height 16
click at [1253, 170] on icon "keyboard_arrow_down" at bounding box center [1257, 170] width 23 height 23
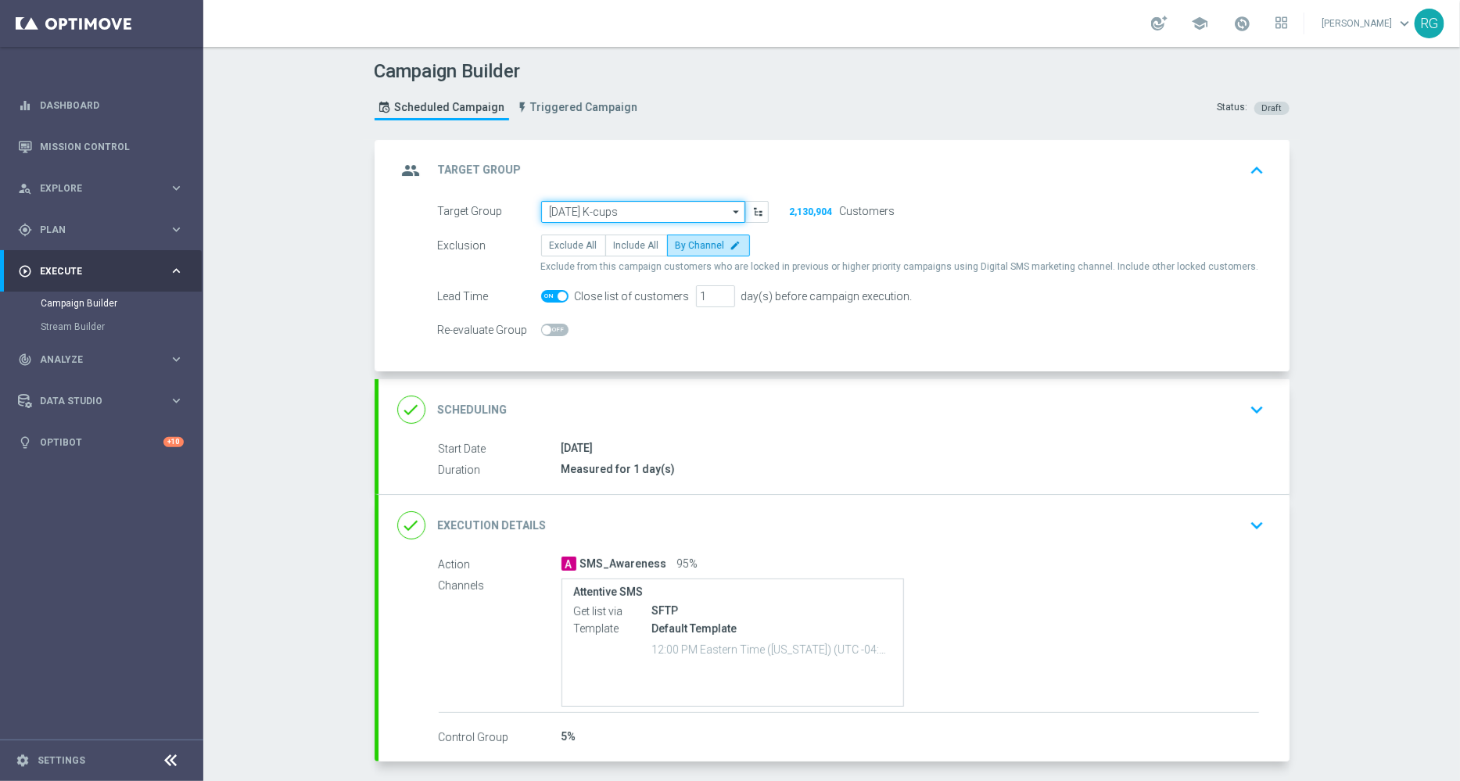
click at [604, 213] on input "[DATE] K-cups" at bounding box center [643, 212] width 204 height 22
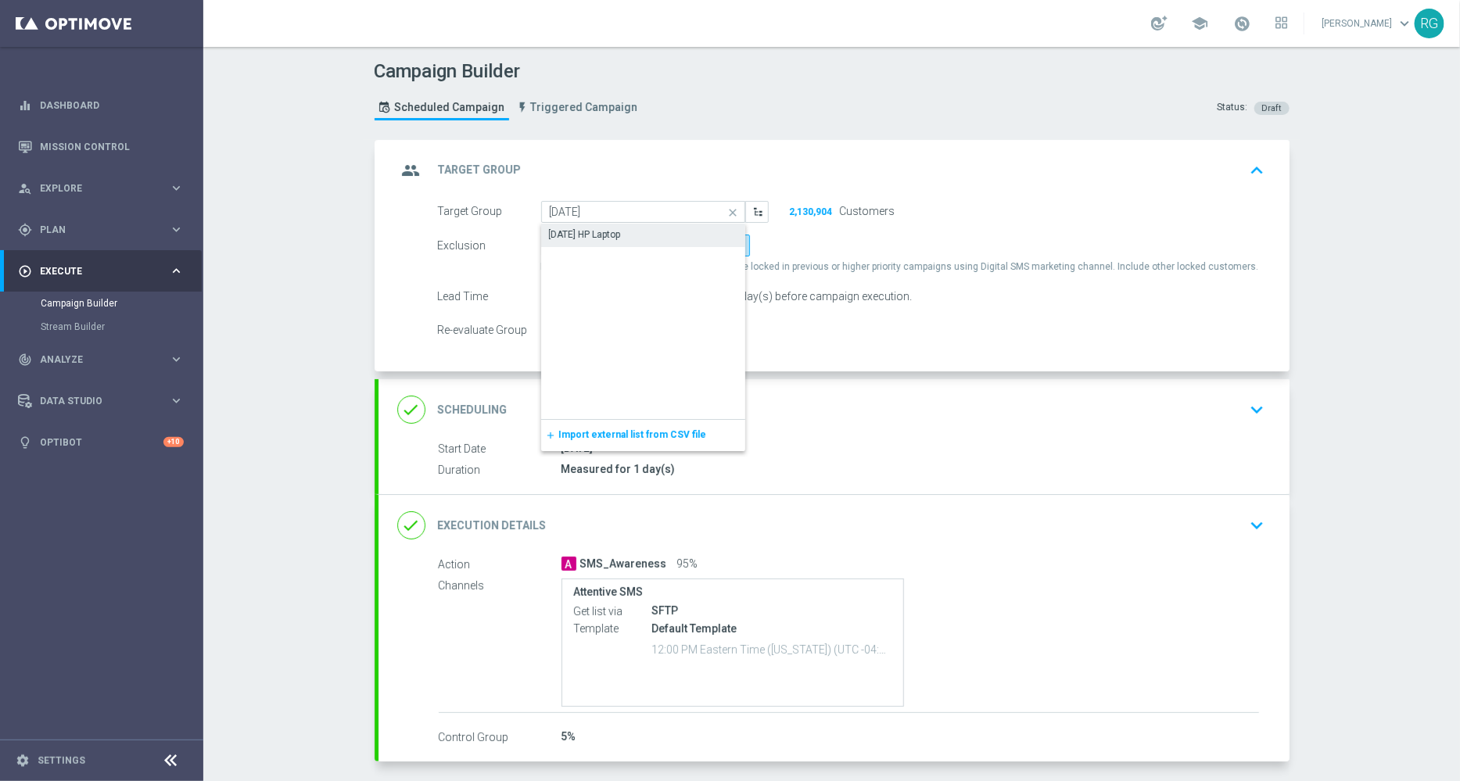
click at [602, 228] on div "[DATE] HP Laptop" at bounding box center [585, 235] width 72 height 14
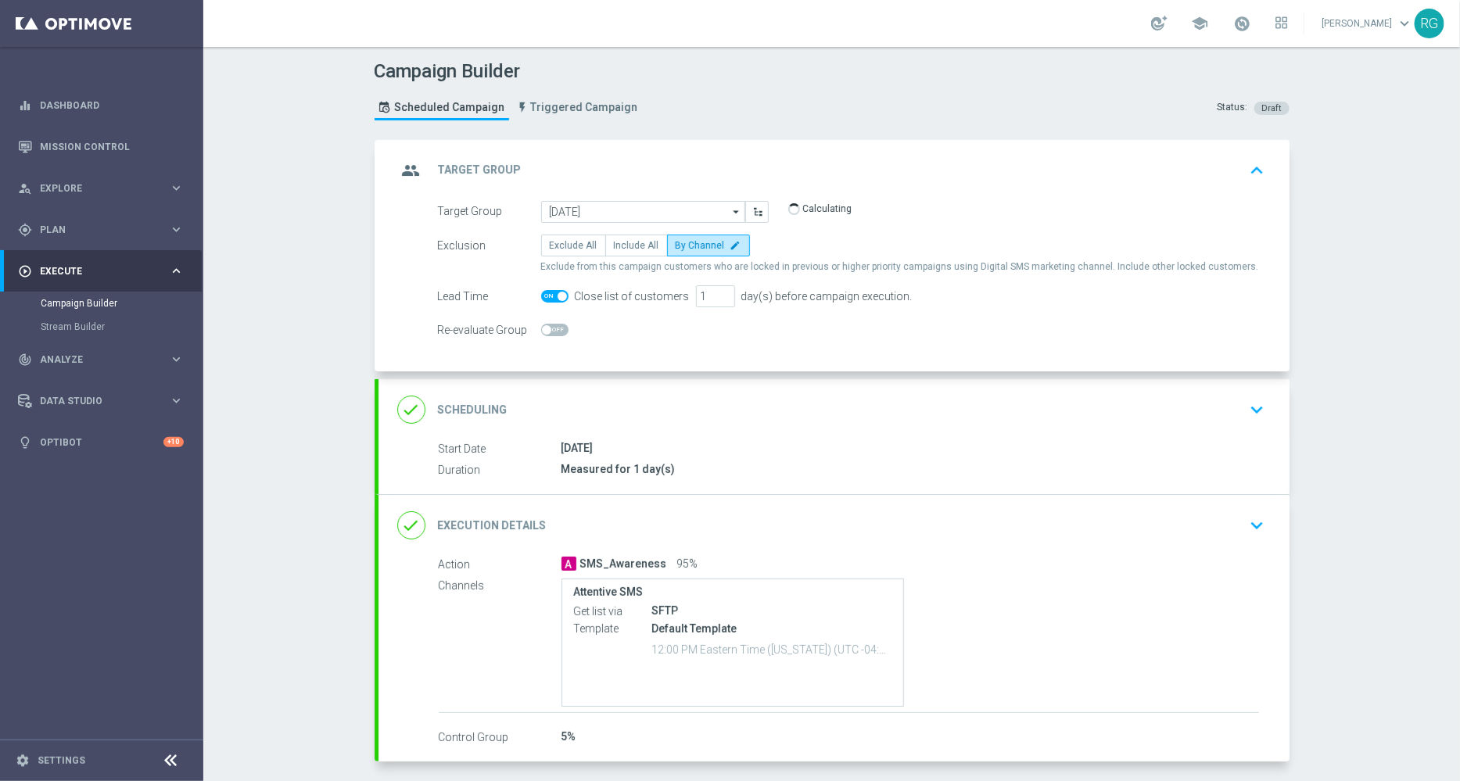
type input "[DATE] HP Laptop"
click at [605, 456] on div "Start Date [DATE] Duration Measured for 1 day(s)" at bounding box center [833, 459] width 911 height 38
click at [1257, 408] on icon "keyboard_arrow_down" at bounding box center [1257, 409] width 23 height 23
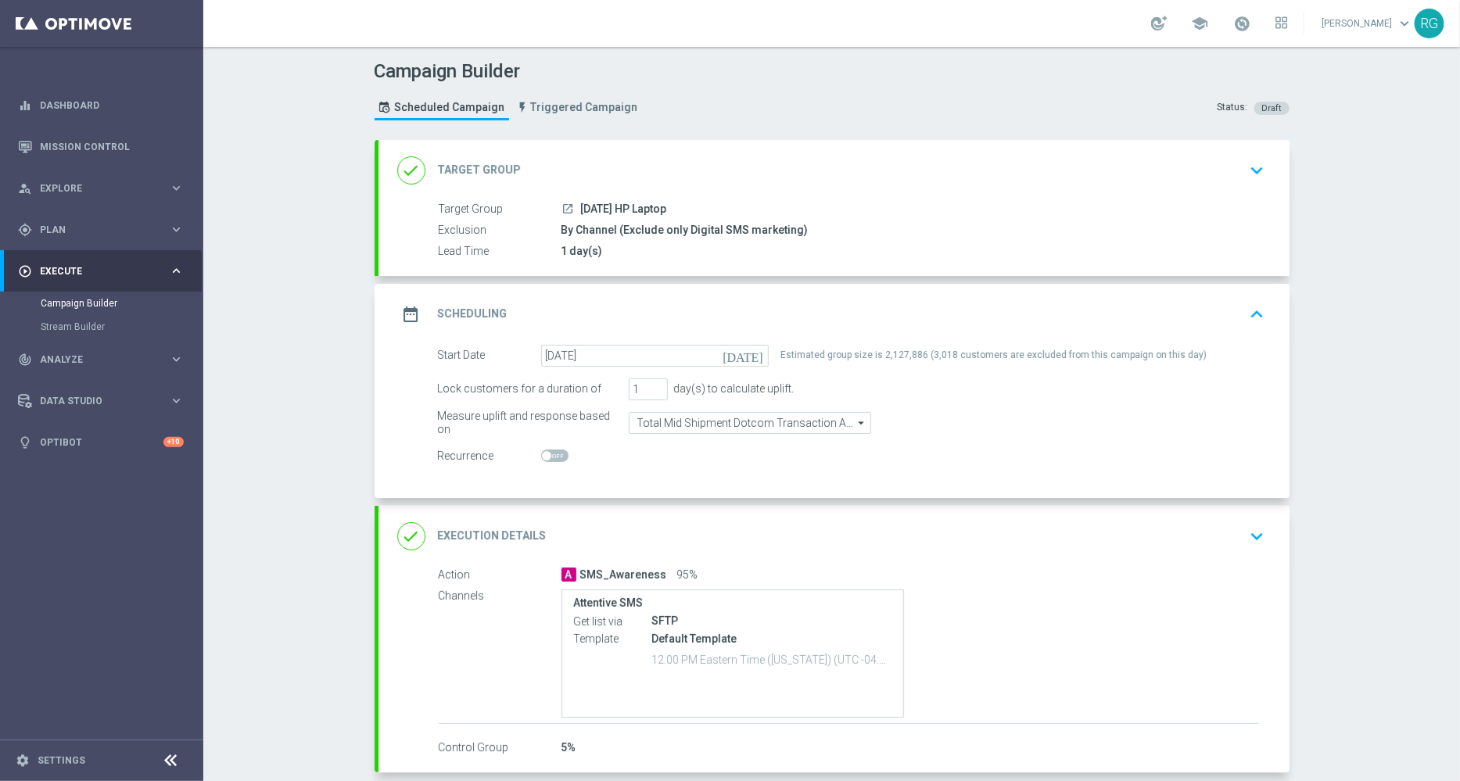
click at [743, 354] on icon "[DATE]" at bounding box center [745, 353] width 46 height 17
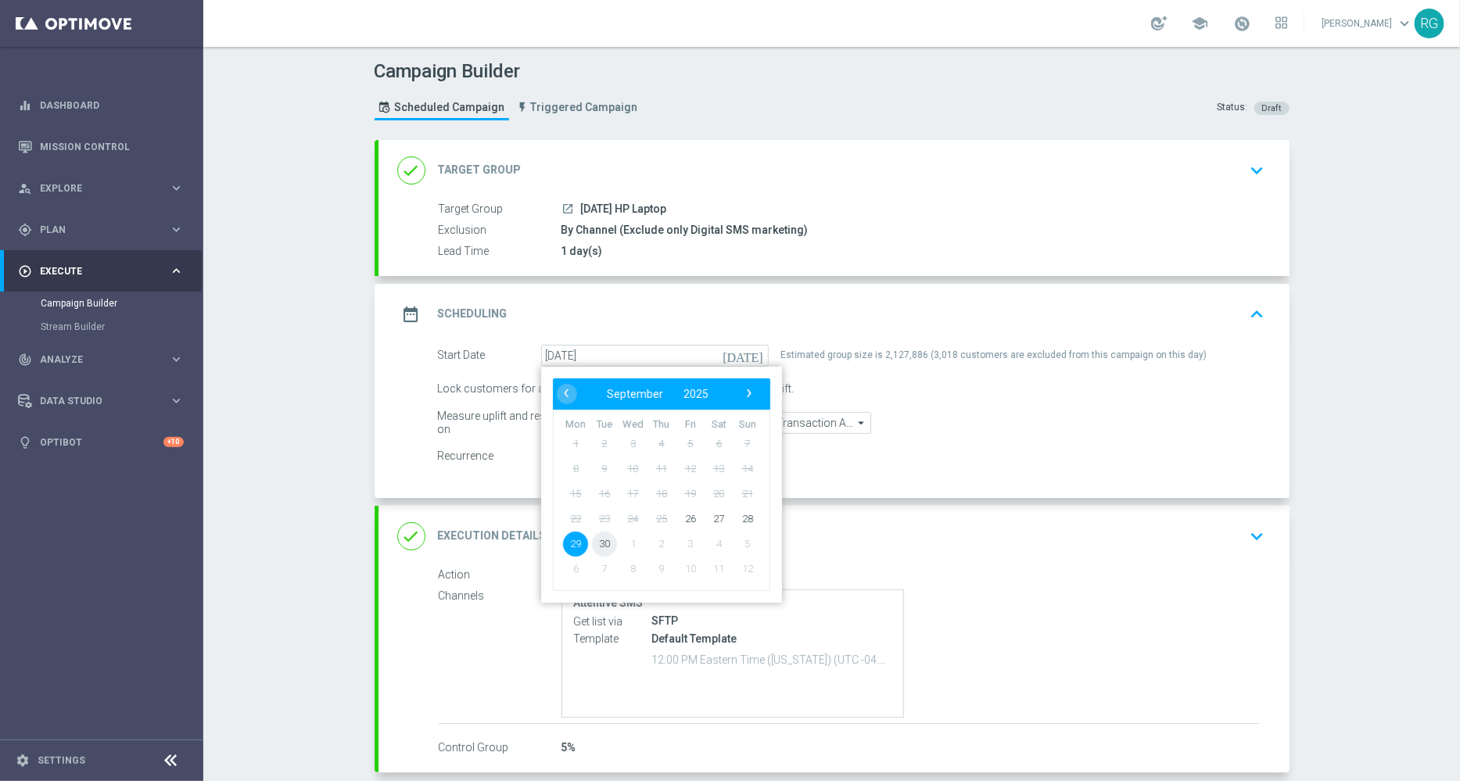
click at [595, 544] on span "30" at bounding box center [603, 543] width 25 height 25
type input "[DATE]"
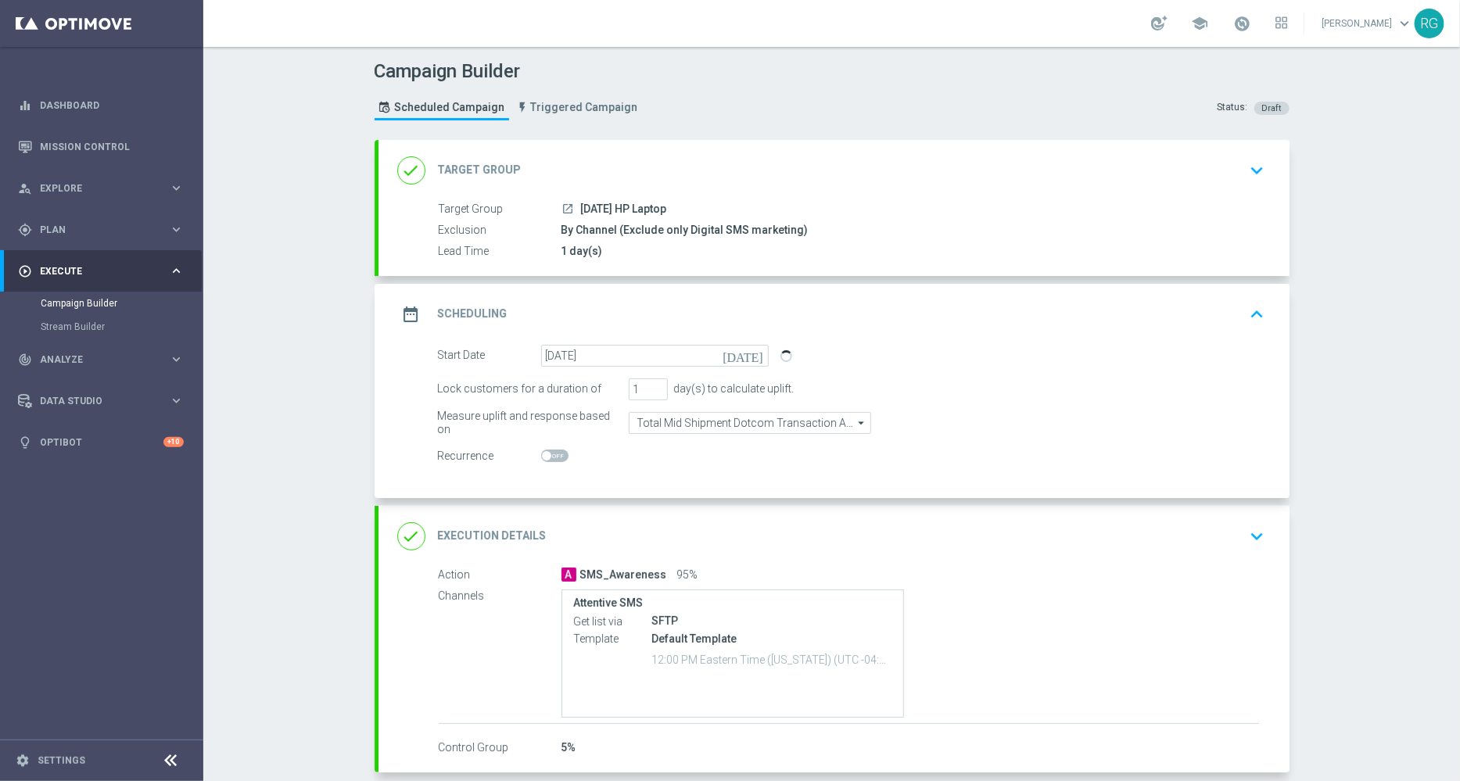
scroll to position [73, 0]
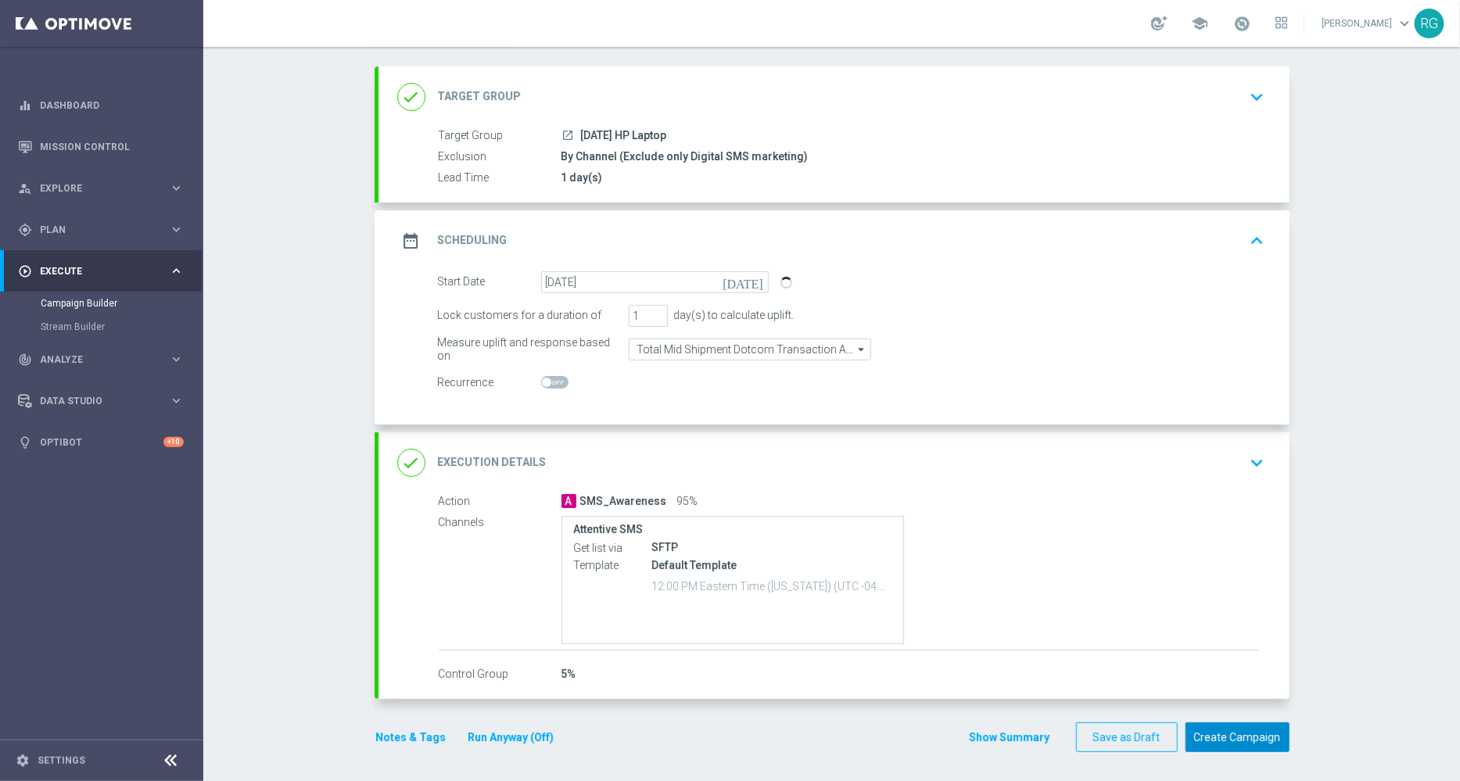
click at [1254, 732] on button "Create Campaign" at bounding box center [1237, 737] width 104 height 30
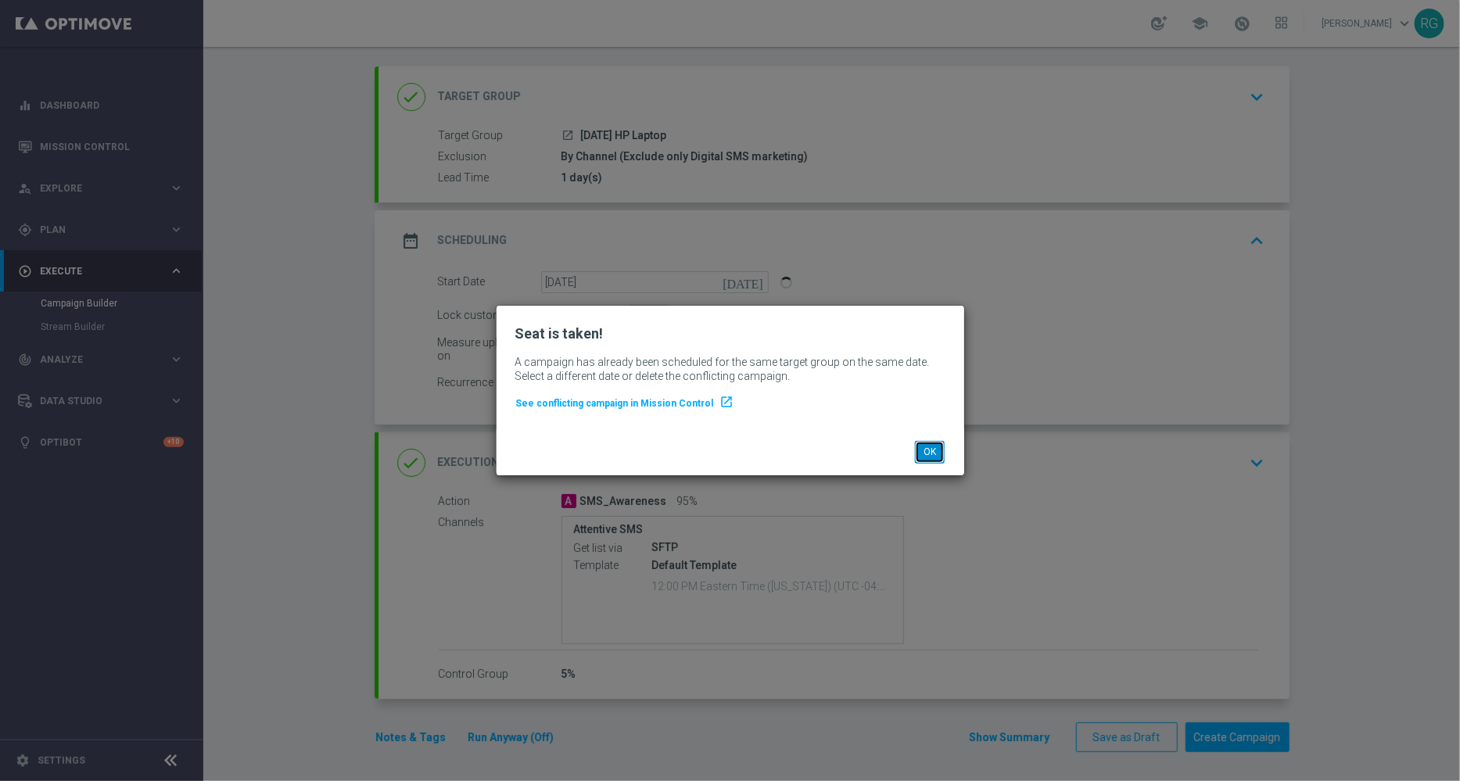
click at [934, 456] on button "OK" at bounding box center [930, 452] width 30 height 22
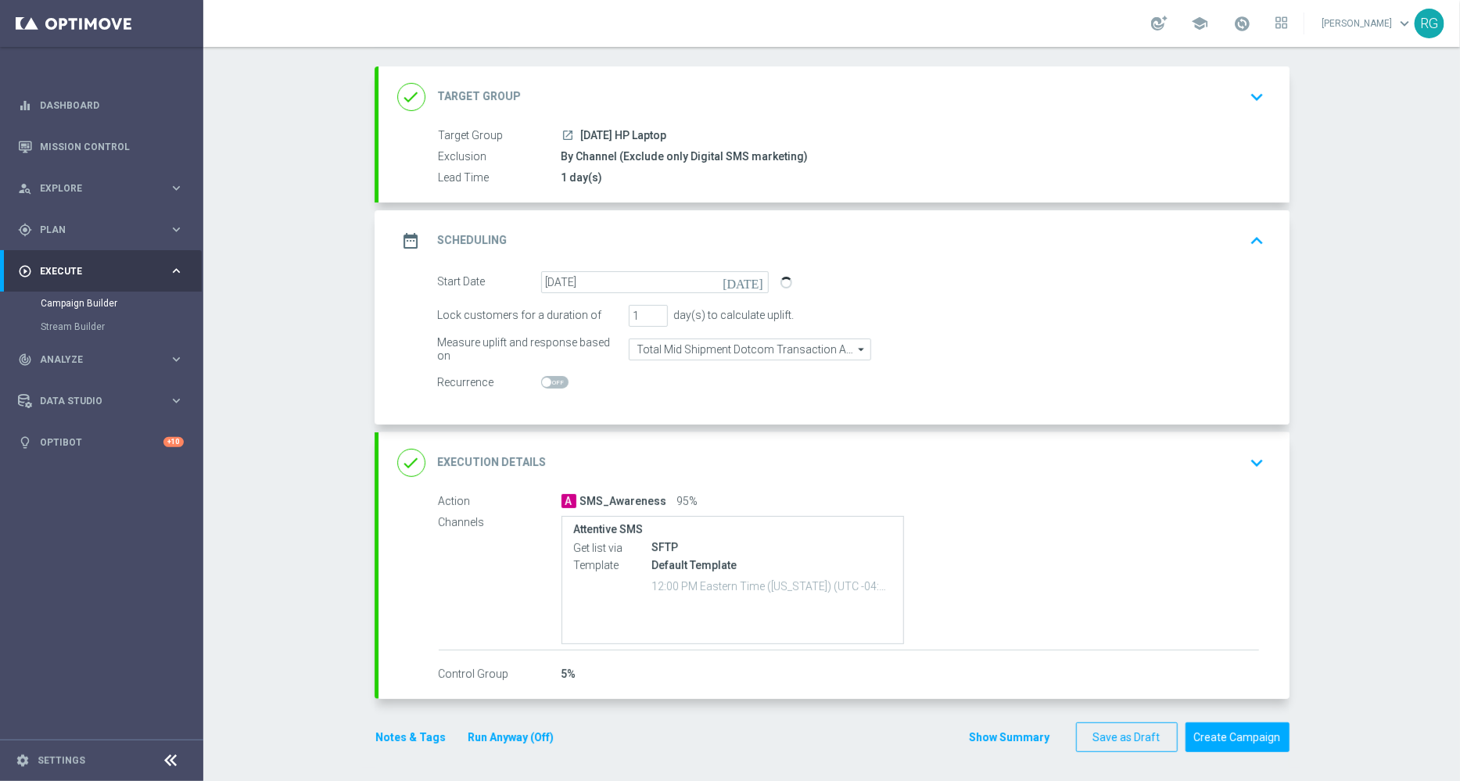
click at [1246, 86] on icon "keyboard_arrow_down" at bounding box center [1257, 96] width 23 height 23
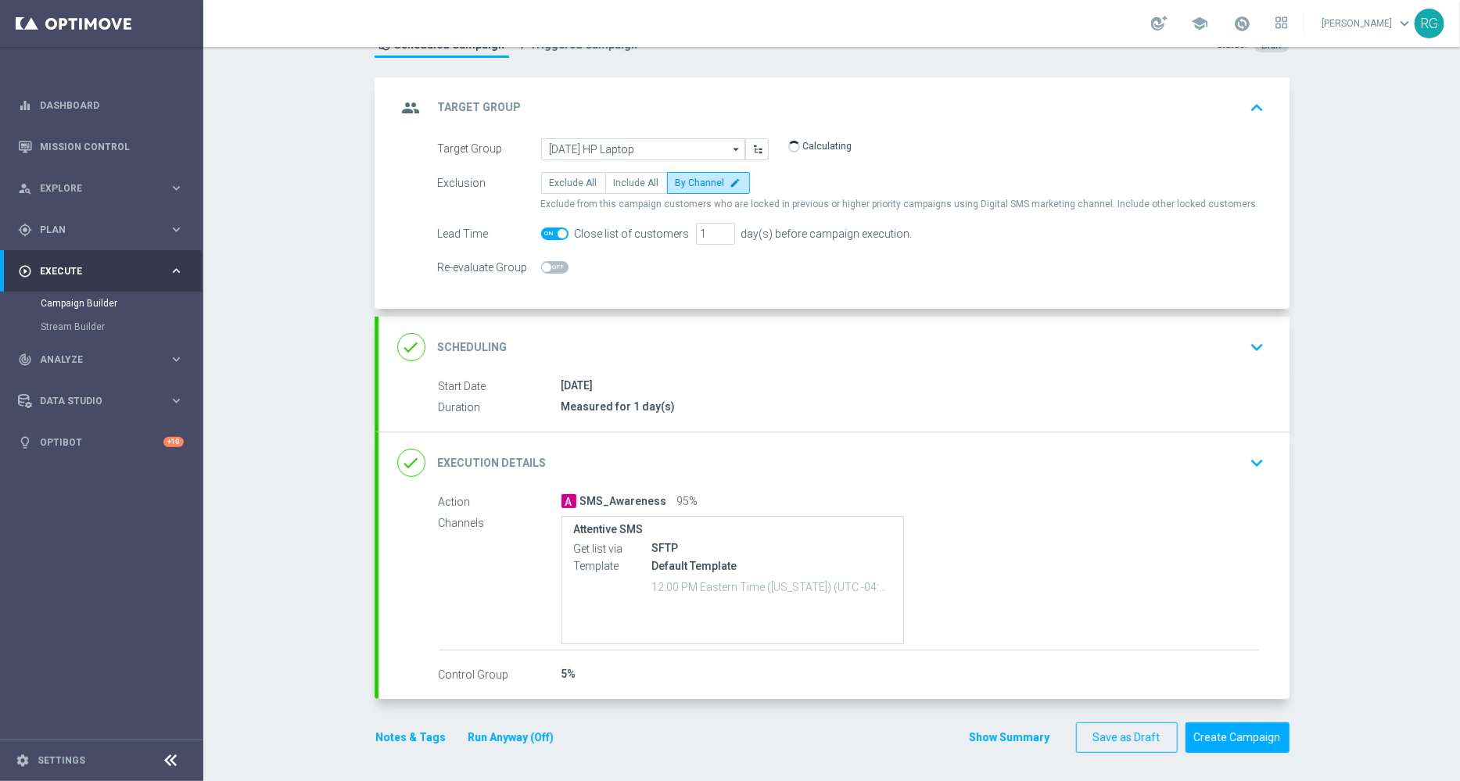
scroll to position [63, 0]
click at [620, 154] on input "[DATE] HP Laptop" at bounding box center [643, 149] width 204 height 22
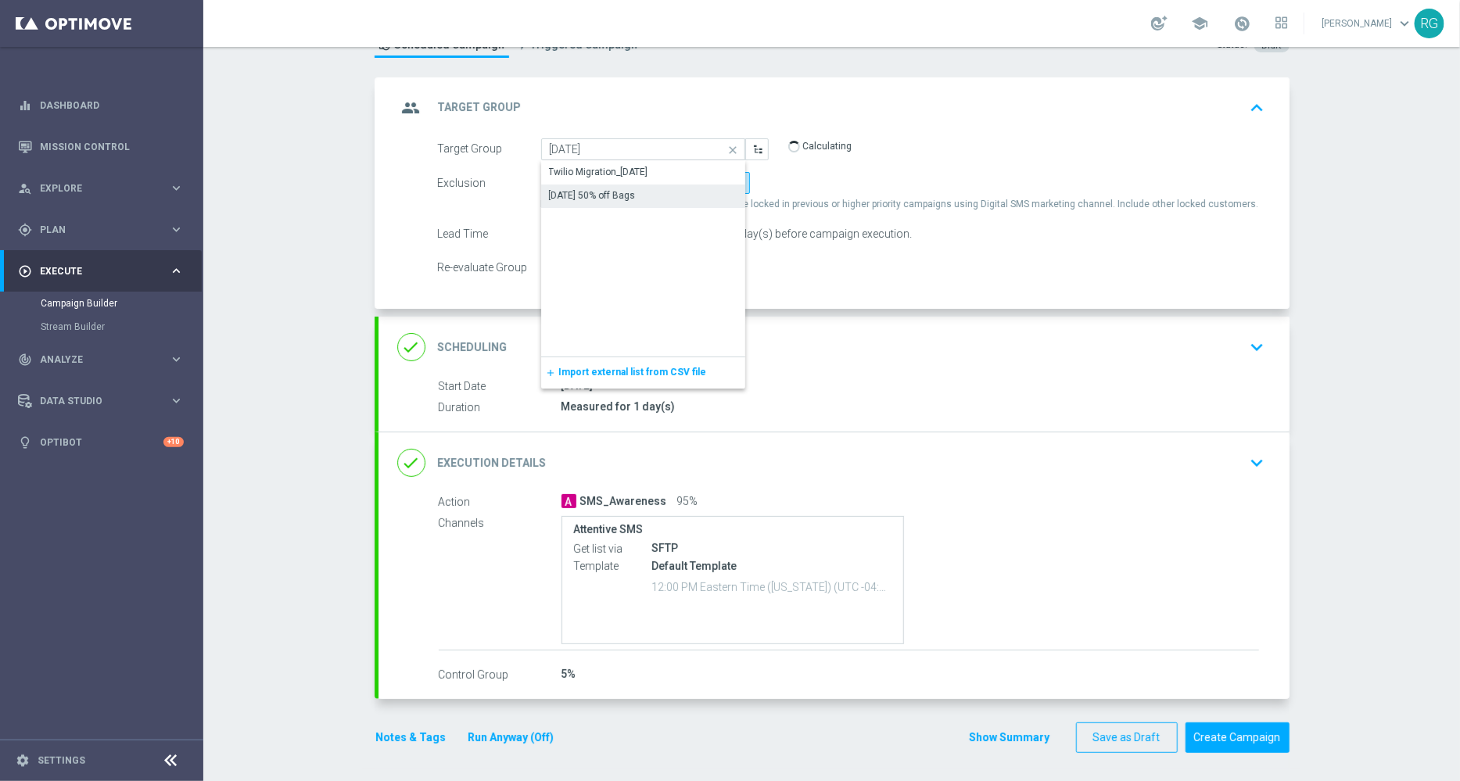
click at [593, 189] on div "[DATE] 50% off Bags" at bounding box center [592, 195] width 87 height 14
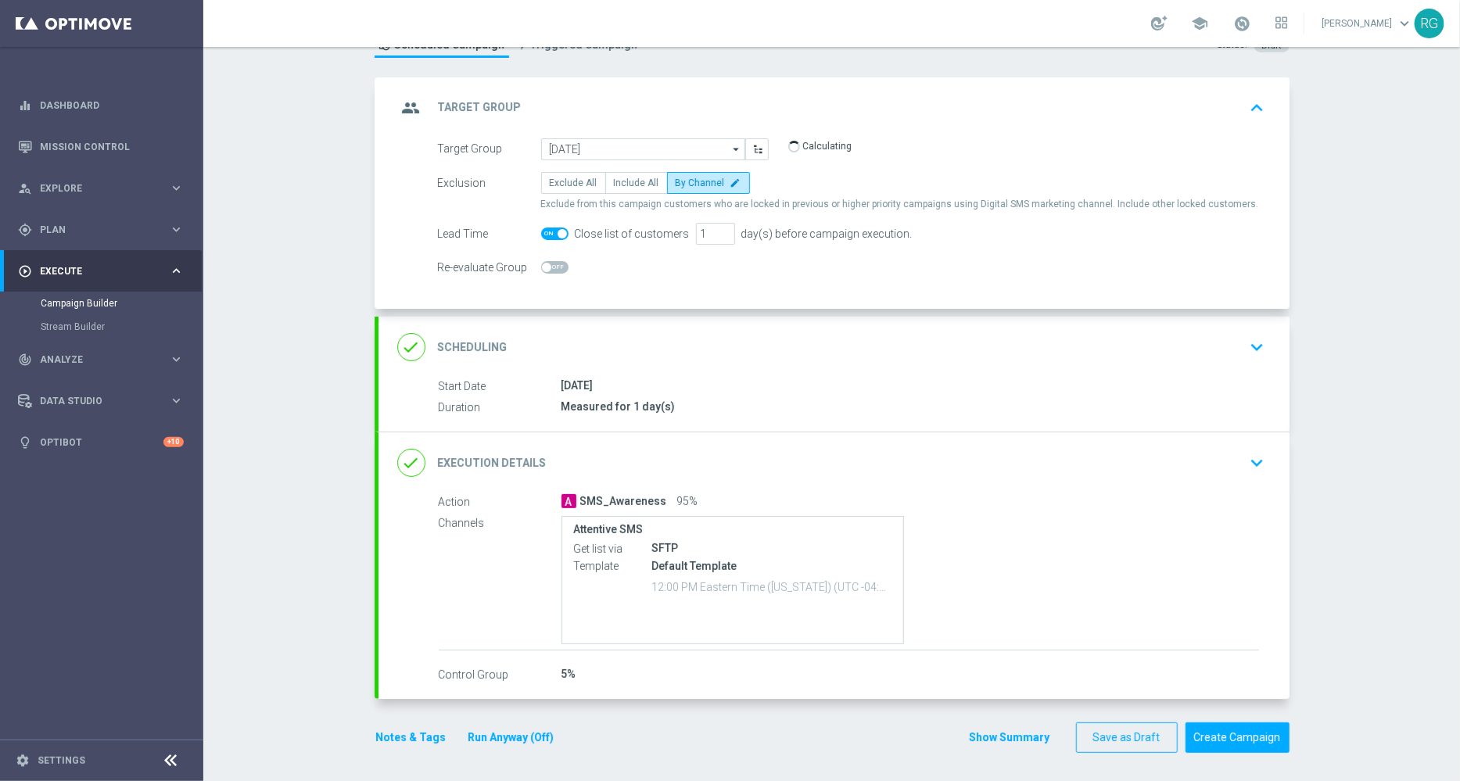
type input "[DATE] 50% off Bags"
click at [1246, 338] on icon "keyboard_arrow_down" at bounding box center [1257, 346] width 23 height 23
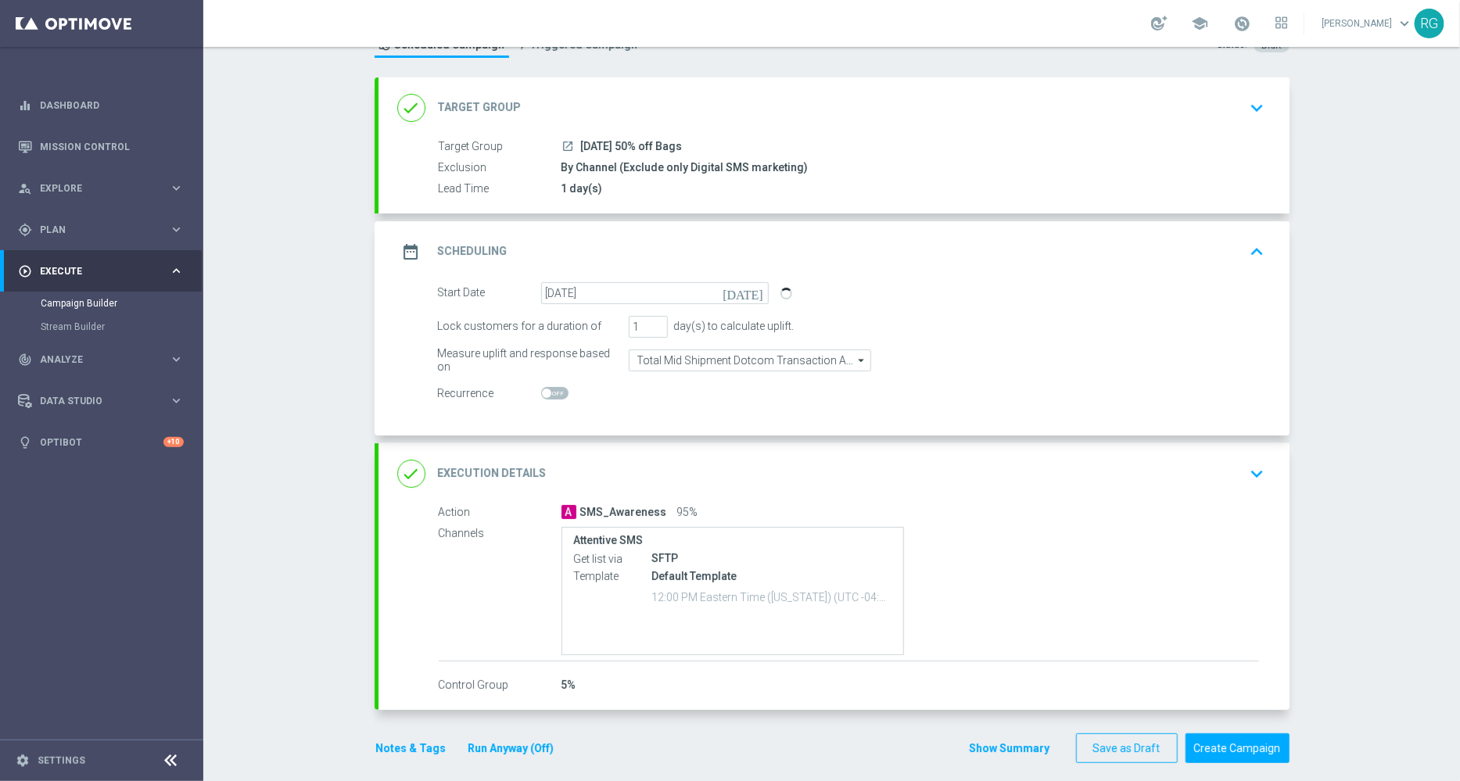
click at [749, 294] on icon "[DATE]" at bounding box center [745, 290] width 46 height 17
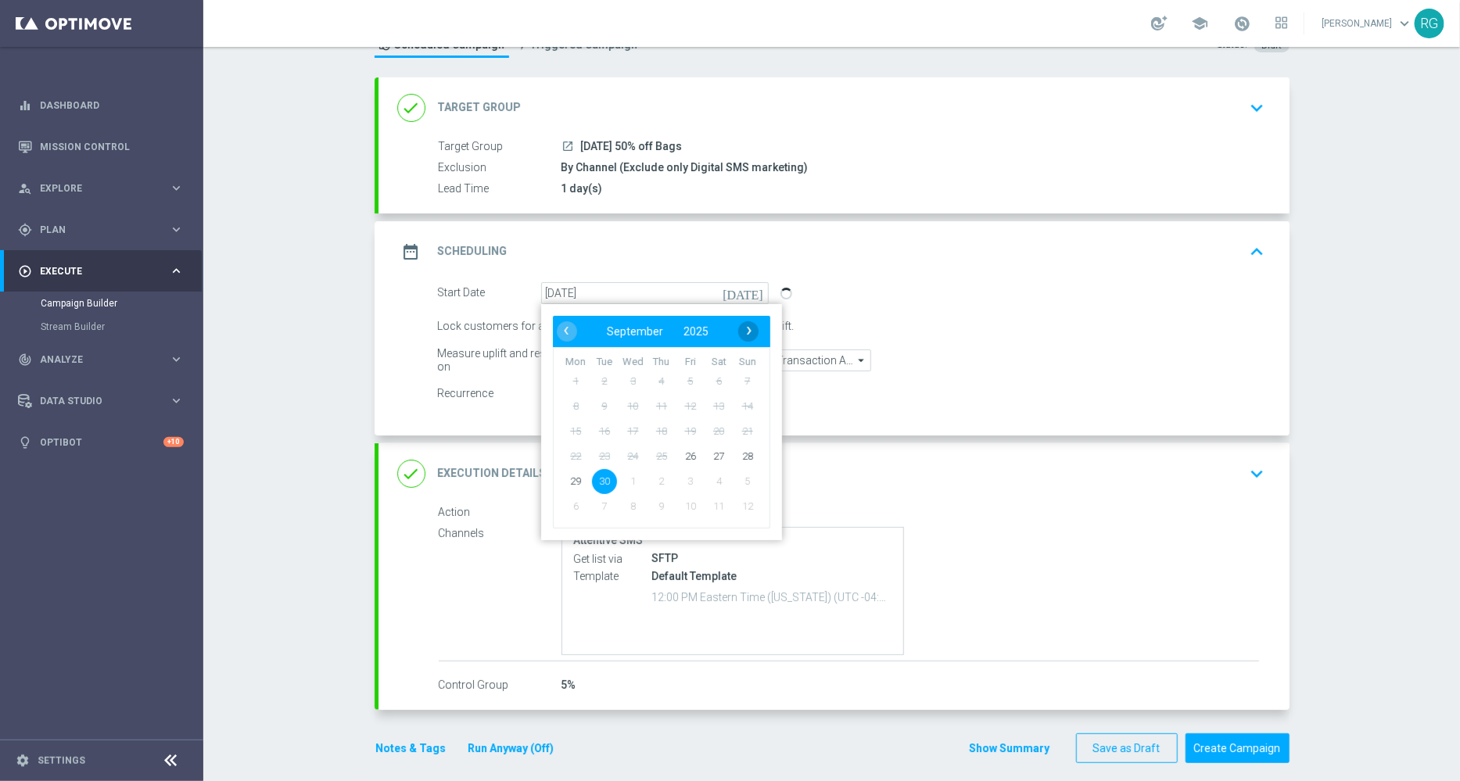
click at [741, 336] on span "›" at bounding box center [749, 331] width 20 height 20
click at [622, 376] on span "1" at bounding box center [632, 380] width 25 height 25
type input "[DATE]"
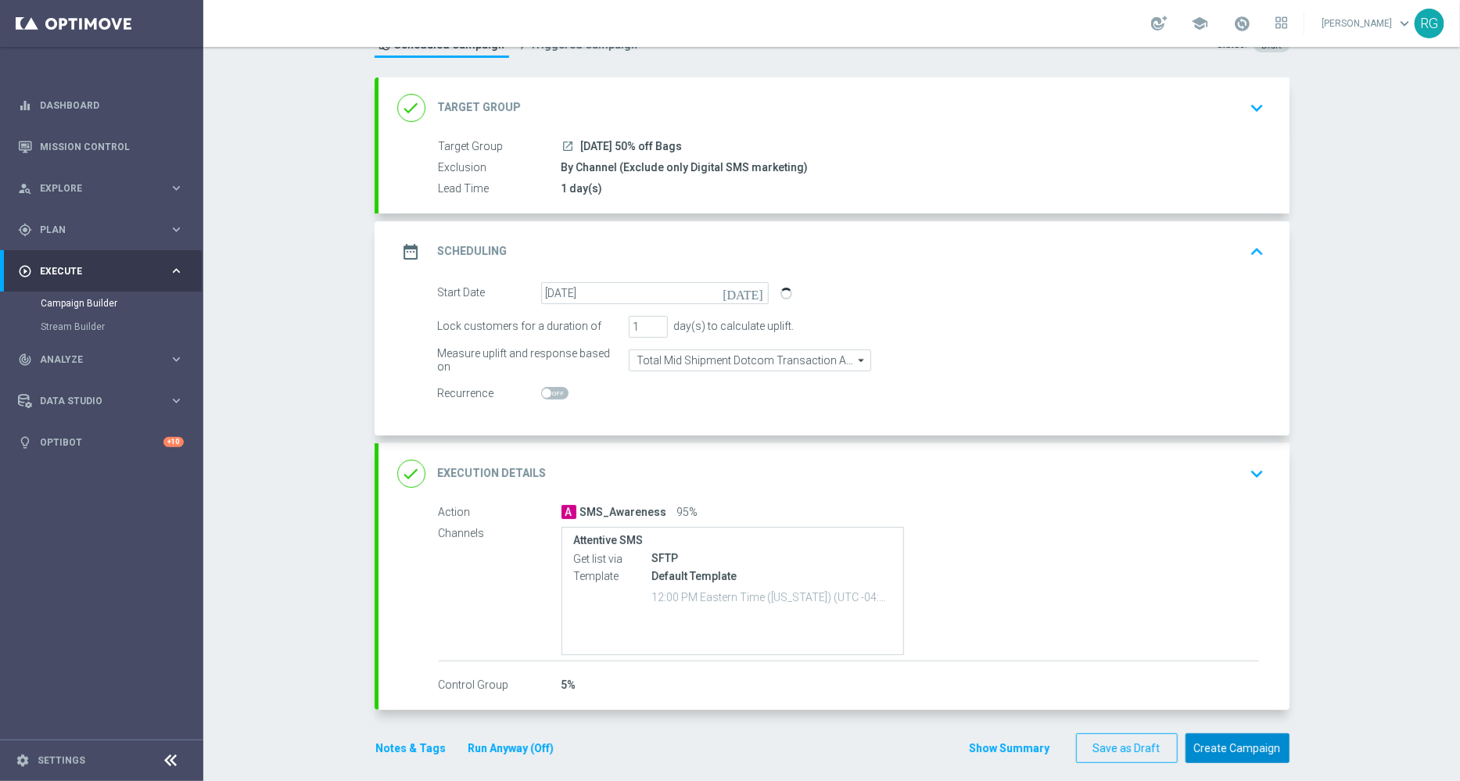
click at [1226, 751] on button "Create Campaign" at bounding box center [1237, 748] width 104 height 30
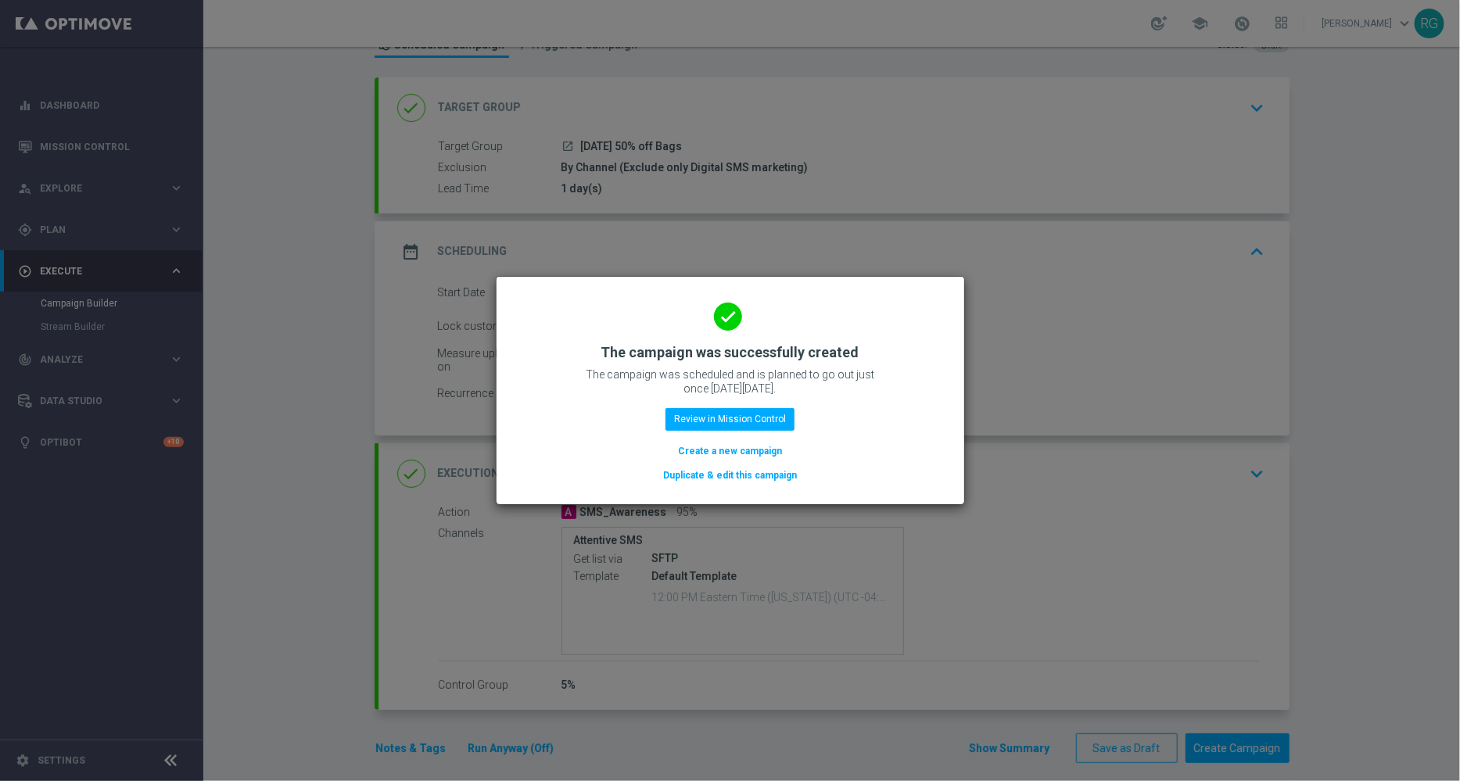
click at [712, 451] on button "Create a new campaign" at bounding box center [729, 451] width 107 height 17
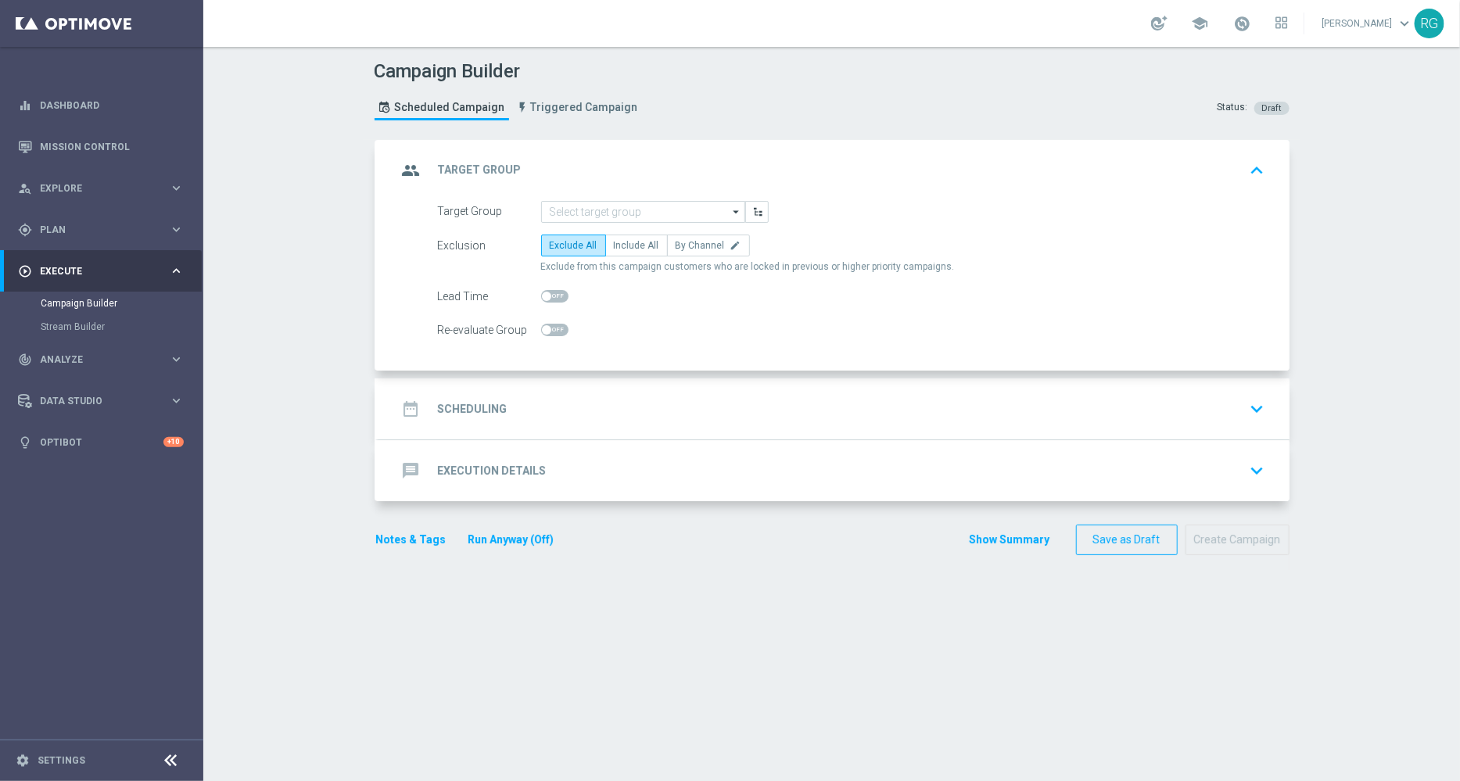
scroll to position [0, 0]
click at [595, 207] on input at bounding box center [643, 212] width 204 height 22
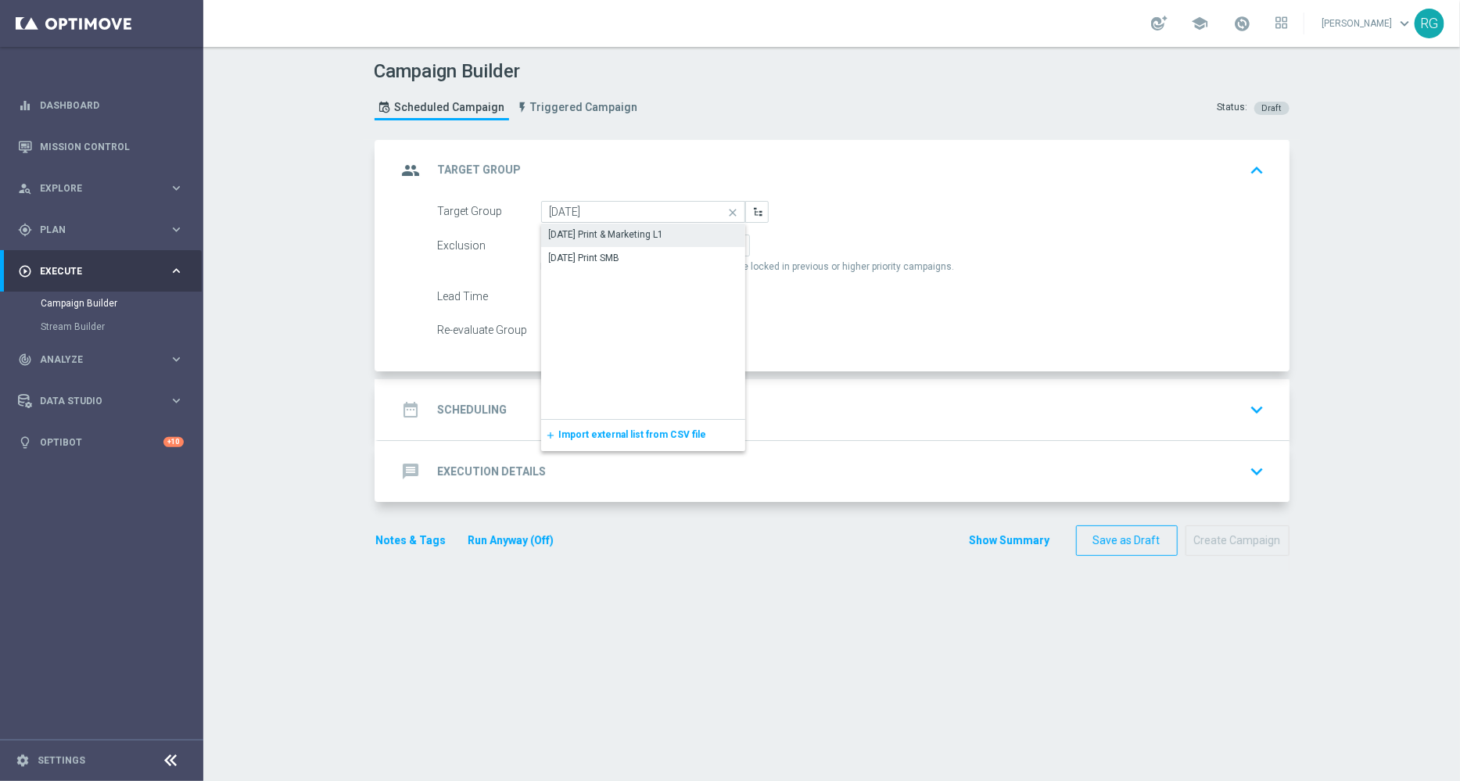
click at [603, 235] on div "[DATE] Print & Marketing L1" at bounding box center [606, 235] width 115 height 14
type input "[DATE] Print & Marketing L1"
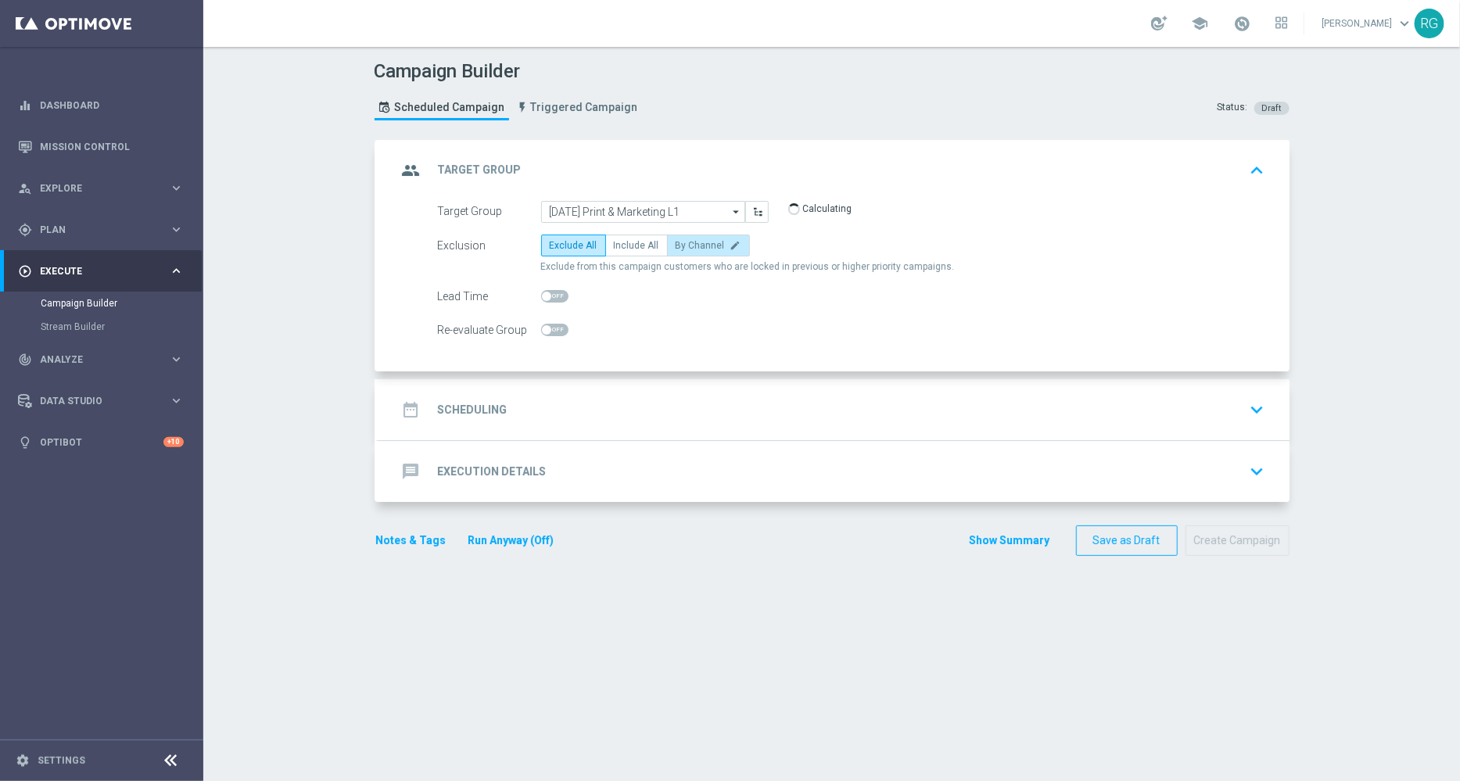
click at [693, 243] on span "By Channel" at bounding box center [700, 245] width 49 height 11
click at [686, 243] on input "By Channel edit" at bounding box center [681, 248] width 10 height 10
radio input "true"
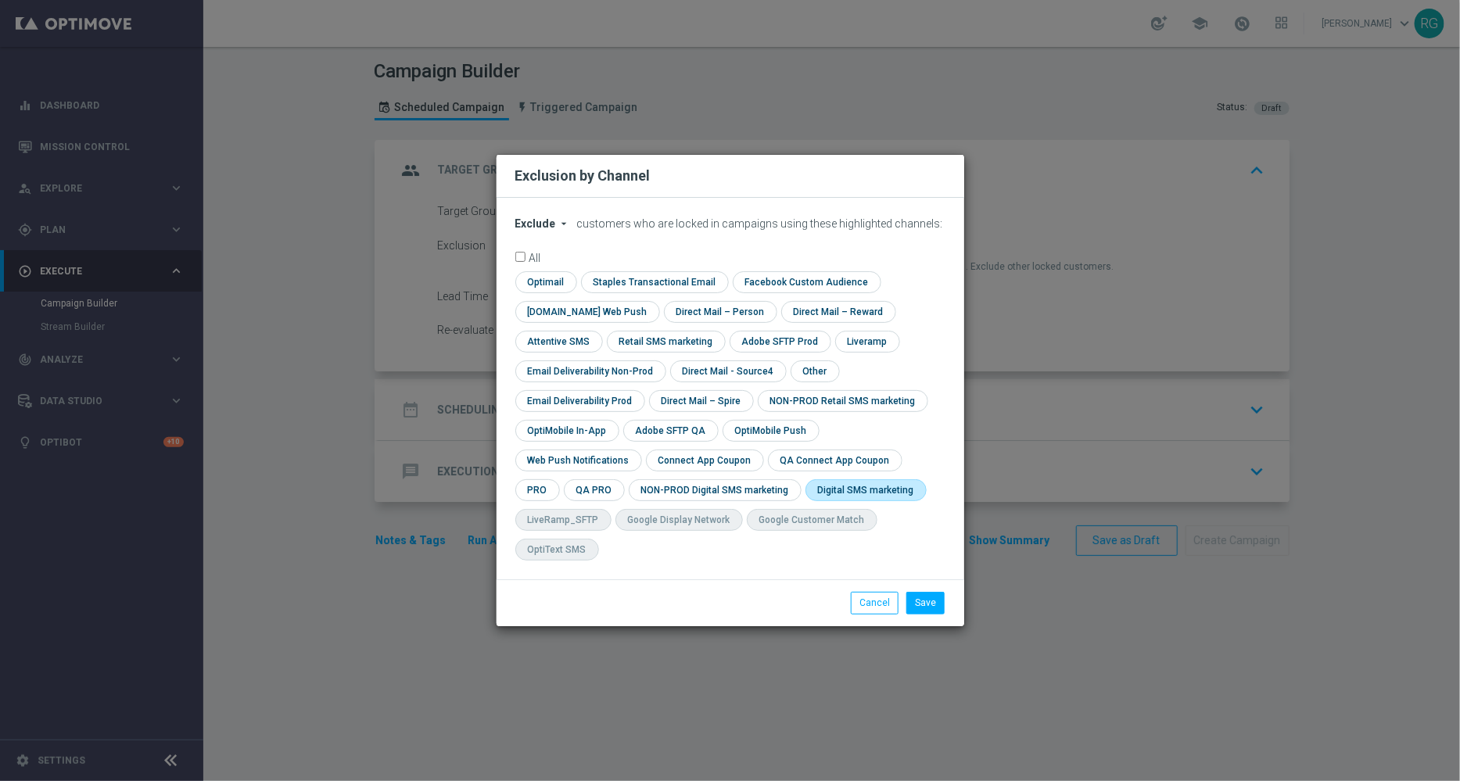
click at [805, 500] on input "checkbox" at bounding box center [862, 489] width 115 height 21
checkbox input "true"
click at [927, 592] on button "Save" at bounding box center [925, 603] width 38 height 22
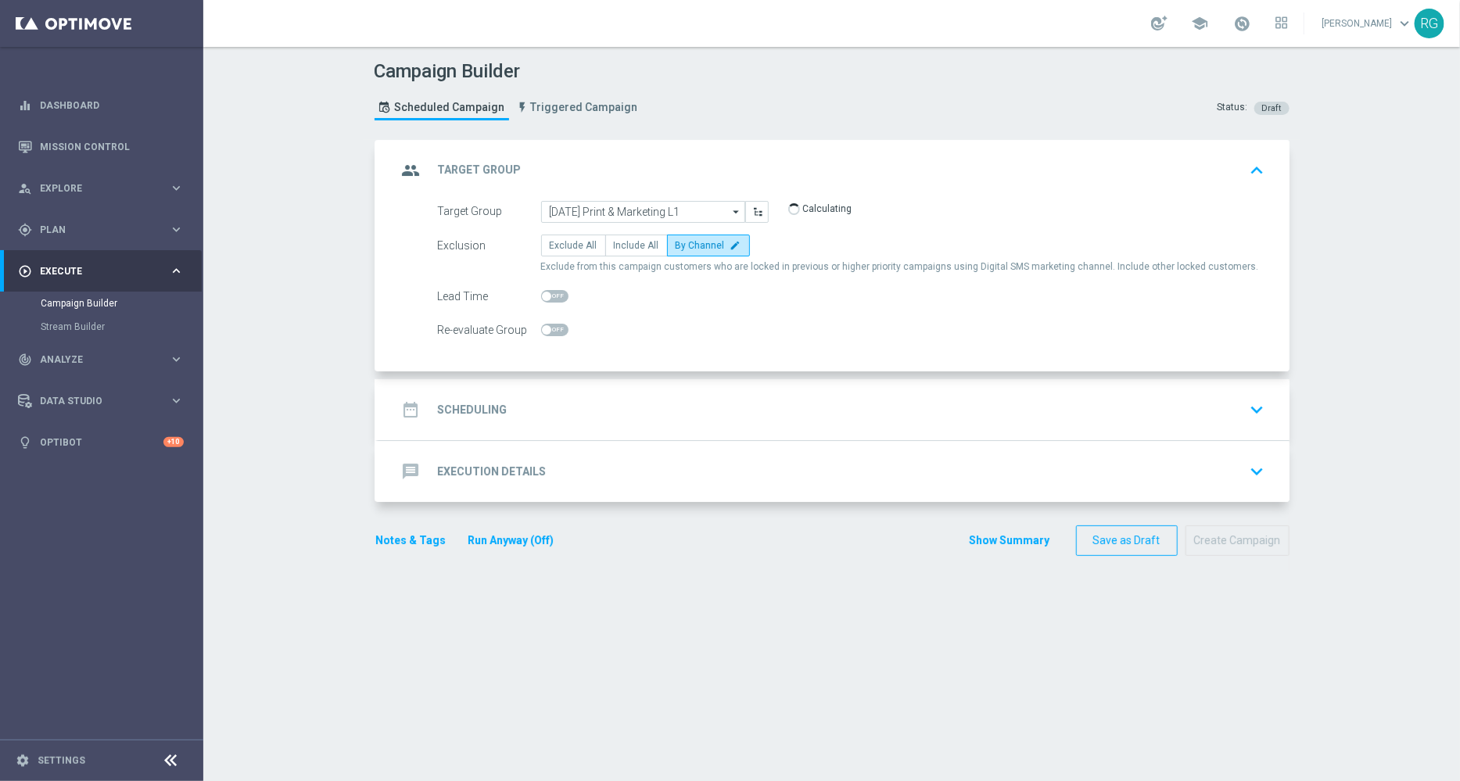
click at [543, 297] on span at bounding box center [546, 296] width 9 height 9
click at [543, 297] on input "checkbox" at bounding box center [554, 296] width 27 height 13
checkbox input "true"
click at [548, 385] on div "date_range Scheduling keyboard_arrow_down" at bounding box center [833, 409] width 911 height 61
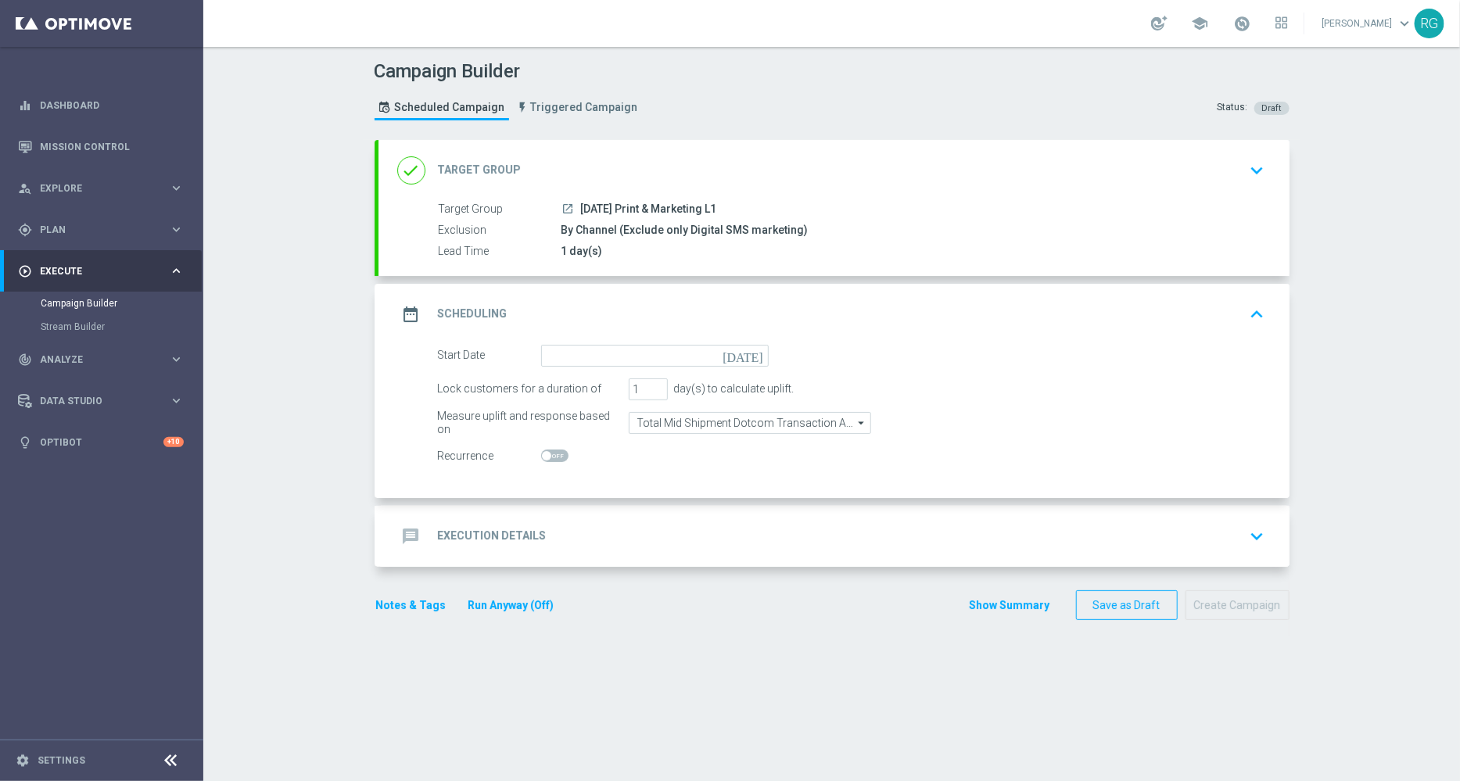
click at [746, 359] on icon "[DATE]" at bounding box center [745, 353] width 46 height 17
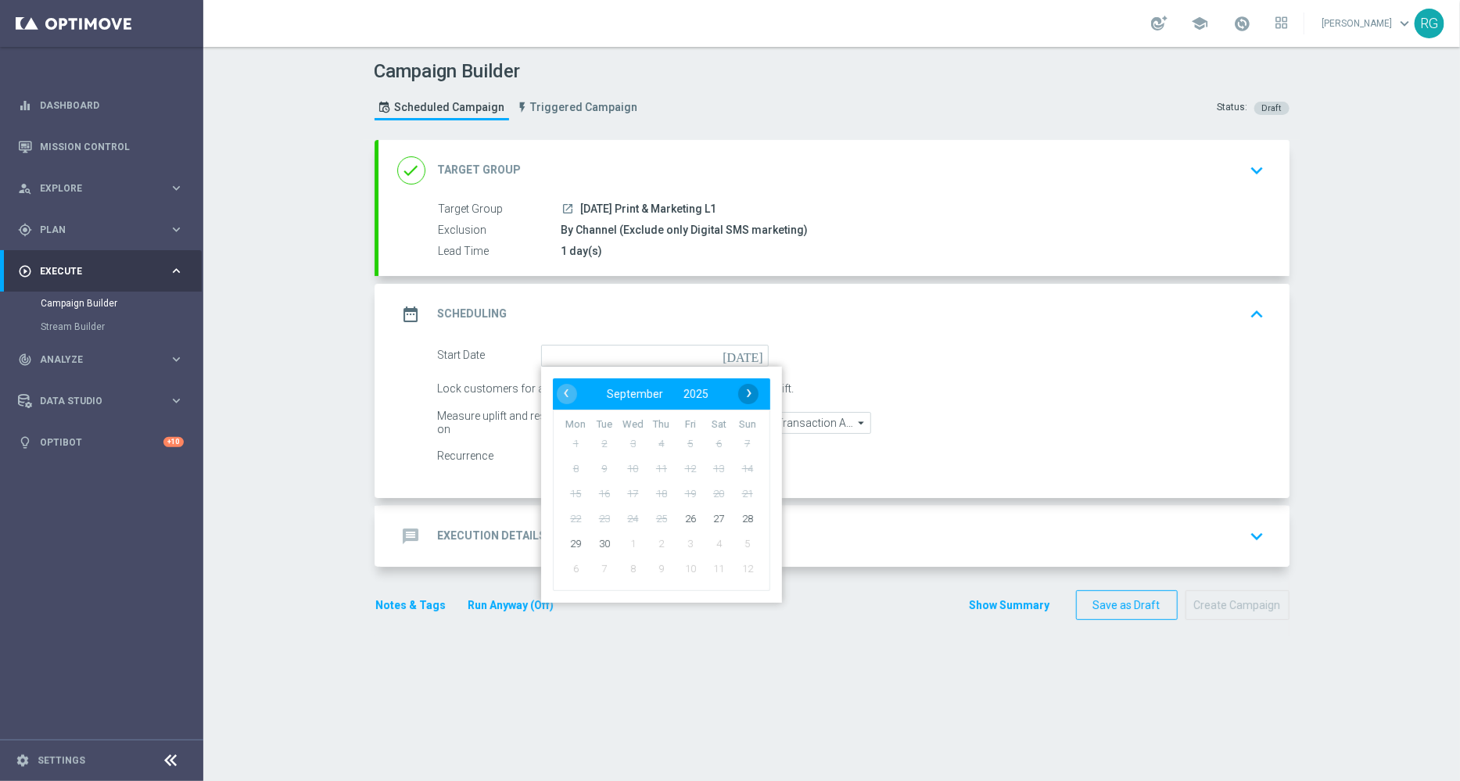
click at [743, 391] on span "›" at bounding box center [749, 393] width 20 height 20
click at [655, 449] on span "2" at bounding box center [660, 443] width 25 height 25
type input "[DATE]"
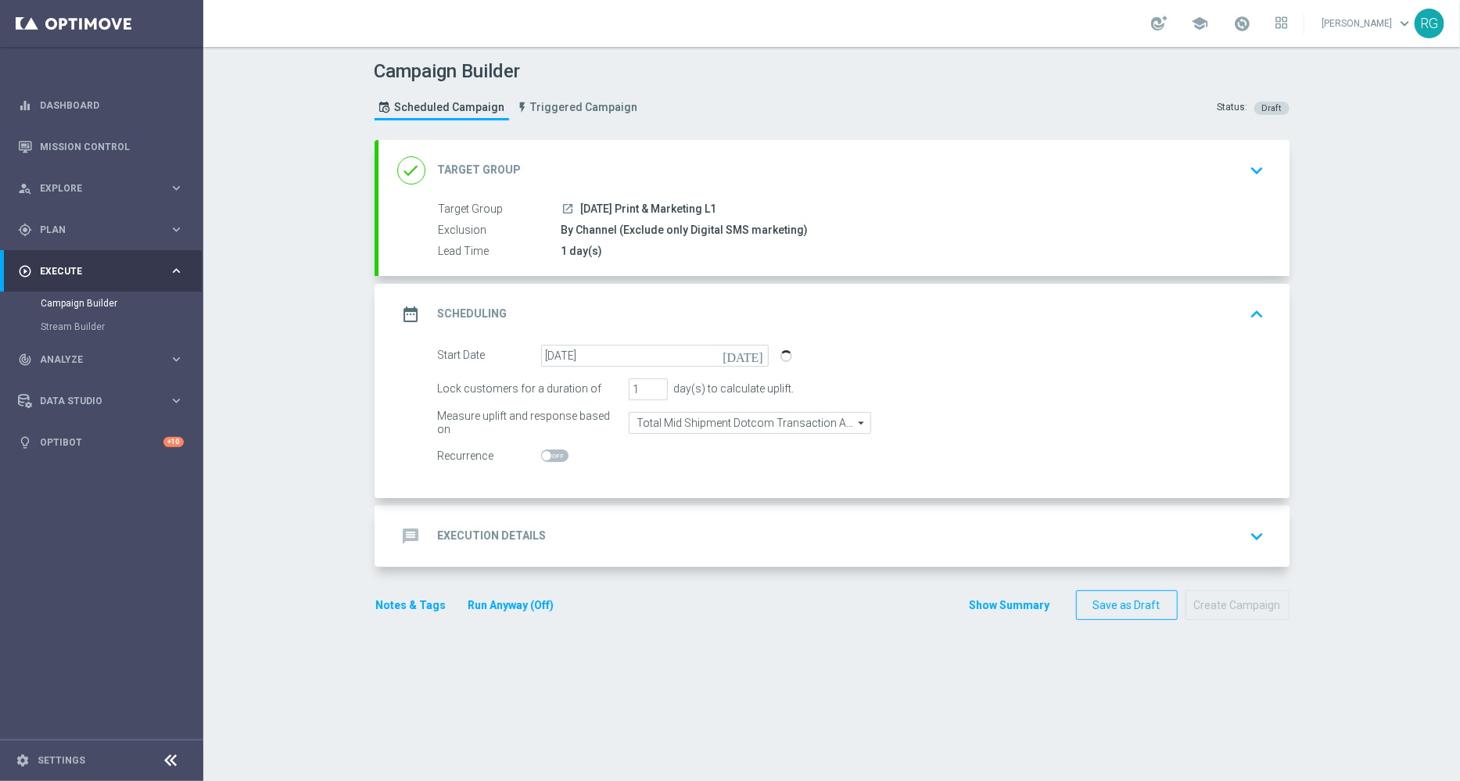
click at [595, 534] on div "message Execution Details keyboard_arrow_down" at bounding box center [833, 537] width 873 height 30
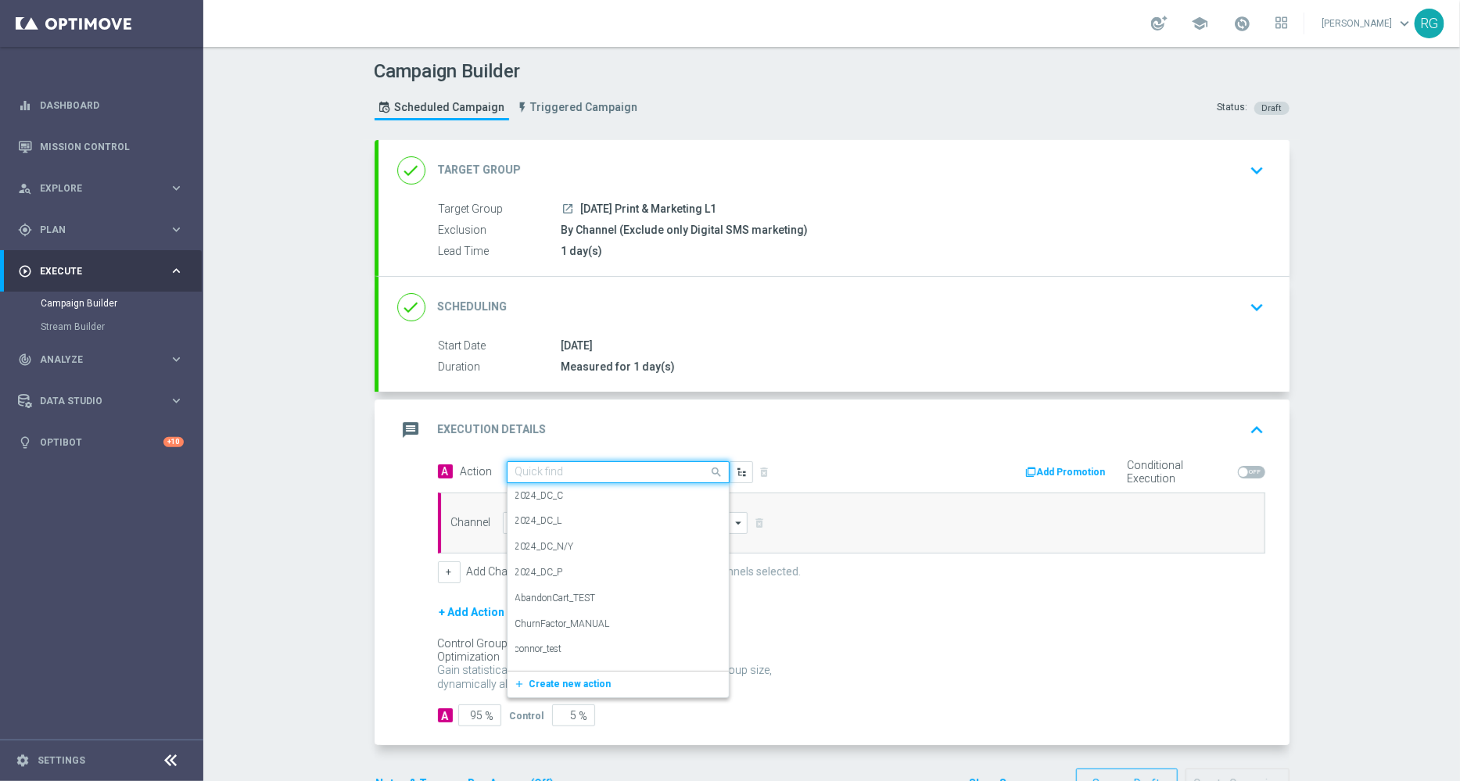
click at [543, 466] on input "text" at bounding box center [602, 472] width 174 height 13
type input "sms"
click at [528, 549] on label "SMS_Awareness" at bounding box center [548, 550] width 67 height 13
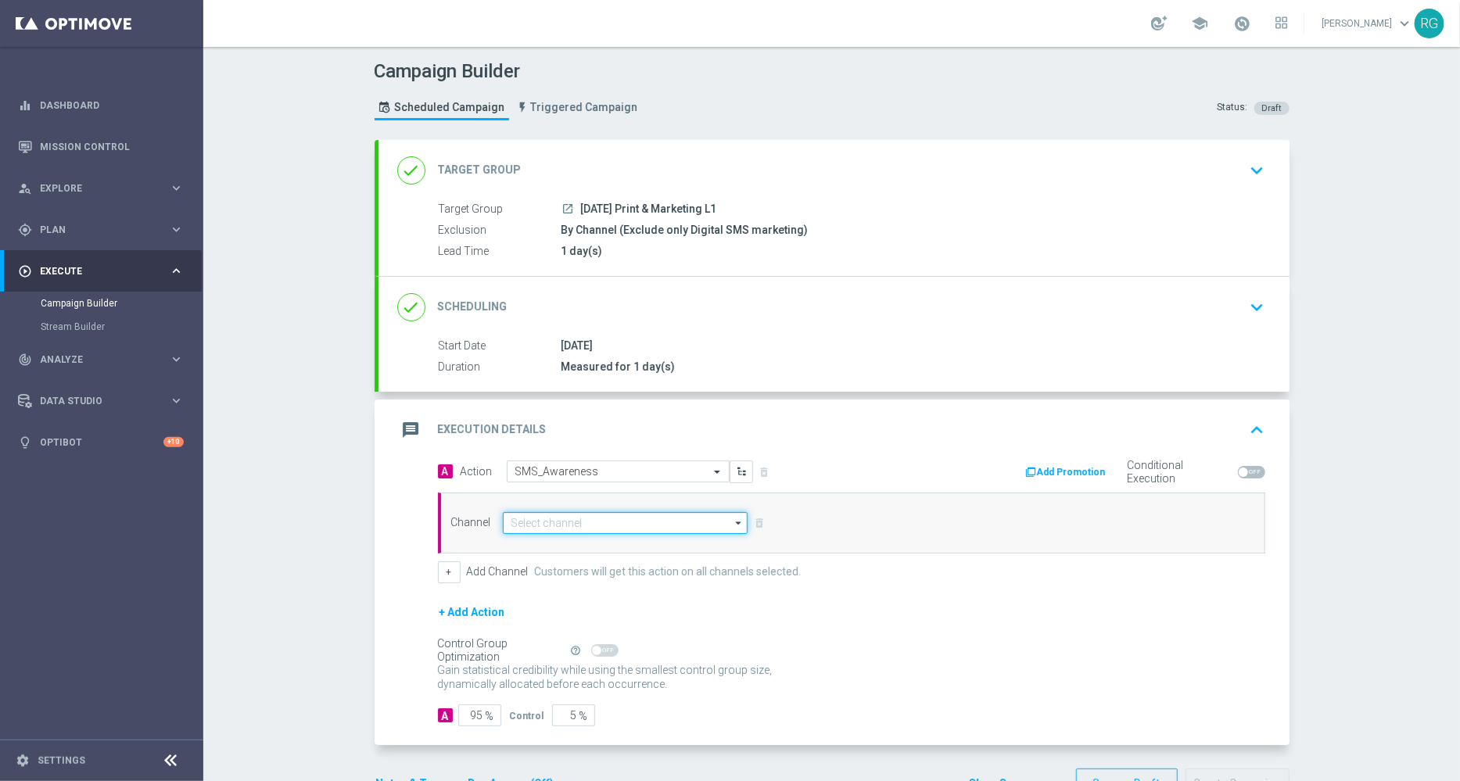
click at [536, 525] on input at bounding box center [626, 523] width 246 height 22
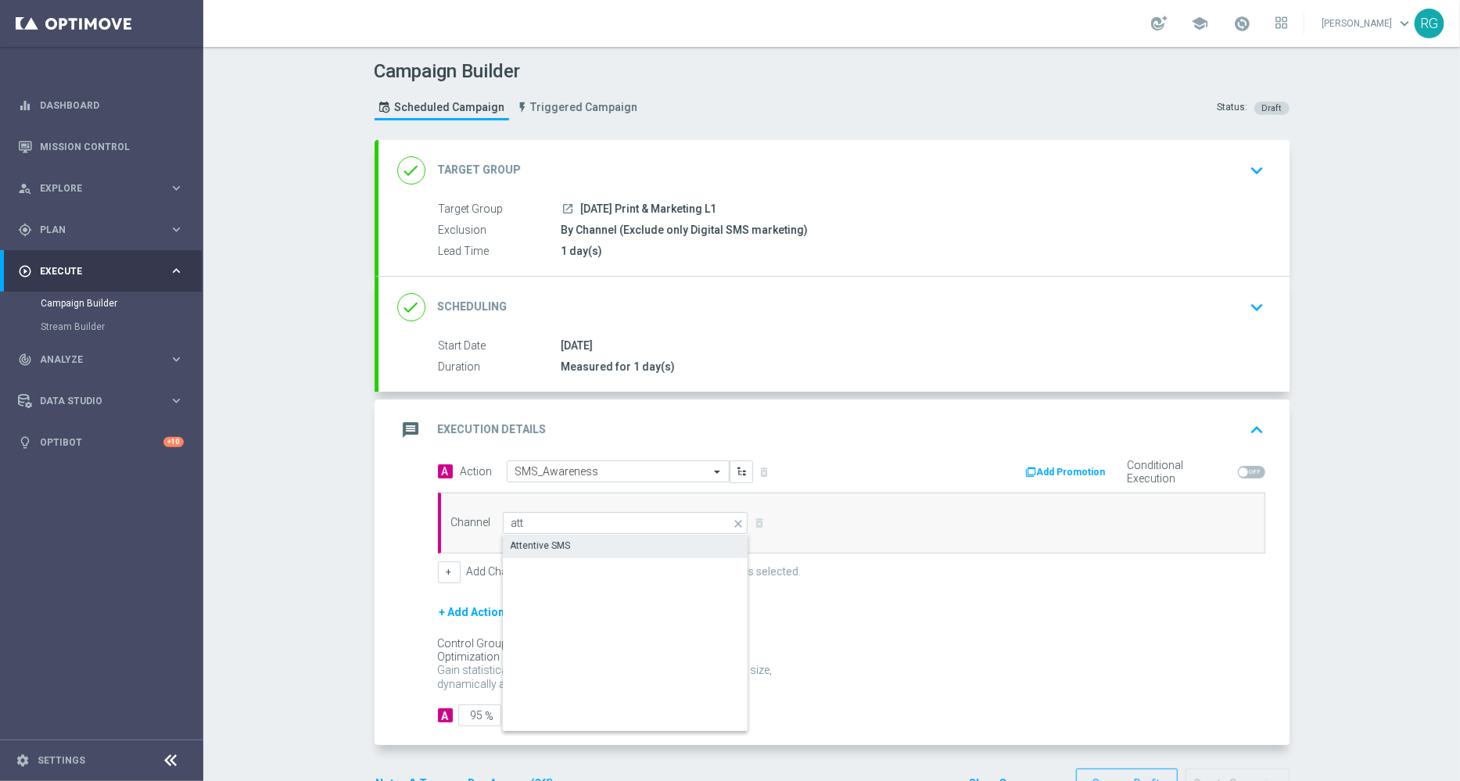
click at [528, 541] on div "Attentive SMS" at bounding box center [541, 546] width 60 height 14
type input "Attentive SMS"
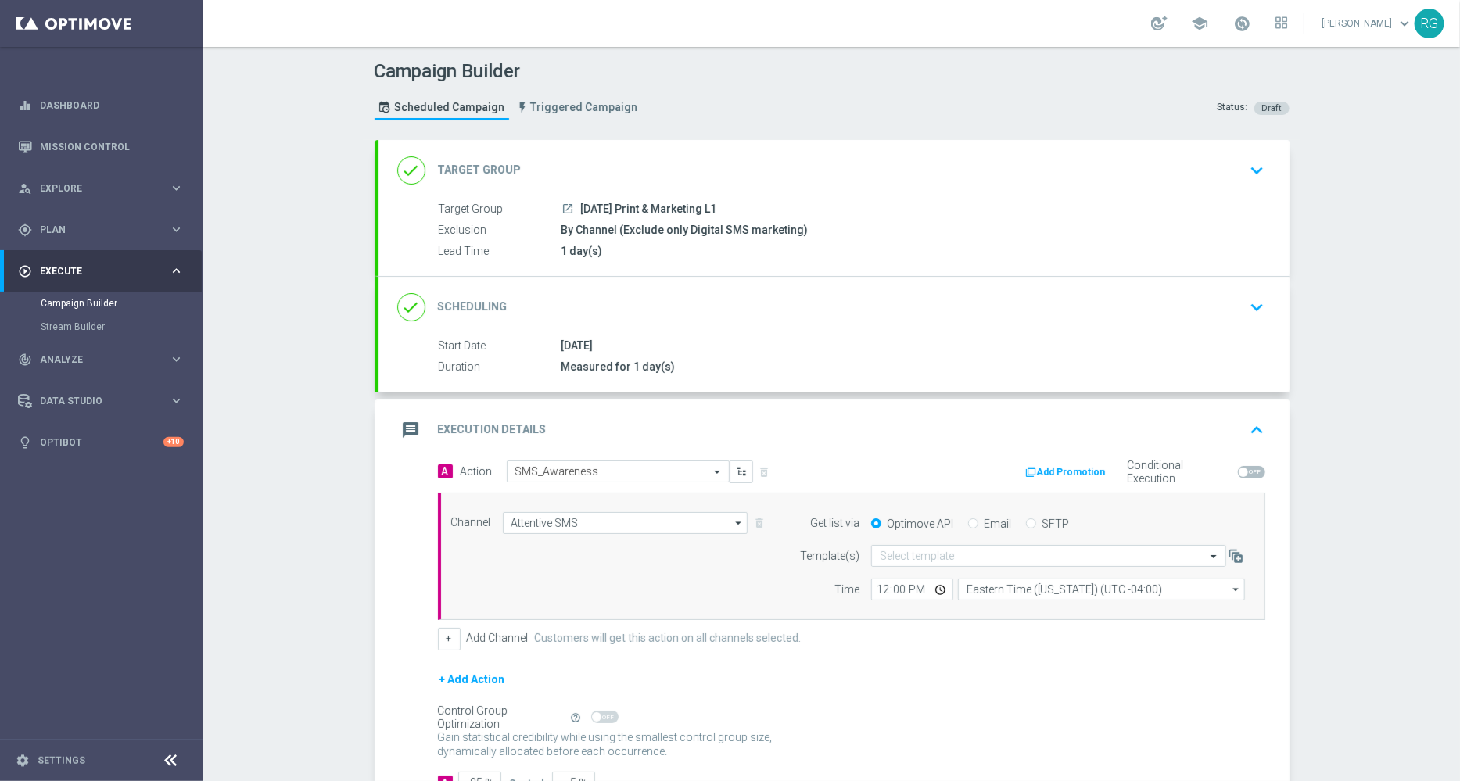
scroll to position [113, 0]
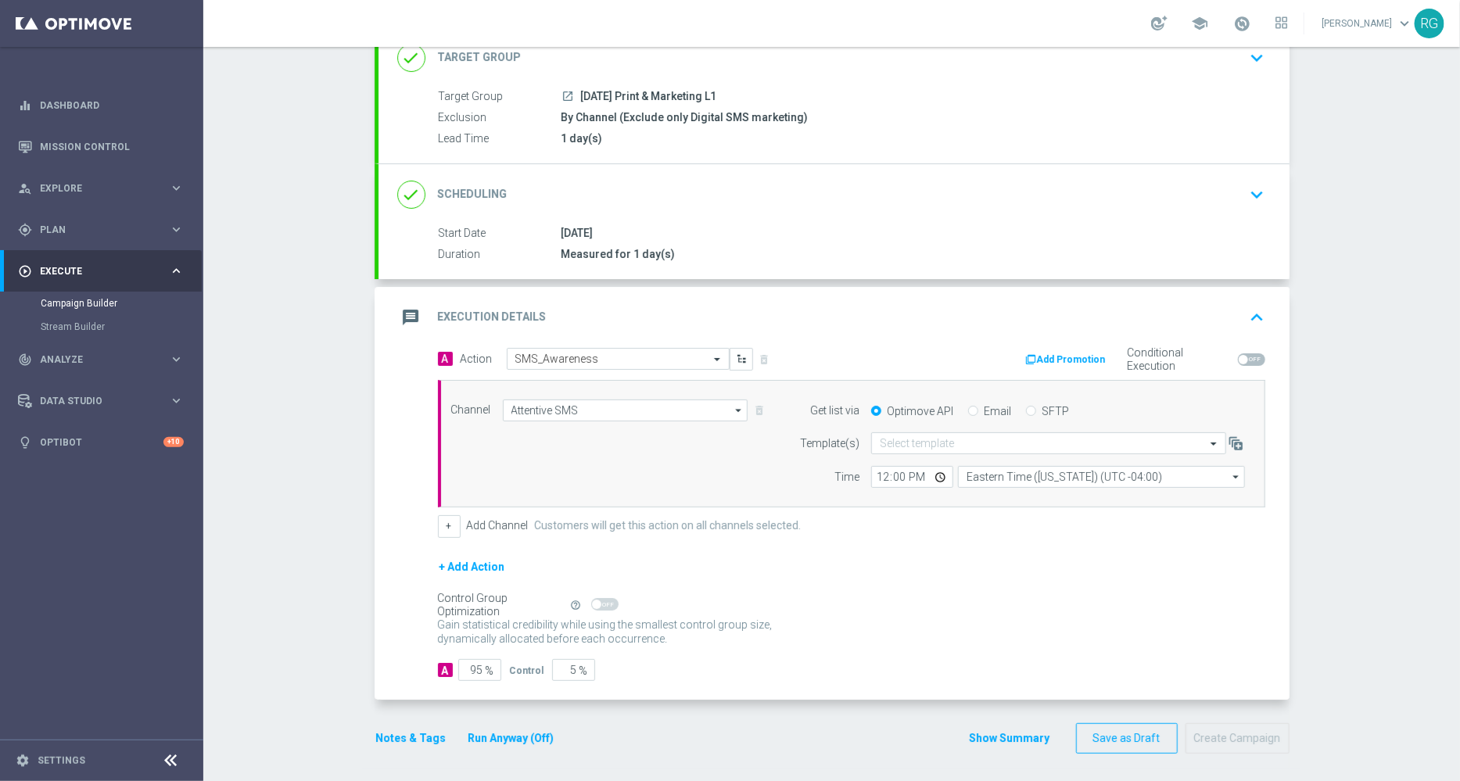
click at [1026, 404] on div "SFTP" at bounding box center [1047, 411] width 43 height 14
click at [1026, 414] on input "SFTP" at bounding box center [1031, 412] width 10 height 10
radio input "true"
click at [960, 439] on input "text" at bounding box center [1033, 443] width 306 height 13
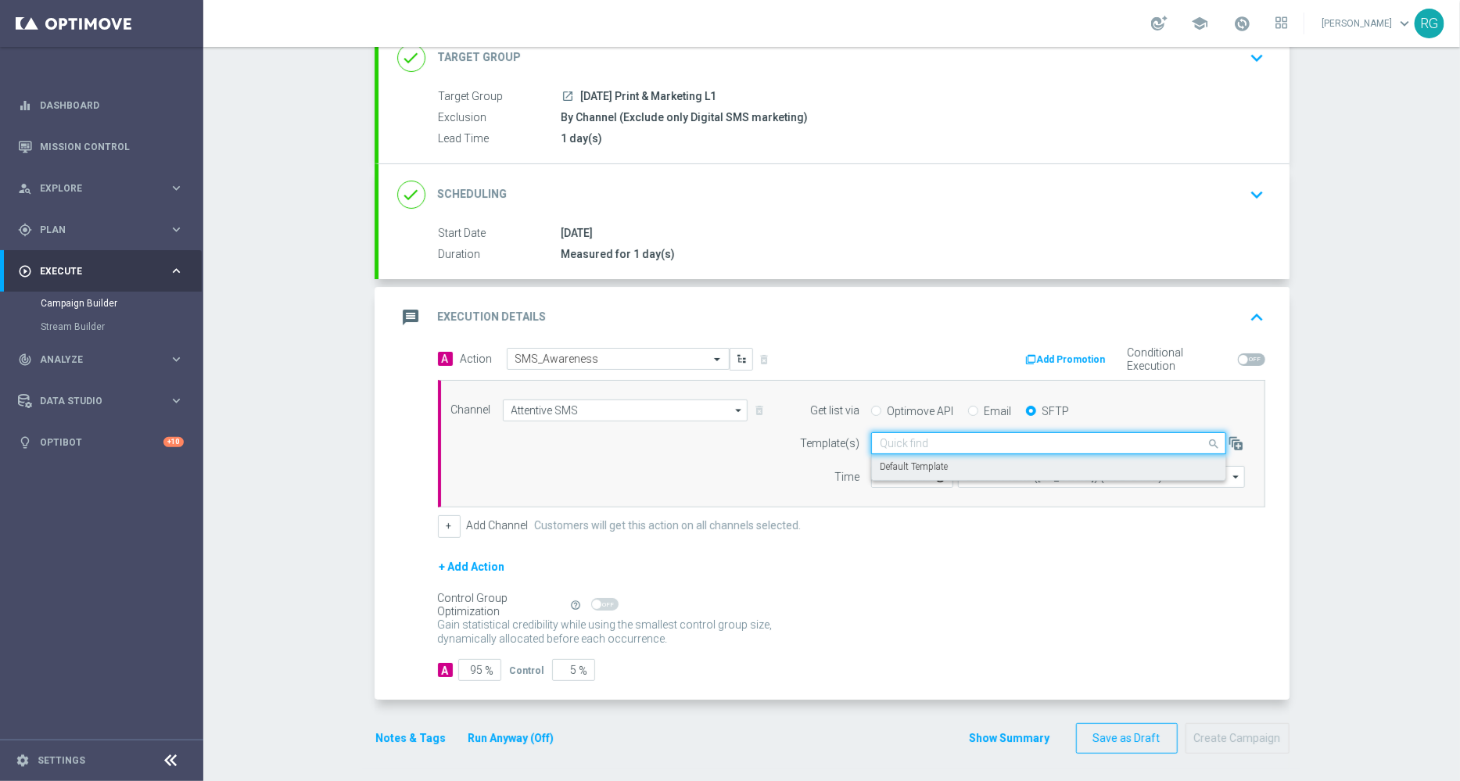
click at [929, 467] on label "Default Template" at bounding box center [914, 467] width 68 height 13
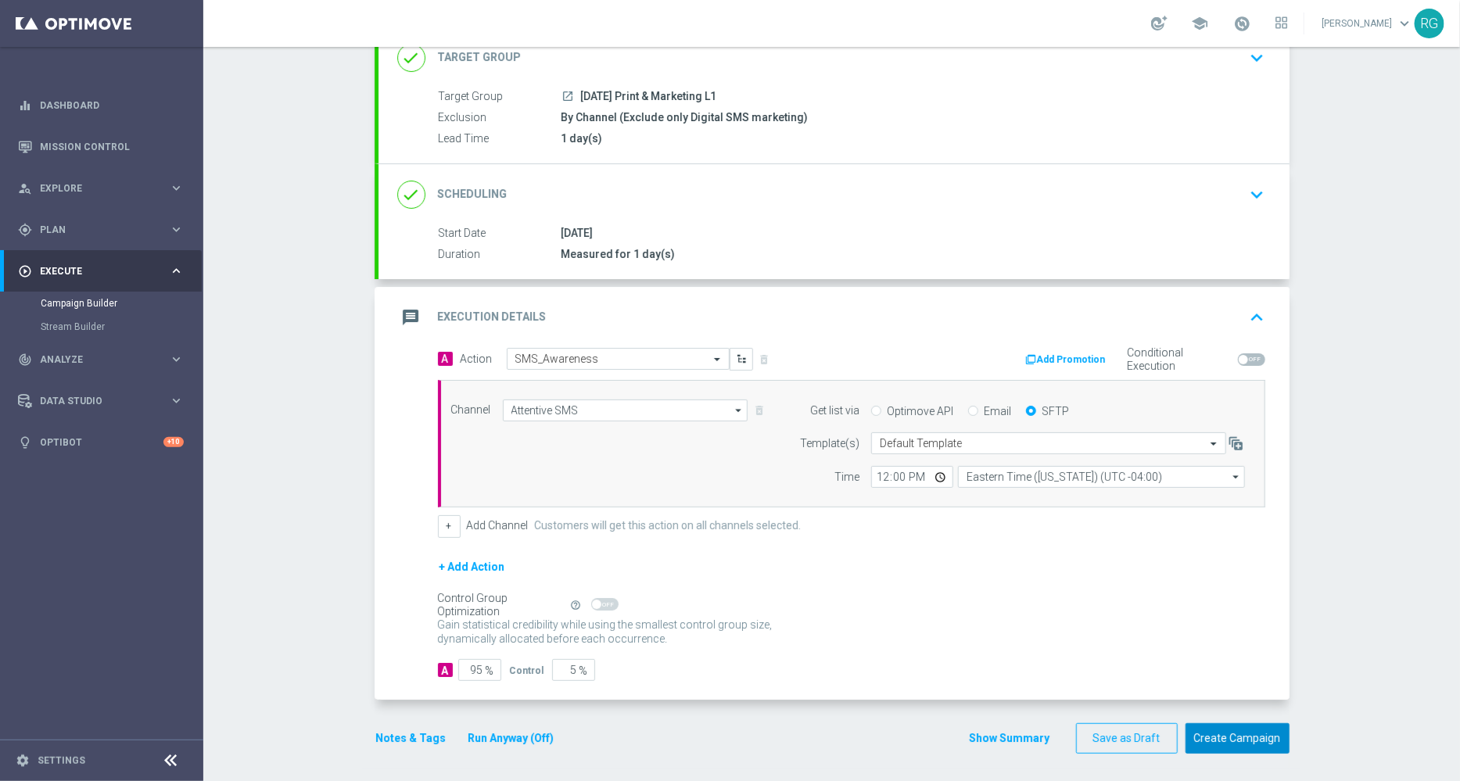
click at [1260, 733] on button "Create Campaign" at bounding box center [1237, 738] width 104 height 30
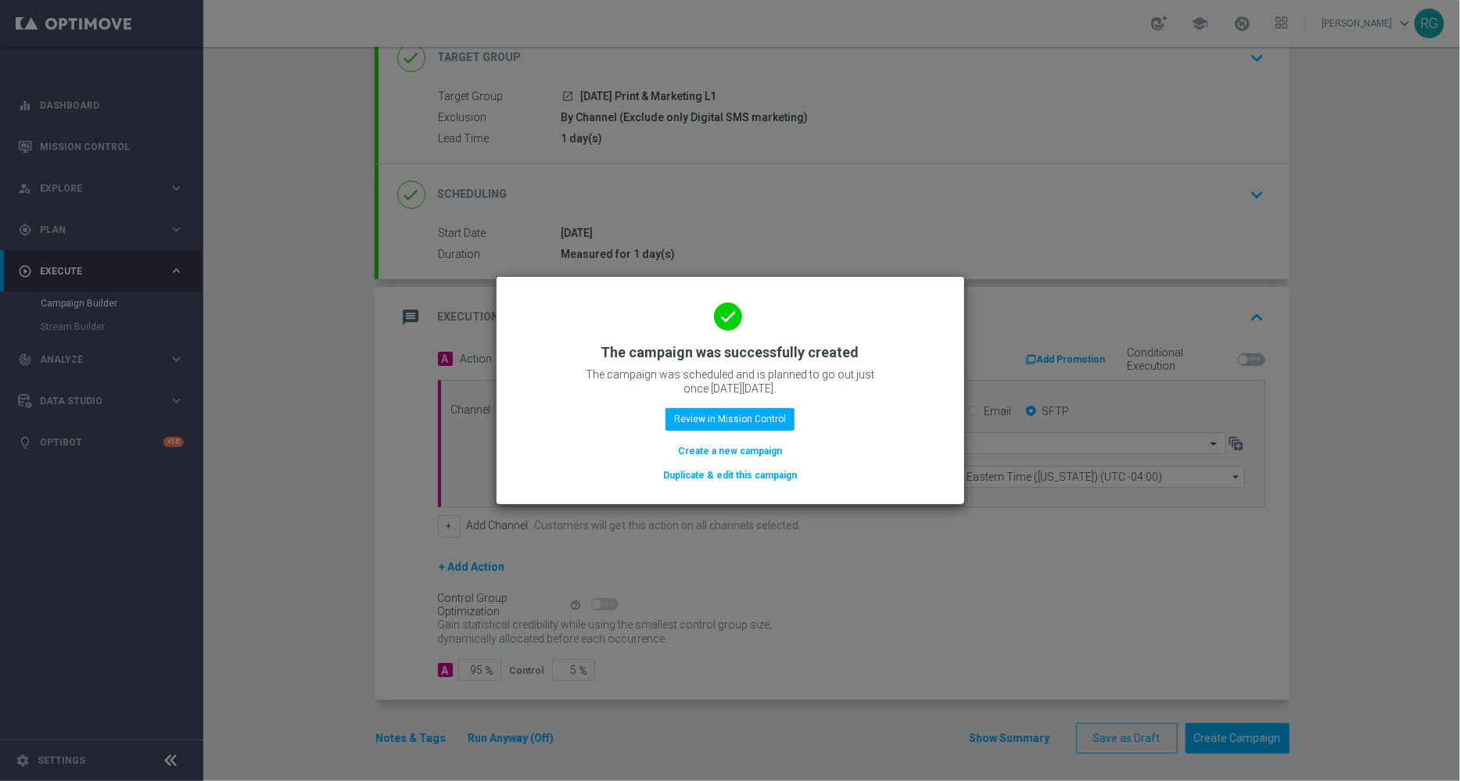
click at [722, 446] on button "Create a new campaign" at bounding box center [729, 451] width 107 height 17
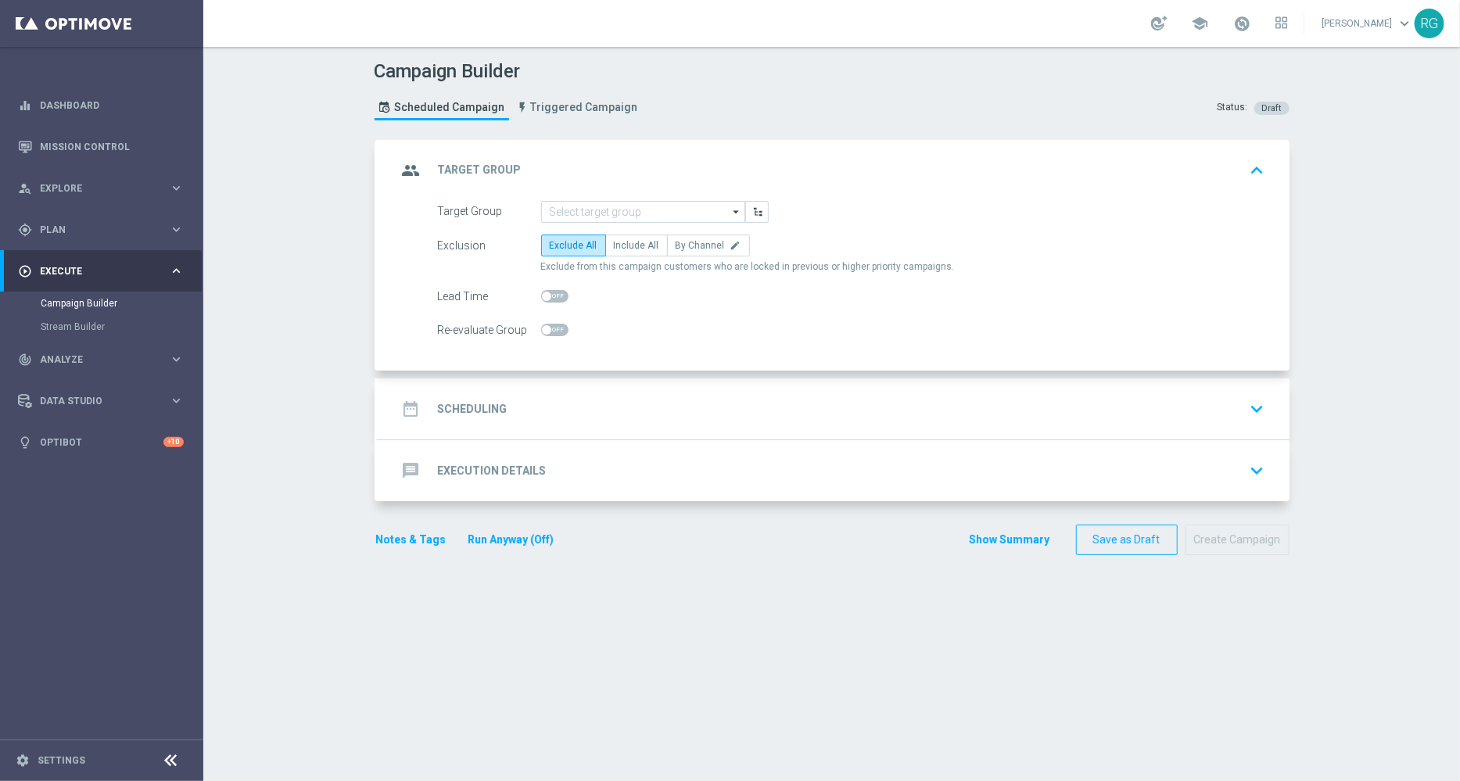
scroll to position [0, 0]
click at [590, 217] on input at bounding box center [643, 212] width 204 height 22
click at [589, 247] on div "[DATE] Dash Cam" at bounding box center [643, 258] width 204 height 22
type input "[DATE] Dash Cam"
click at [703, 240] on span "By Channel" at bounding box center [700, 245] width 49 height 11
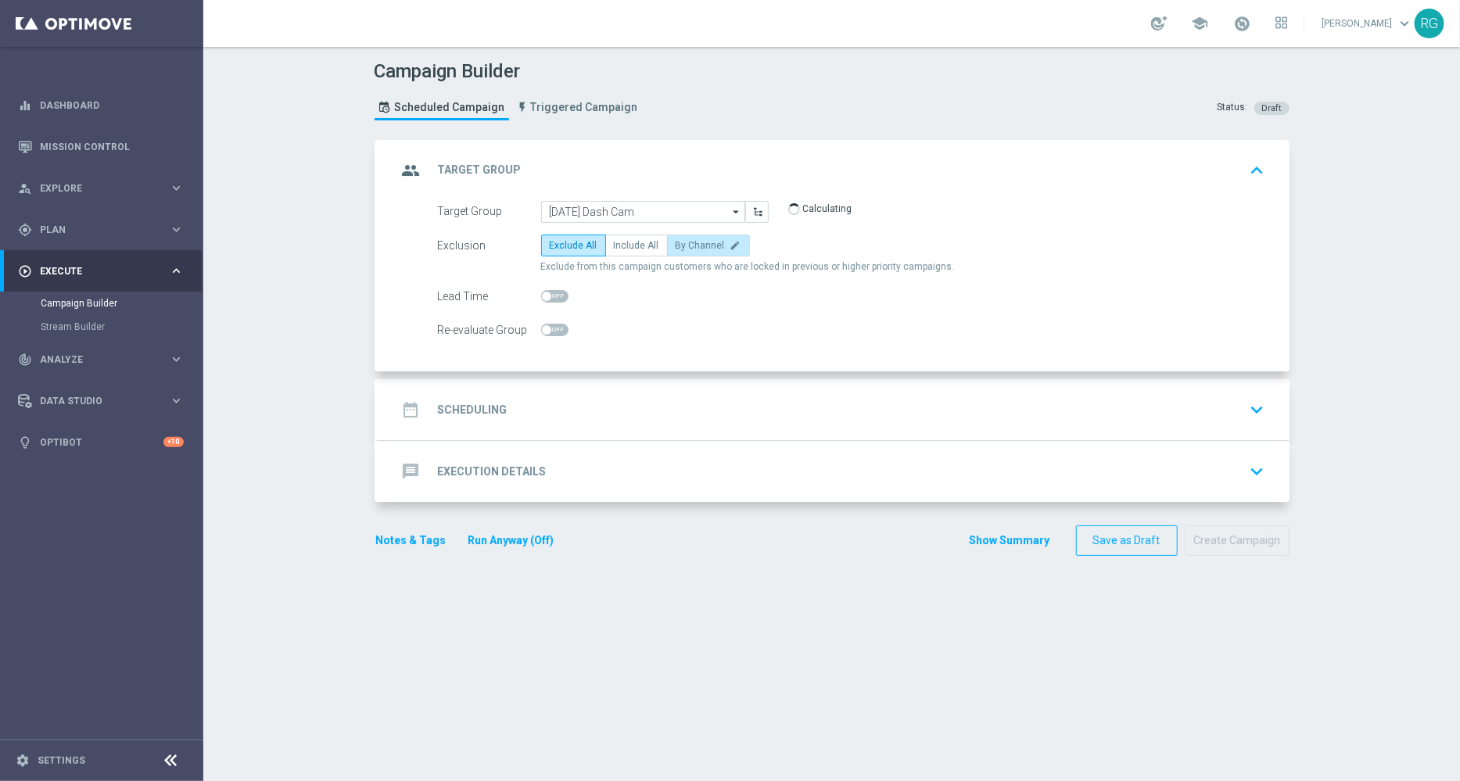
click at [686, 243] on input "By Channel edit" at bounding box center [681, 248] width 10 height 10
radio input "true"
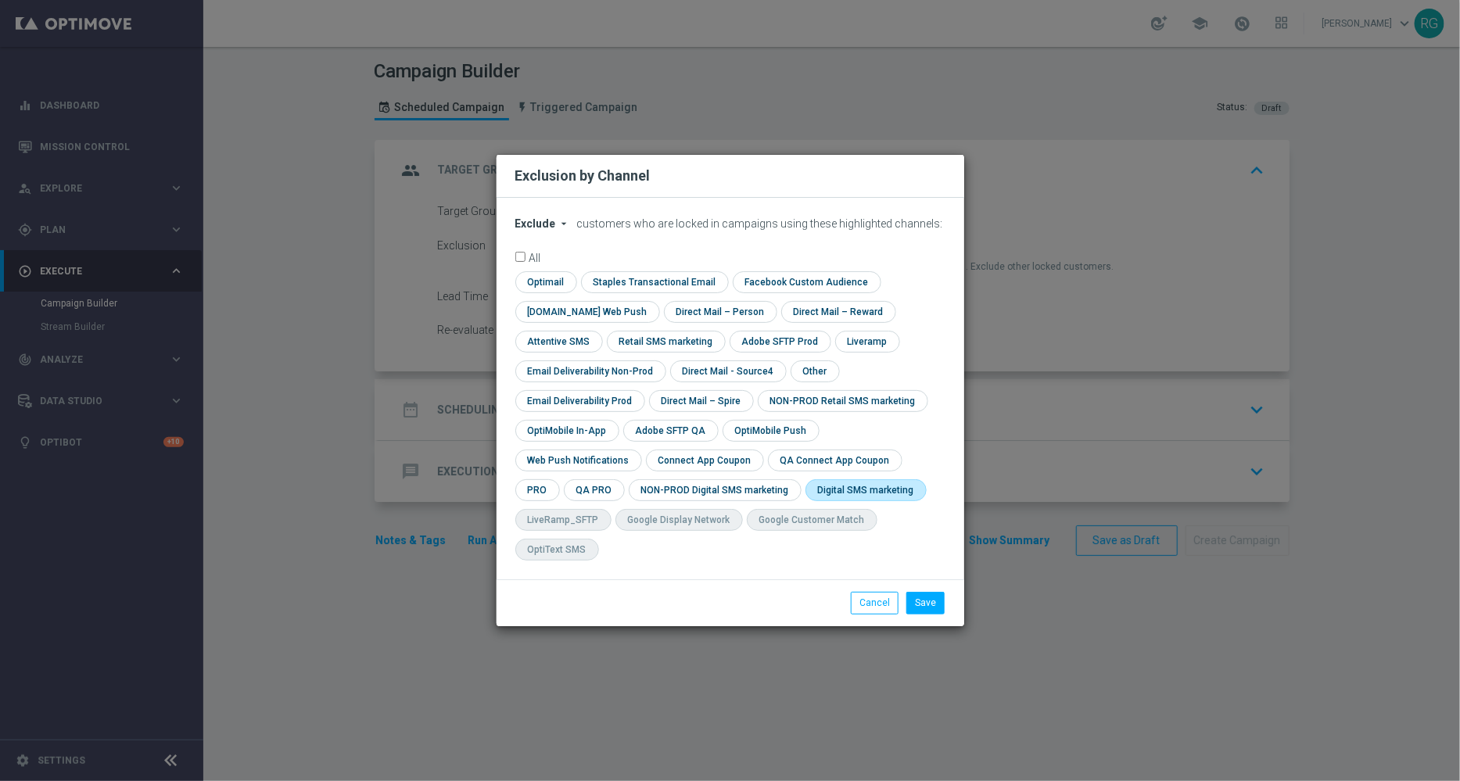
click at [805, 500] on input "checkbox" at bounding box center [862, 489] width 115 height 21
checkbox input "true"
click at [927, 592] on button "Save" at bounding box center [925, 603] width 38 height 22
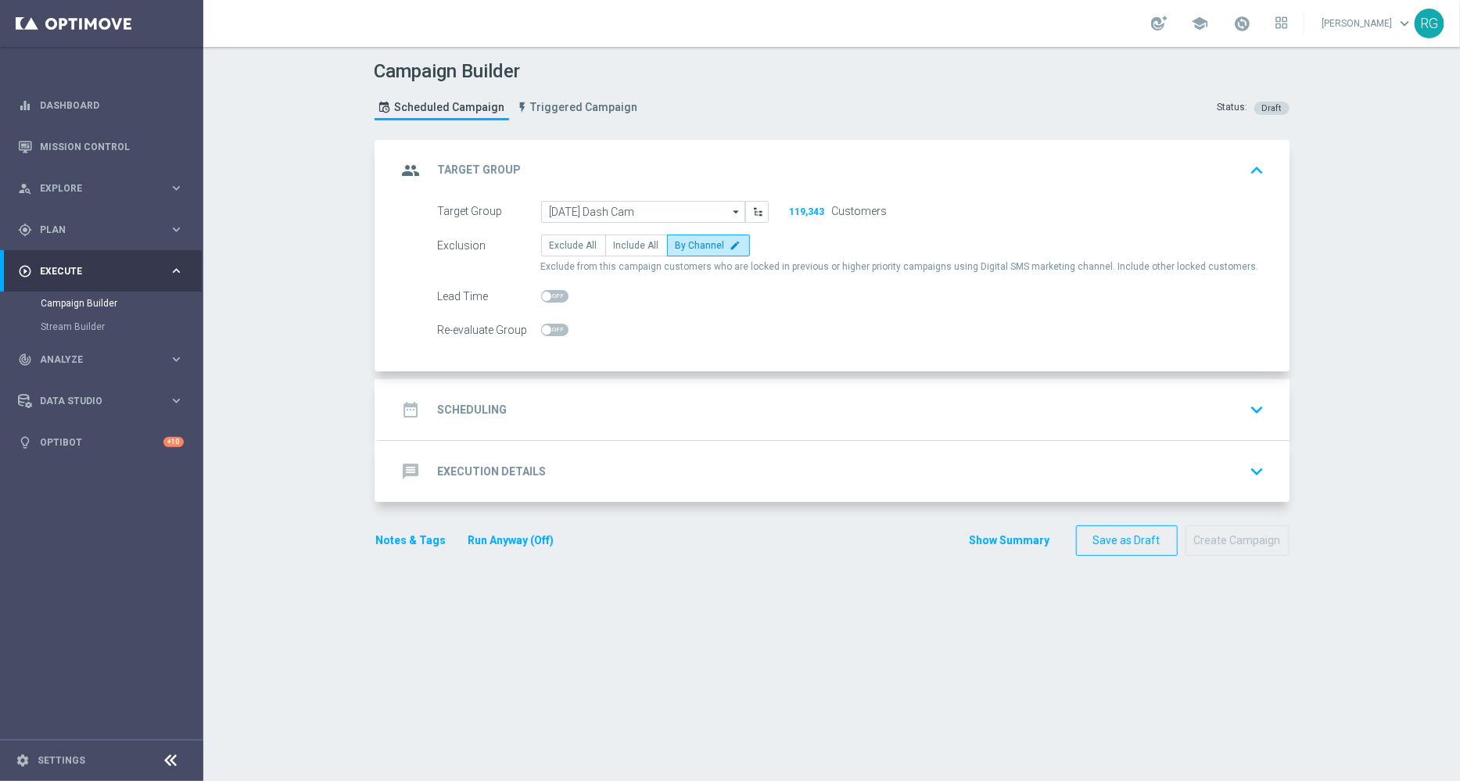
click at [556, 290] on span at bounding box center [554, 296] width 27 height 13
click at [556, 290] on input "checkbox" at bounding box center [554, 296] width 27 height 13
checkbox input "true"
click at [567, 412] on div "date_range Scheduling keyboard_arrow_down" at bounding box center [833, 410] width 873 height 30
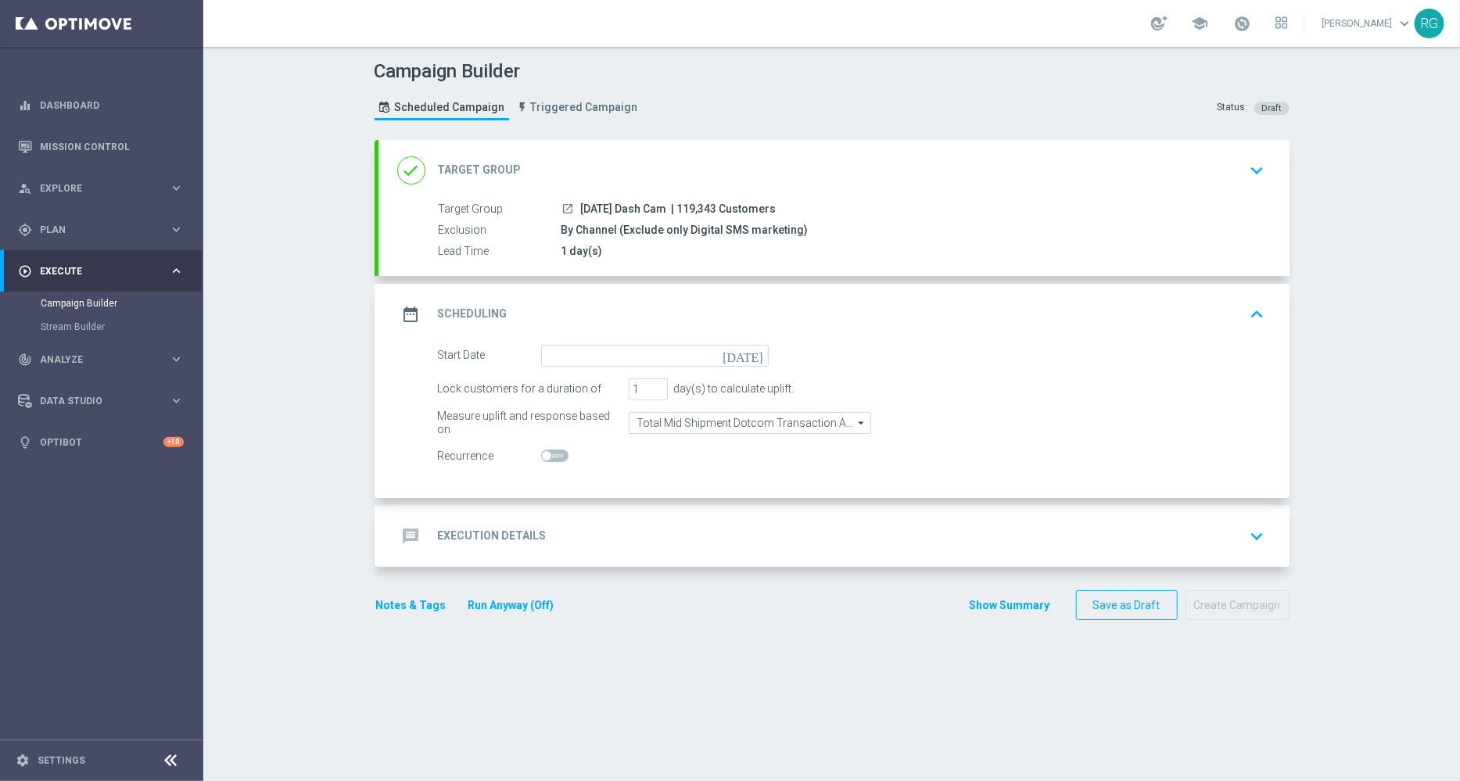
click at [743, 352] on icon "[DATE]" at bounding box center [745, 353] width 46 height 17
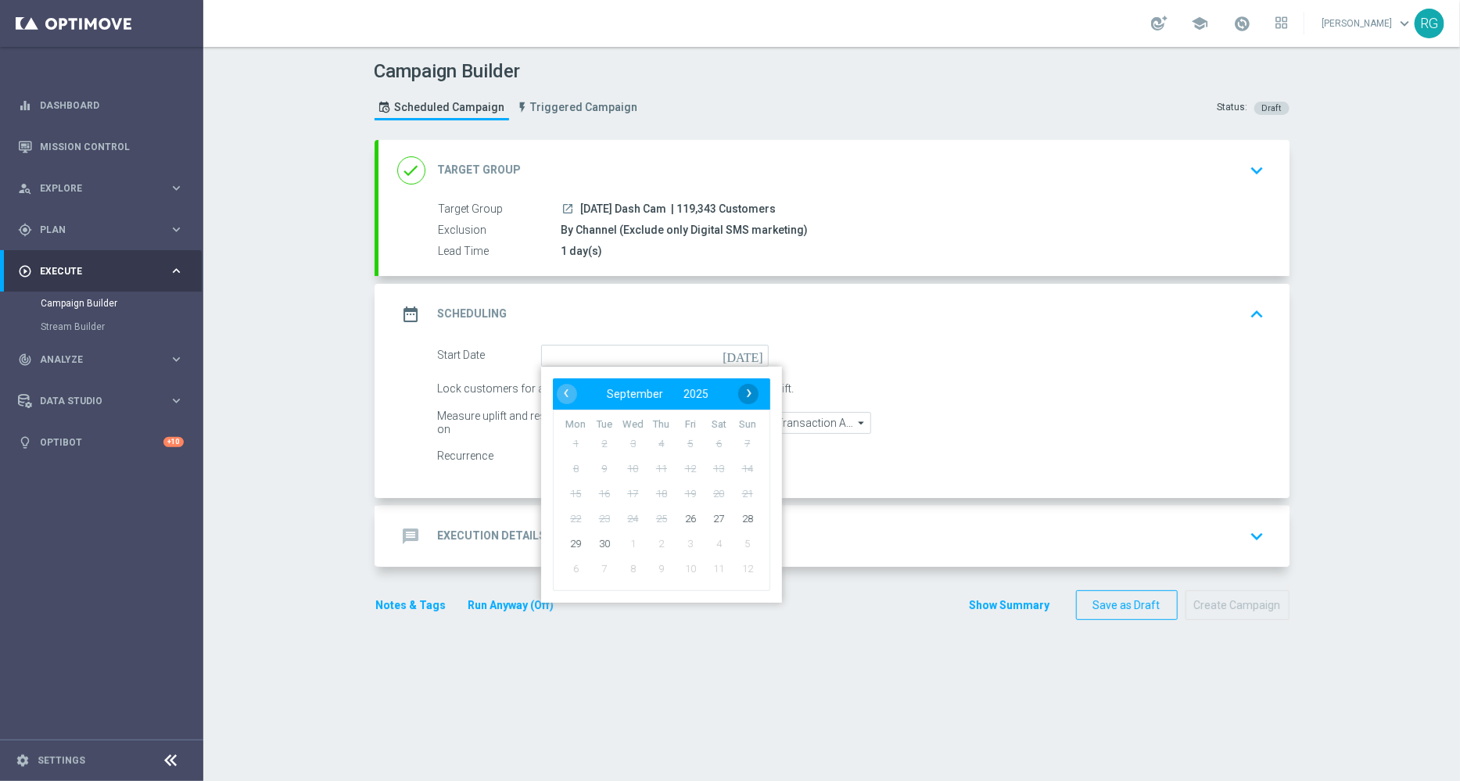
click at [739, 389] on span "›" at bounding box center [749, 393] width 20 height 20
click at [687, 439] on span "3" at bounding box center [689, 443] width 25 height 25
type input "[DATE]"
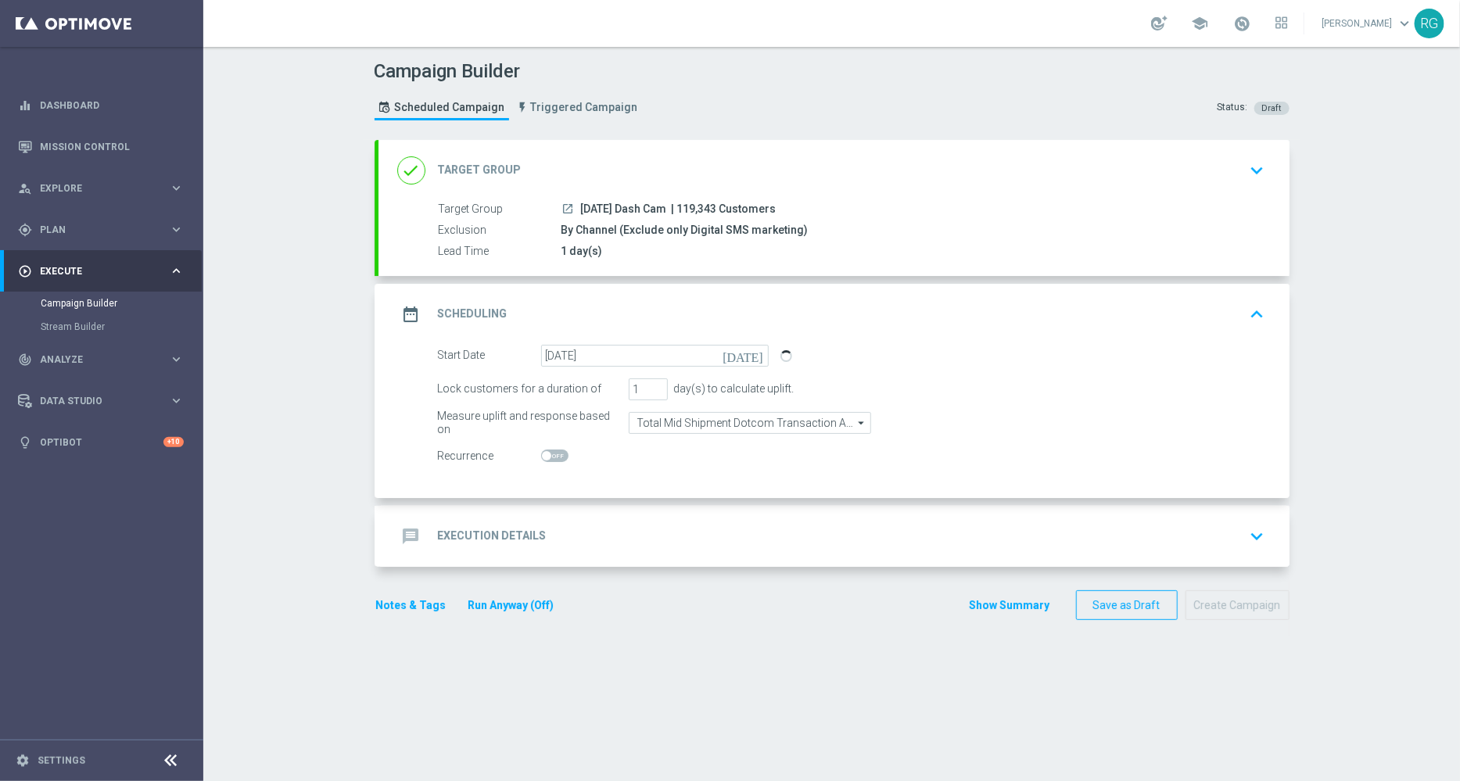
click at [558, 525] on div "message Execution Details keyboard_arrow_down" at bounding box center [833, 537] width 873 height 30
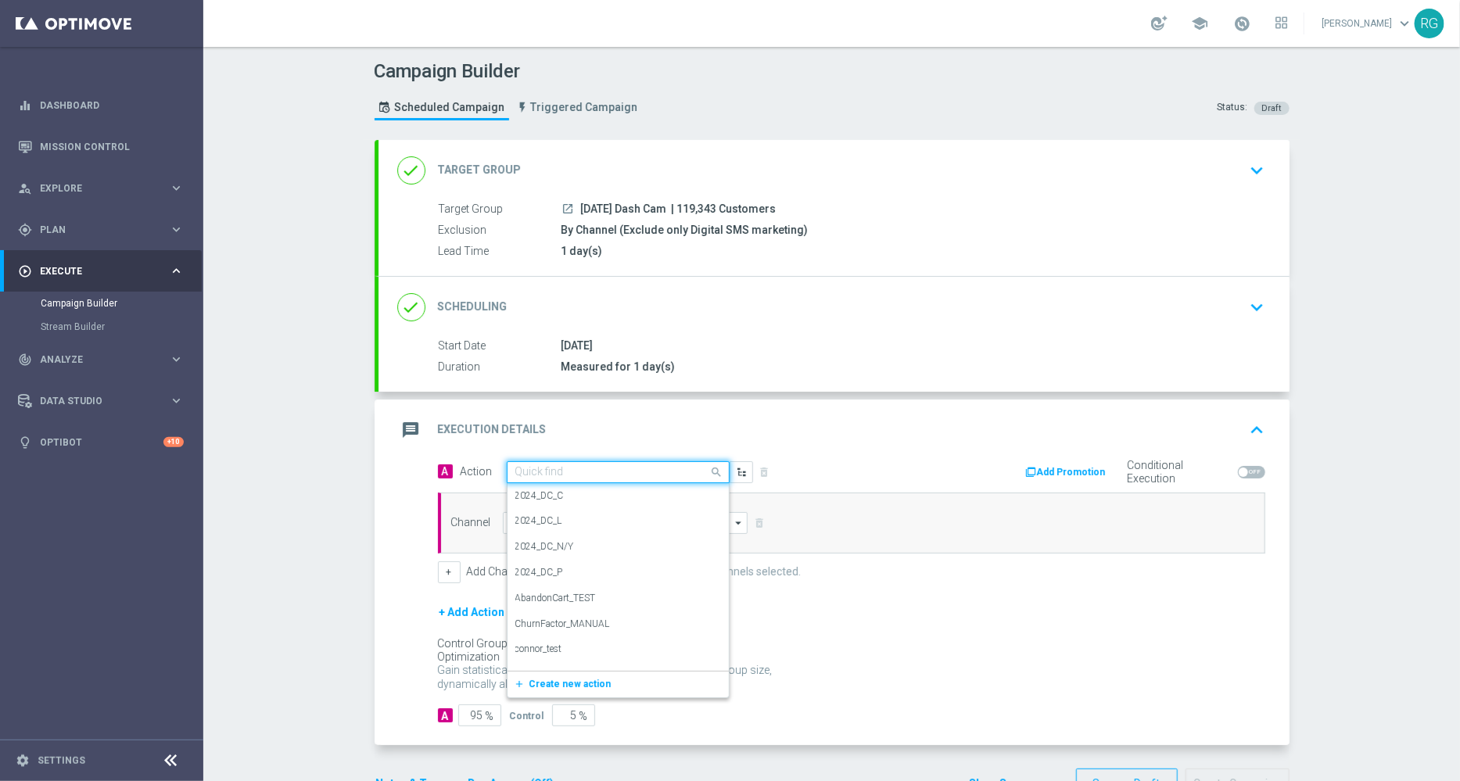
click at [601, 471] on input "text" at bounding box center [602, 472] width 174 height 13
type input "sms"
click at [537, 557] on div "SMS_Awareness edit" at bounding box center [618, 551] width 206 height 26
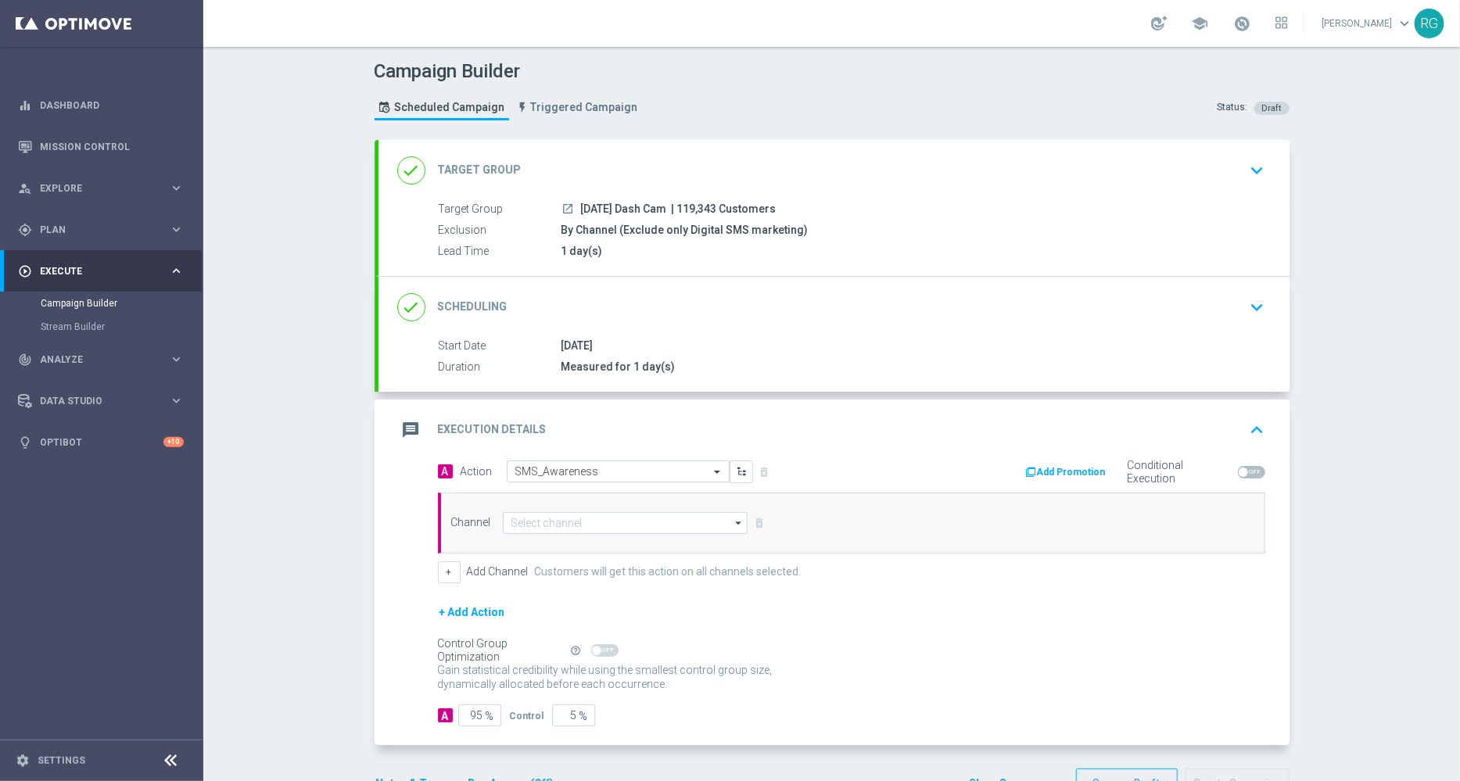
click at [526, 537] on div "Channel arrow_drop_down Drag here to set row groups Drag here to set column lab…" at bounding box center [851, 523] width 827 height 61
click at [522, 529] on input at bounding box center [626, 523] width 246 height 22
click at [535, 540] on div "Attentive SMS" at bounding box center [541, 546] width 60 height 14
type input "Attentive SMS"
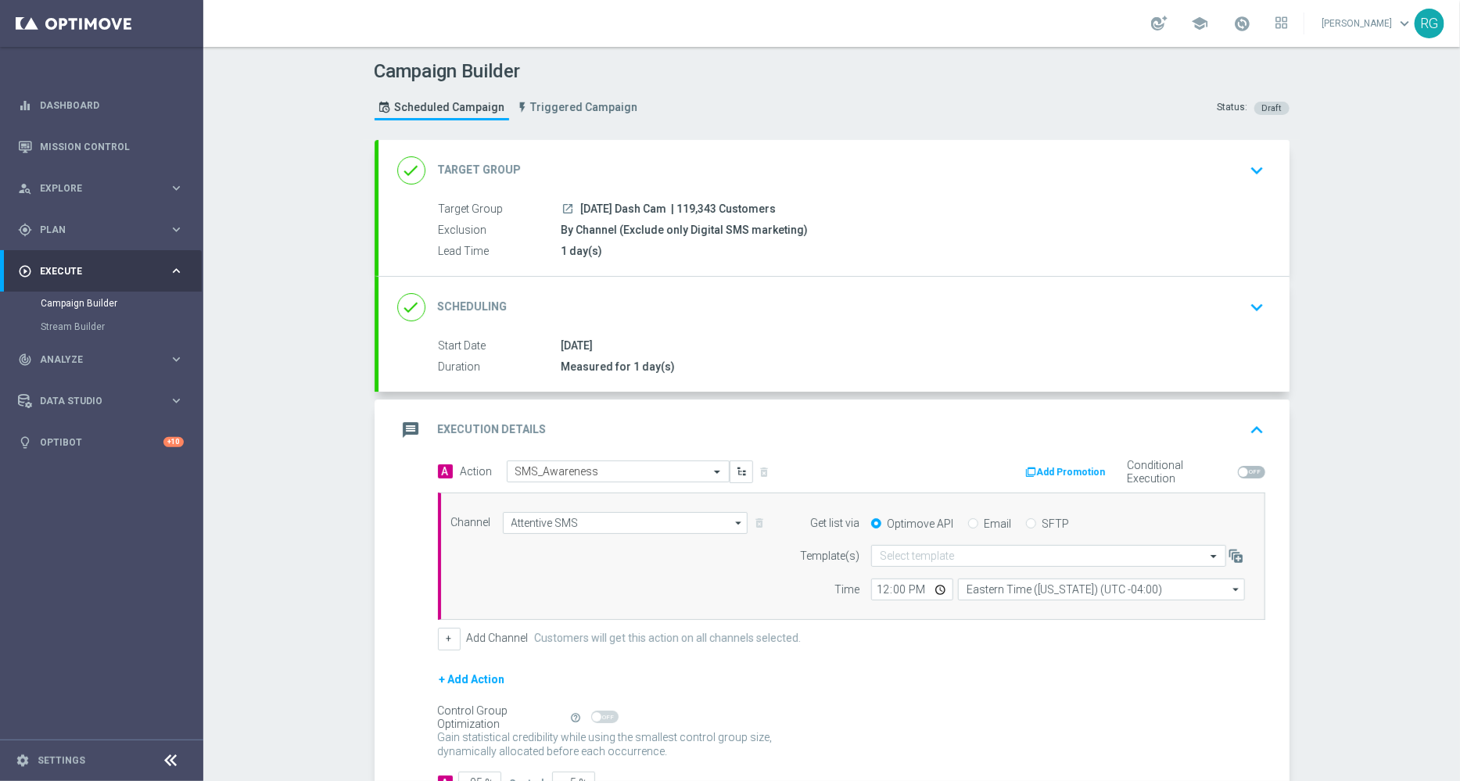
click at [1026, 520] on input "SFTP" at bounding box center [1031, 525] width 10 height 10
radio input "true"
click at [925, 553] on input "text" at bounding box center [1033, 556] width 306 height 13
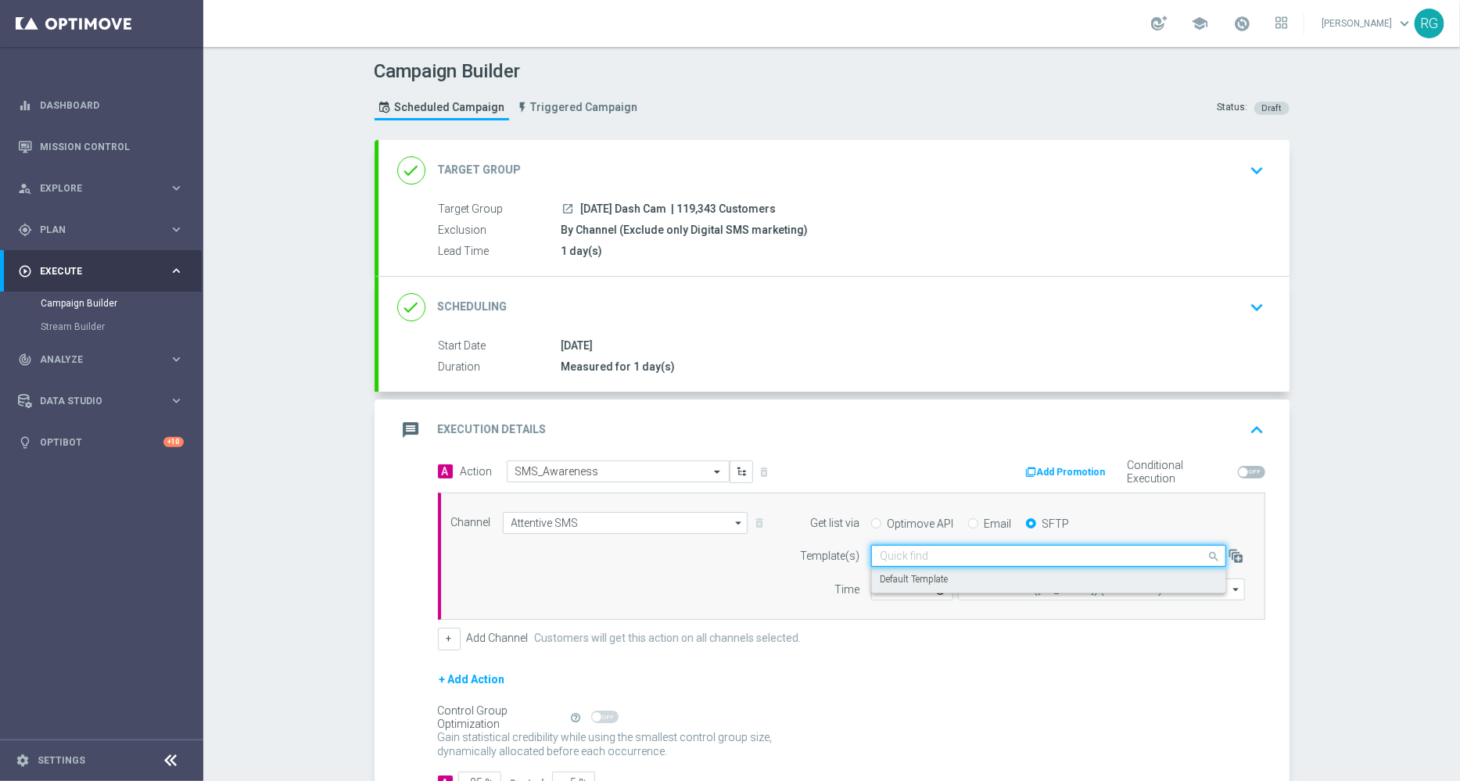
click at [920, 569] on div "Default Template" at bounding box center [1049, 580] width 338 height 26
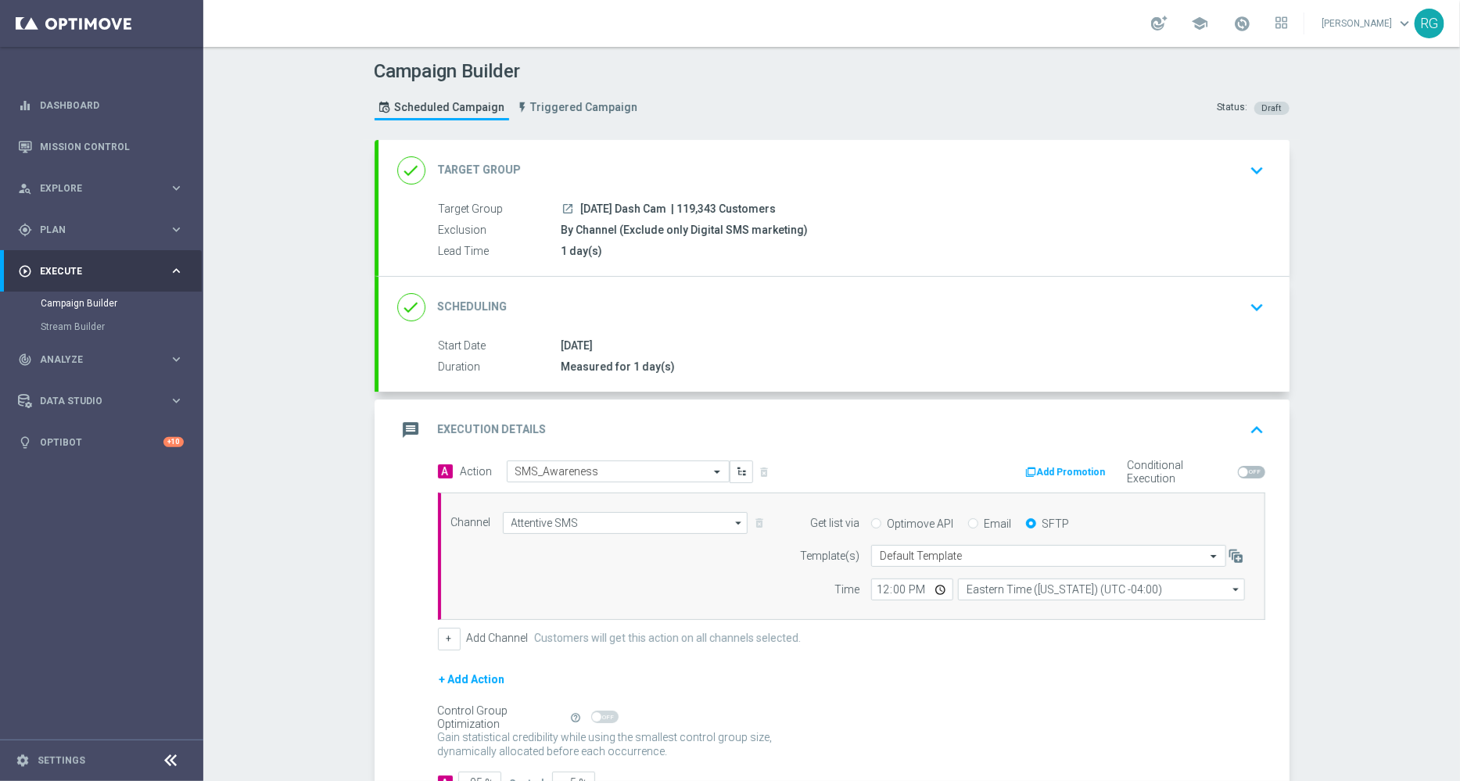
scroll to position [113, 0]
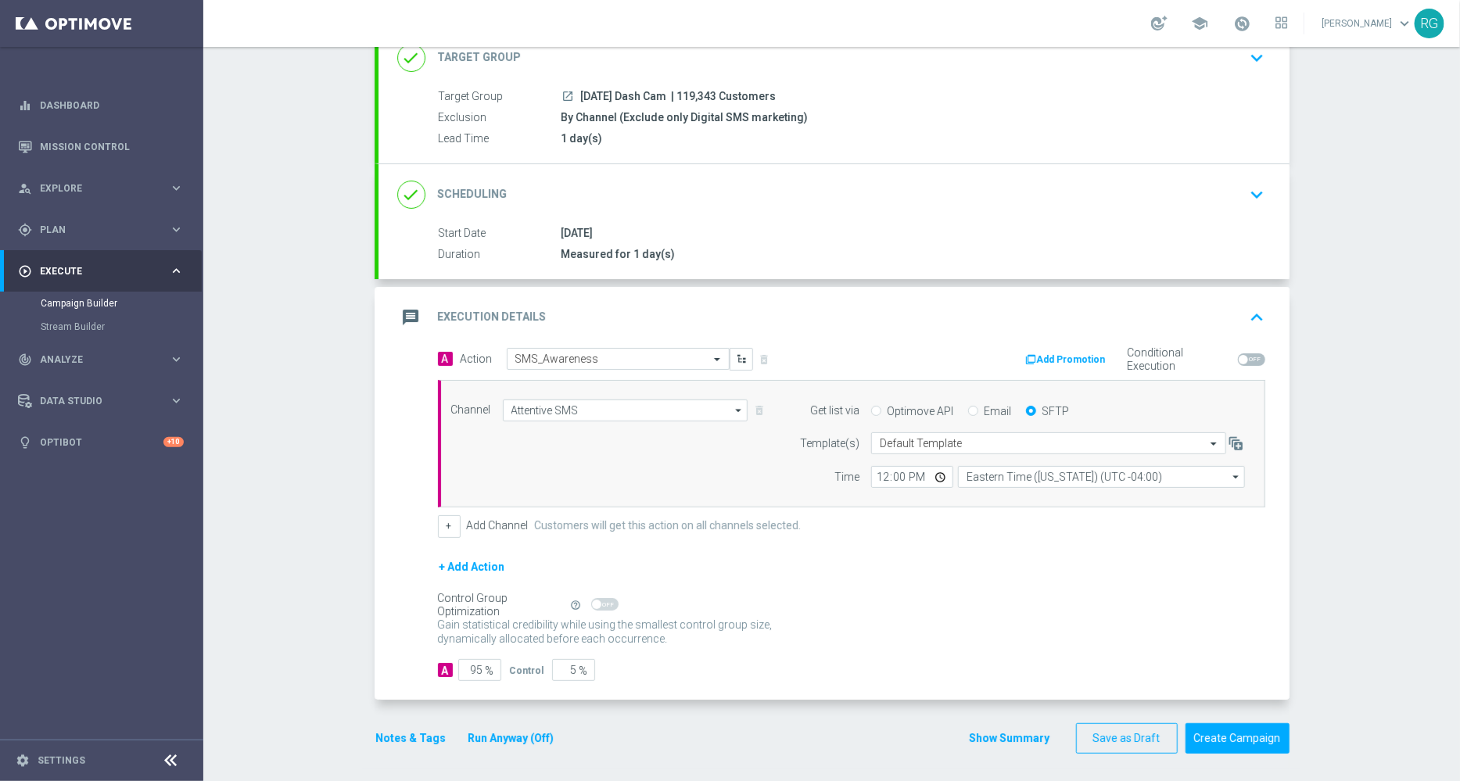
click at [384, 740] on button "Notes & Tags" at bounding box center [411, 739] width 73 height 20
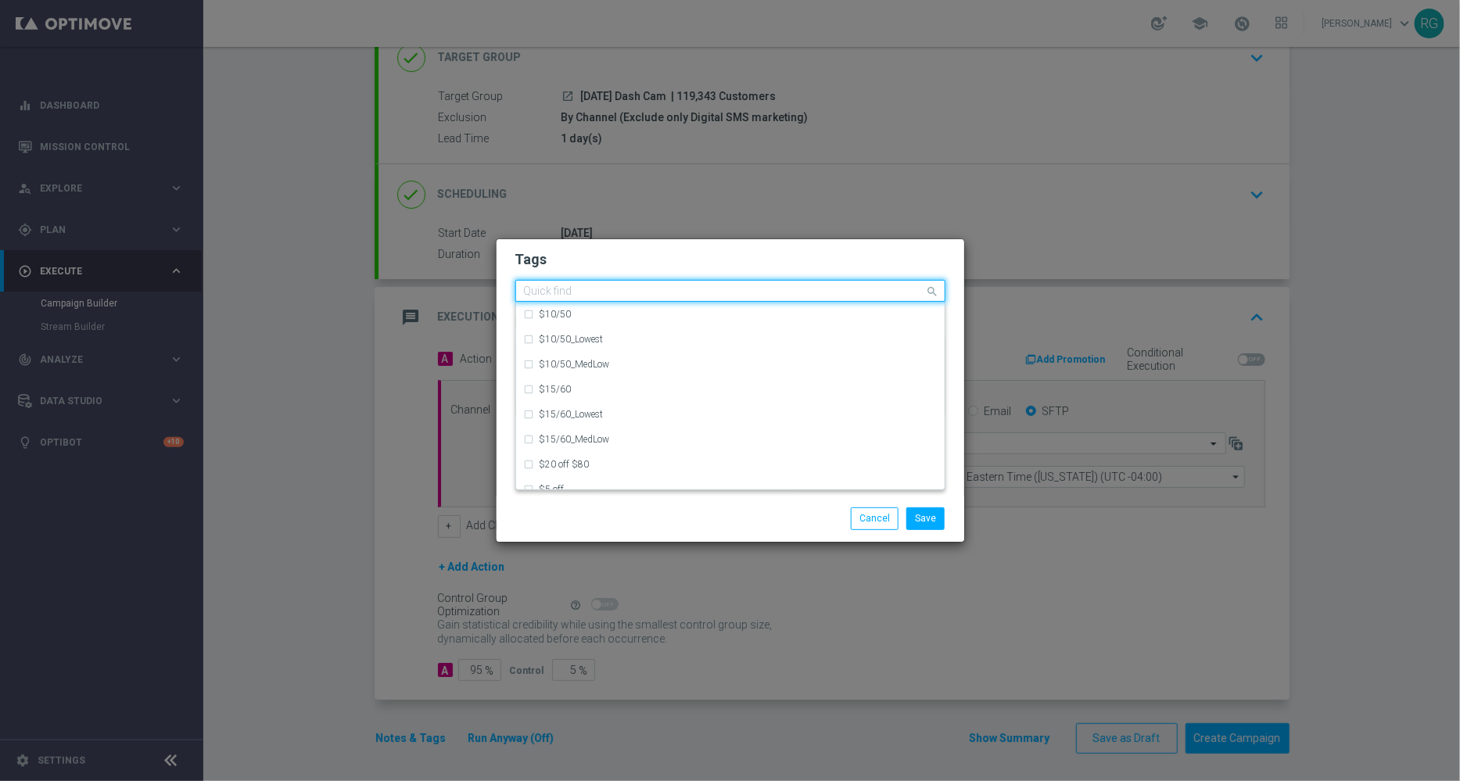
click at [662, 292] on input "text" at bounding box center [724, 291] width 401 height 13
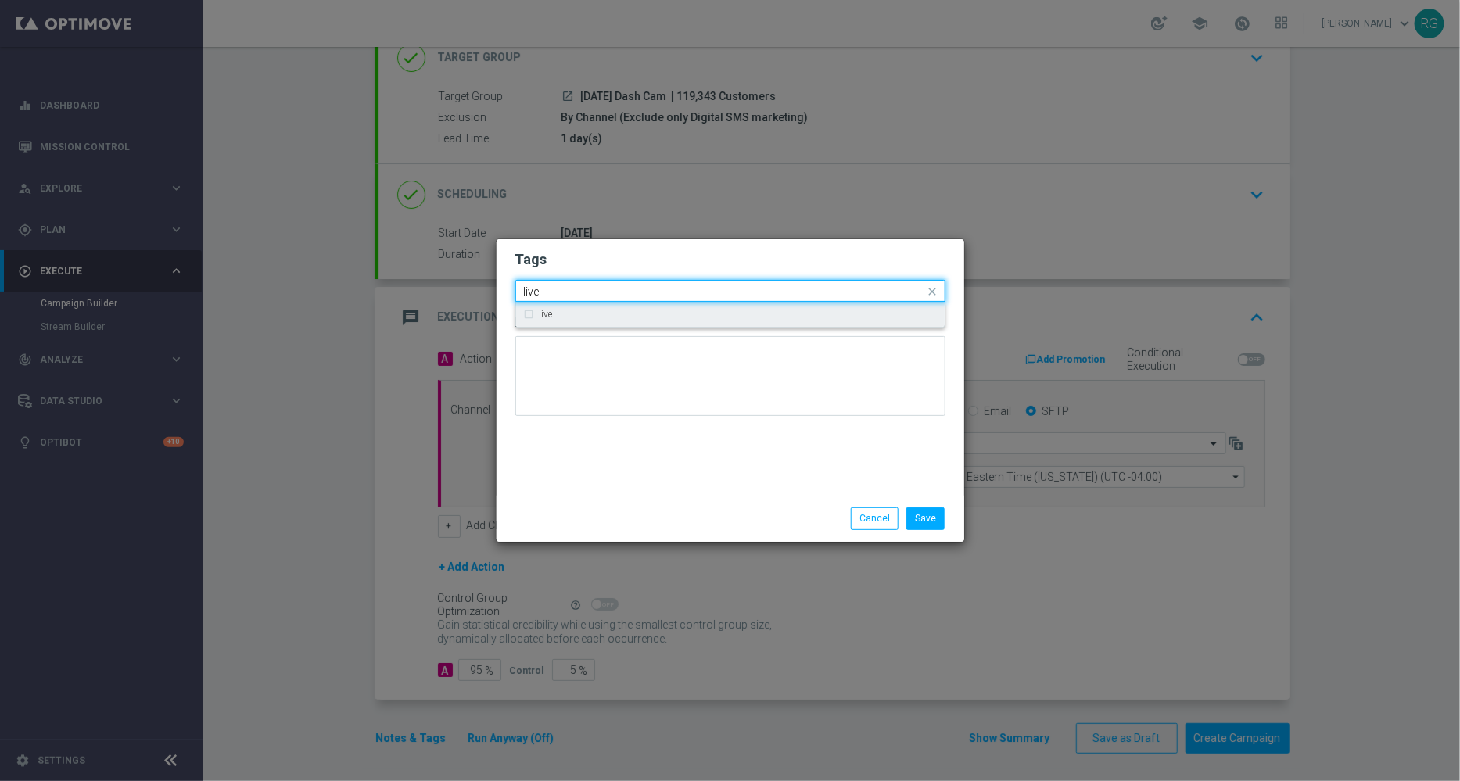
click at [644, 311] on div "live" at bounding box center [737, 314] width 397 height 9
type input "live"
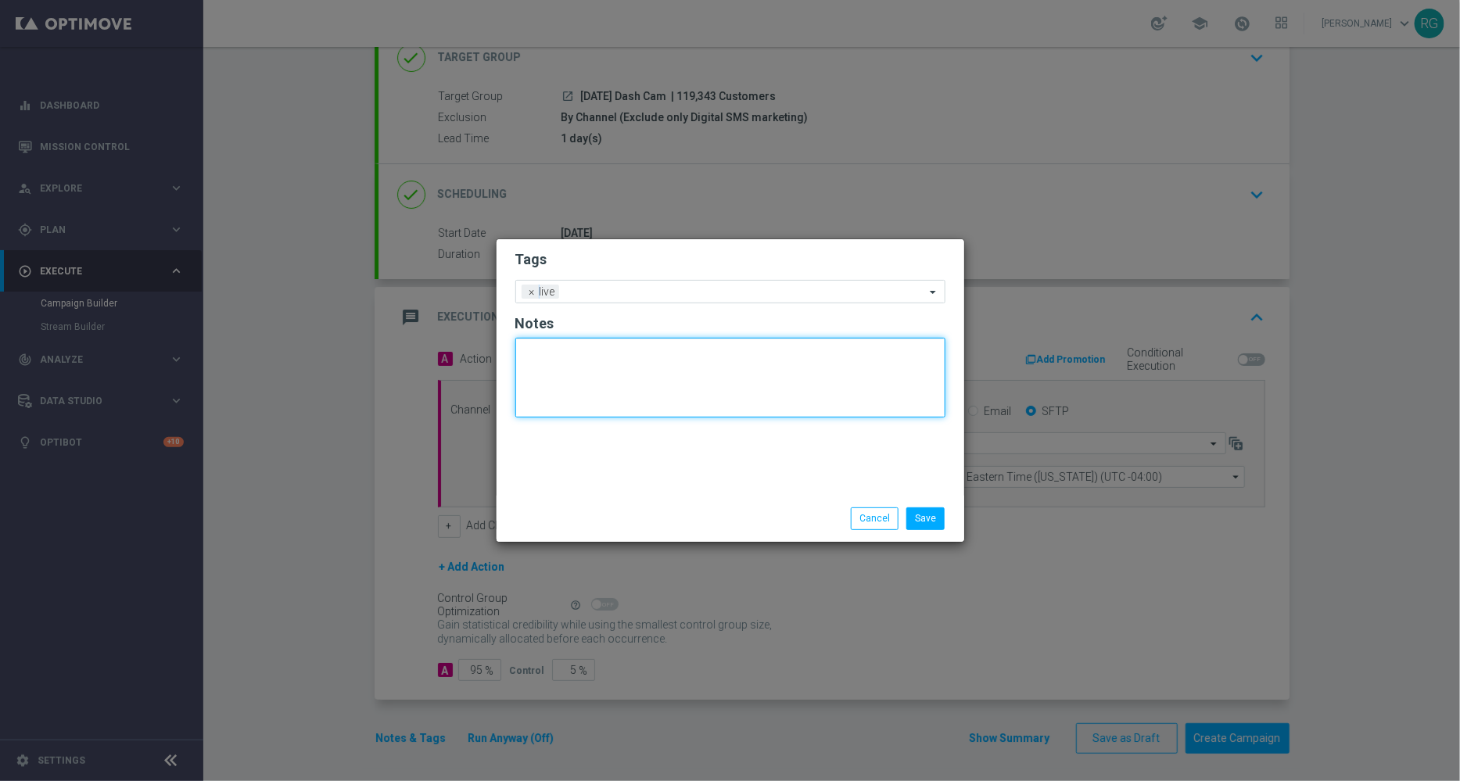
click at [665, 370] on textarea at bounding box center [730, 378] width 430 height 80
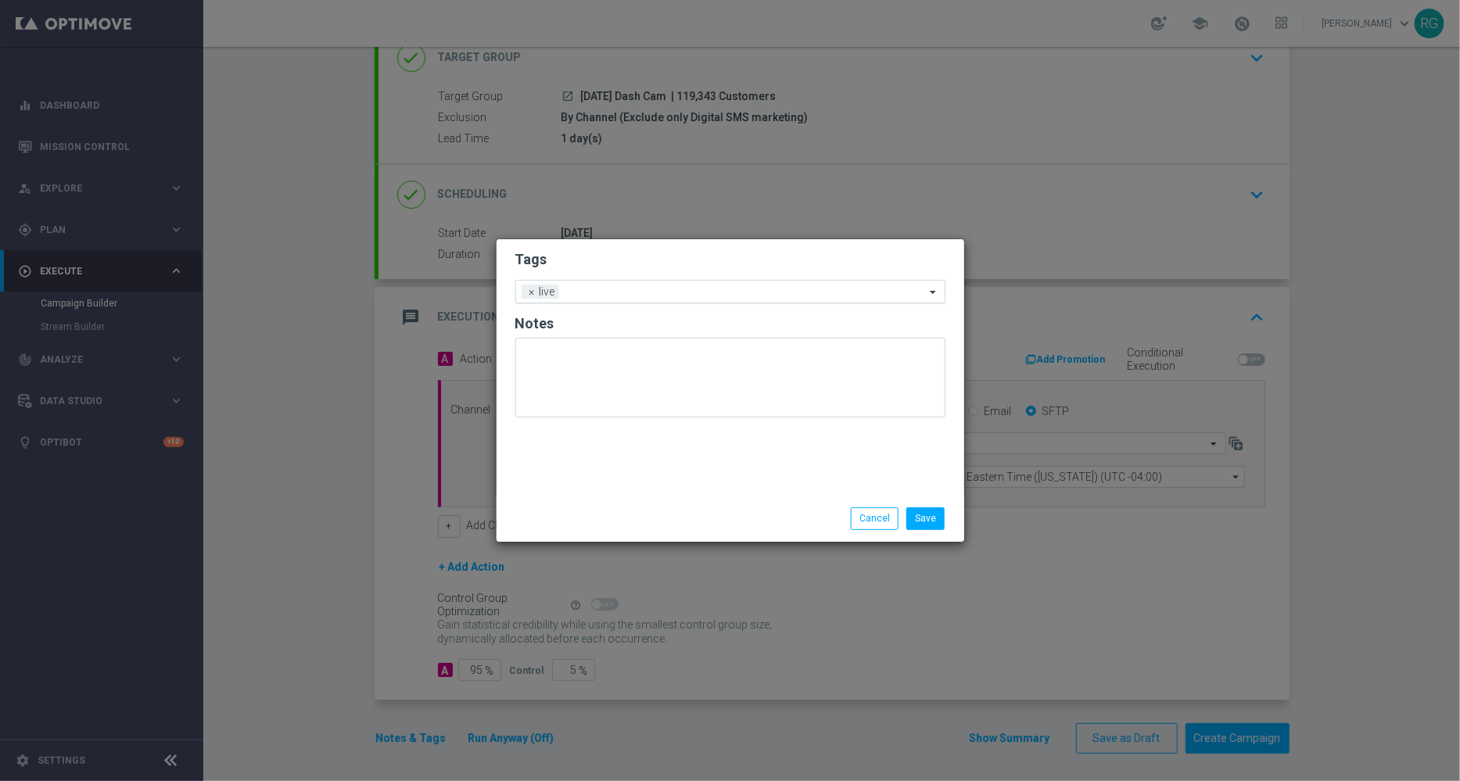
click at [667, 284] on div "Add a new tag × live" at bounding box center [720, 292] width 409 height 22
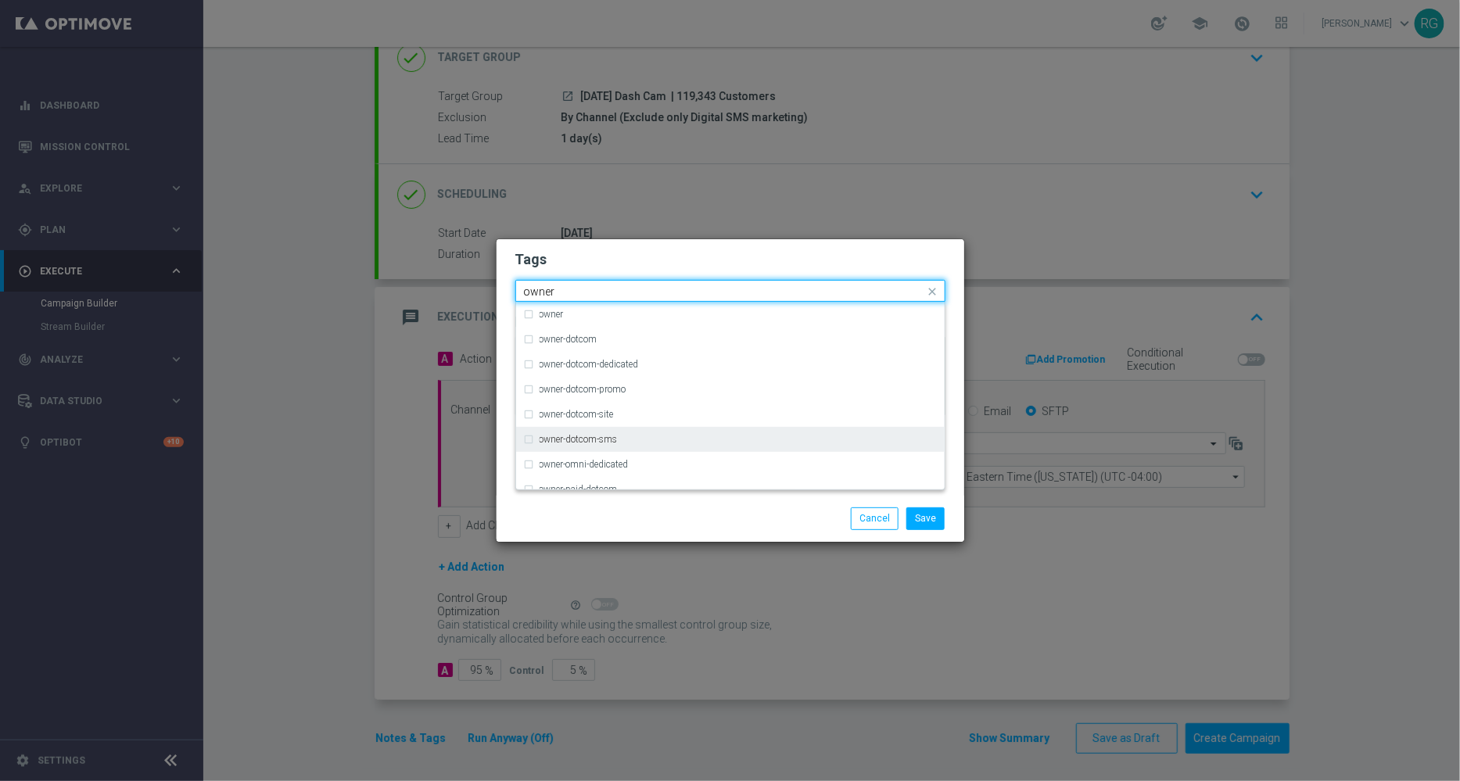
click at [581, 440] on label "owner-dotcom-sms" at bounding box center [578, 439] width 78 height 9
type input "owner"
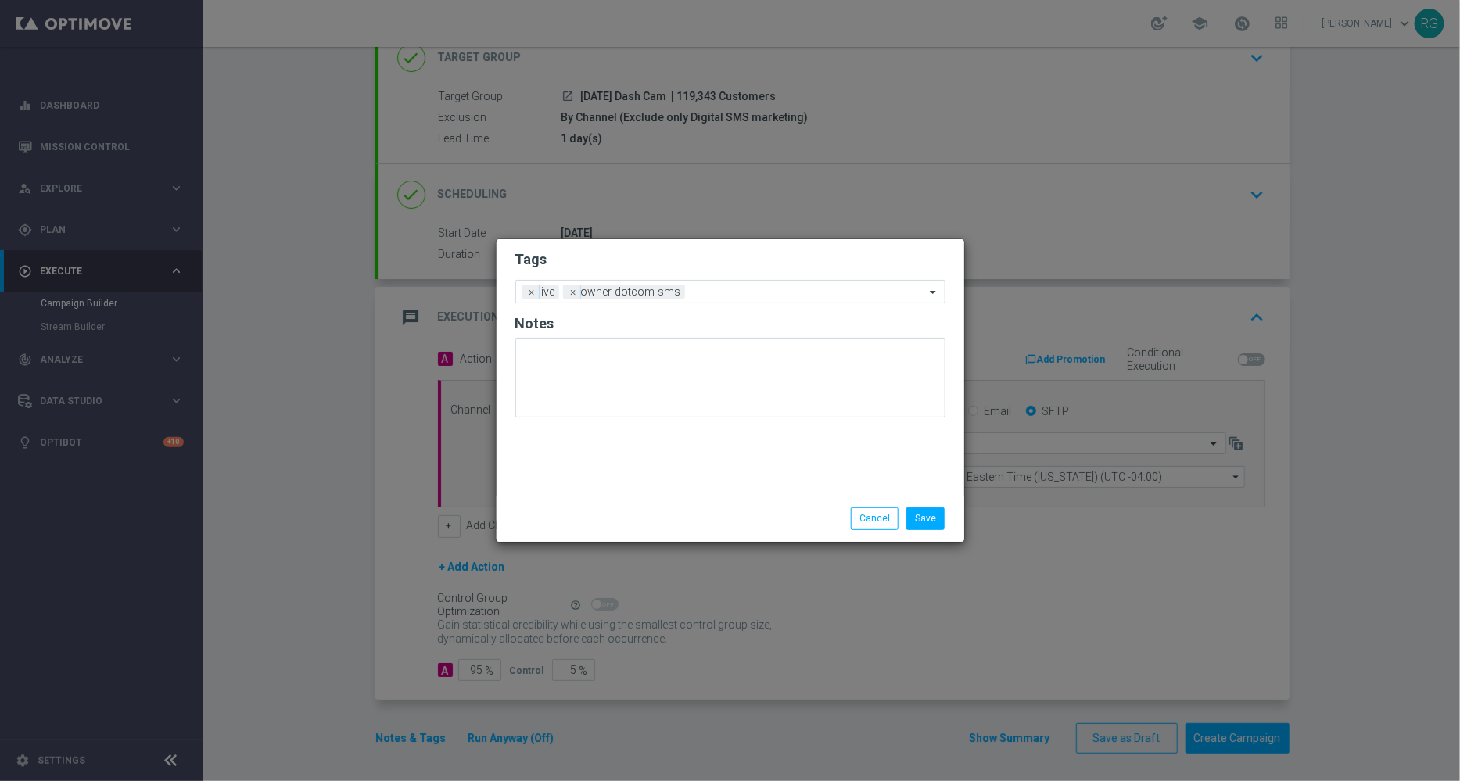
click at [737, 507] on div "Save Cancel" at bounding box center [805, 518] width 303 height 22
click at [921, 518] on button "Save" at bounding box center [925, 518] width 38 height 22
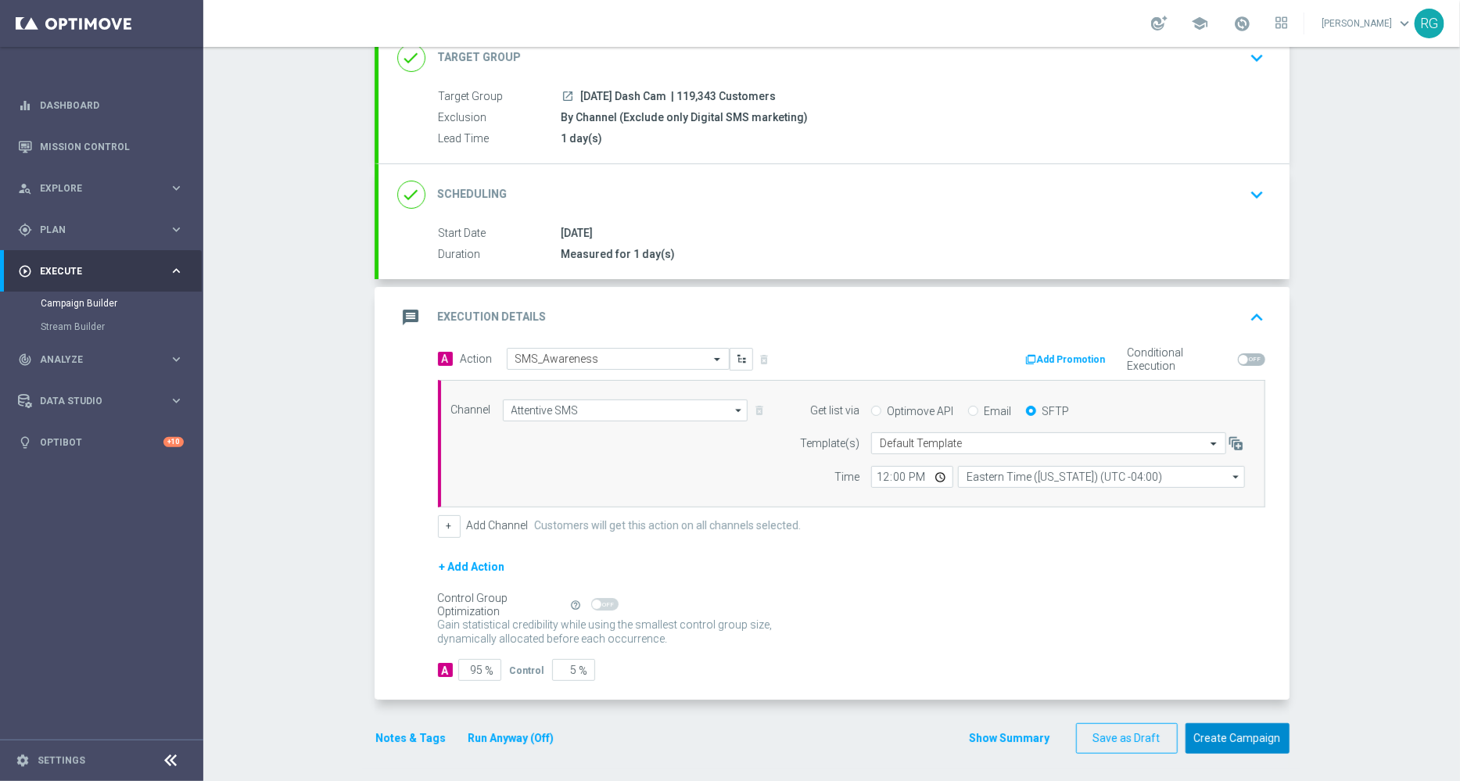
click at [1229, 723] on button "Create Campaign" at bounding box center [1237, 738] width 104 height 30
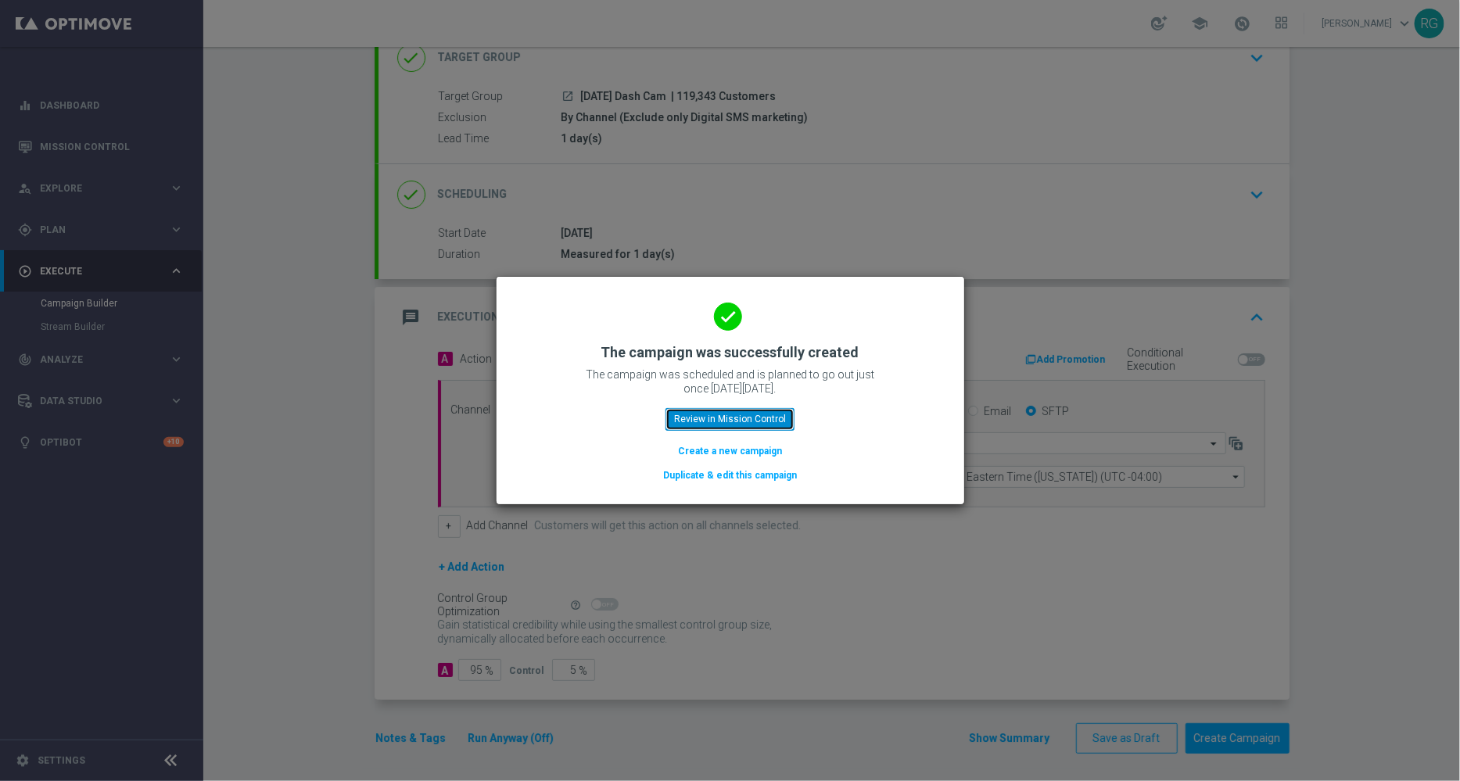
click at [752, 420] on button "Review in Mission Control" at bounding box center [729, 419] width 129 height 22
